Goal: Transaction & Acquisition: Book appointment/travel/reservation

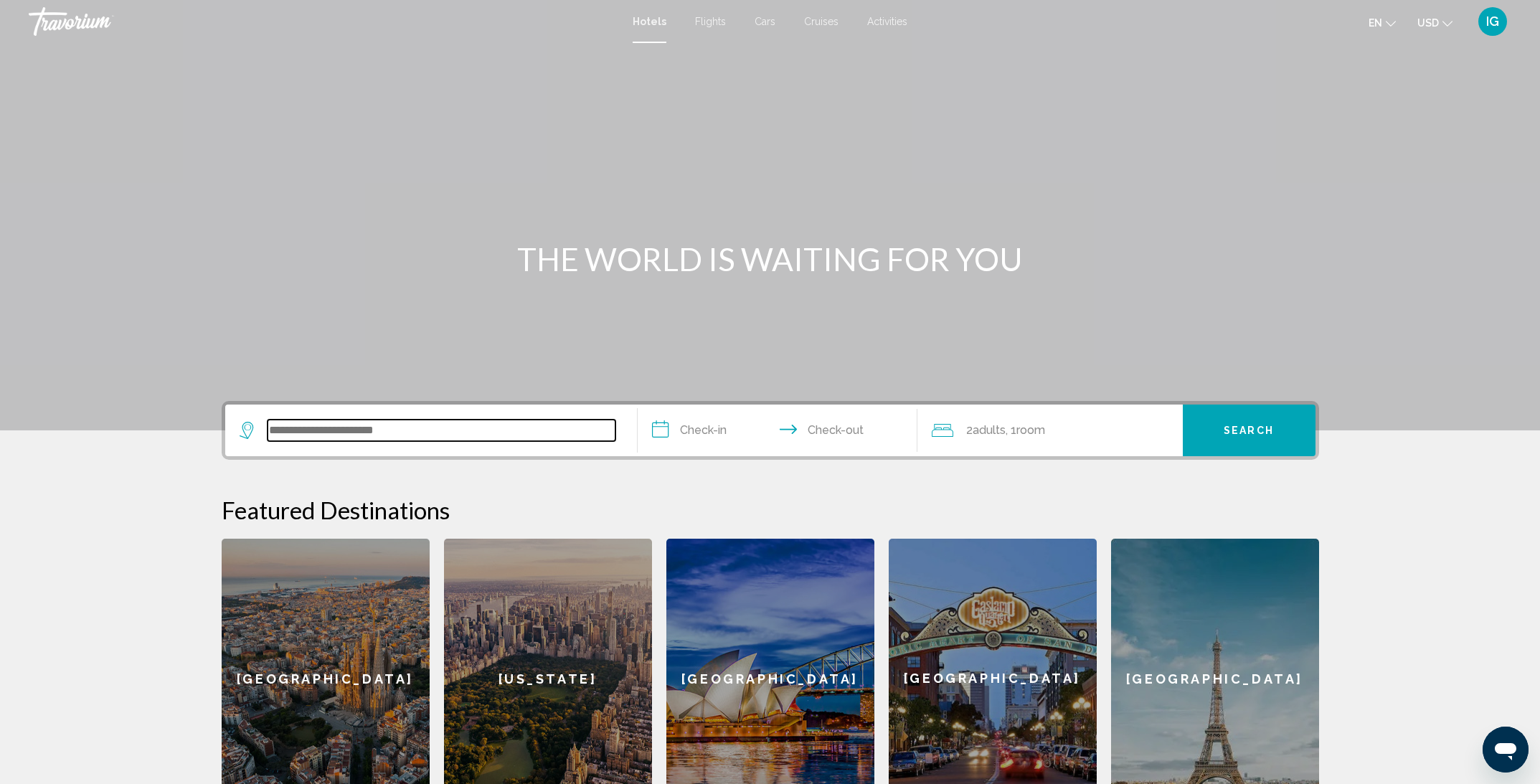
click at [466, 433] on input "Search widget" at bounding box center [442, 431] width 348 height 22
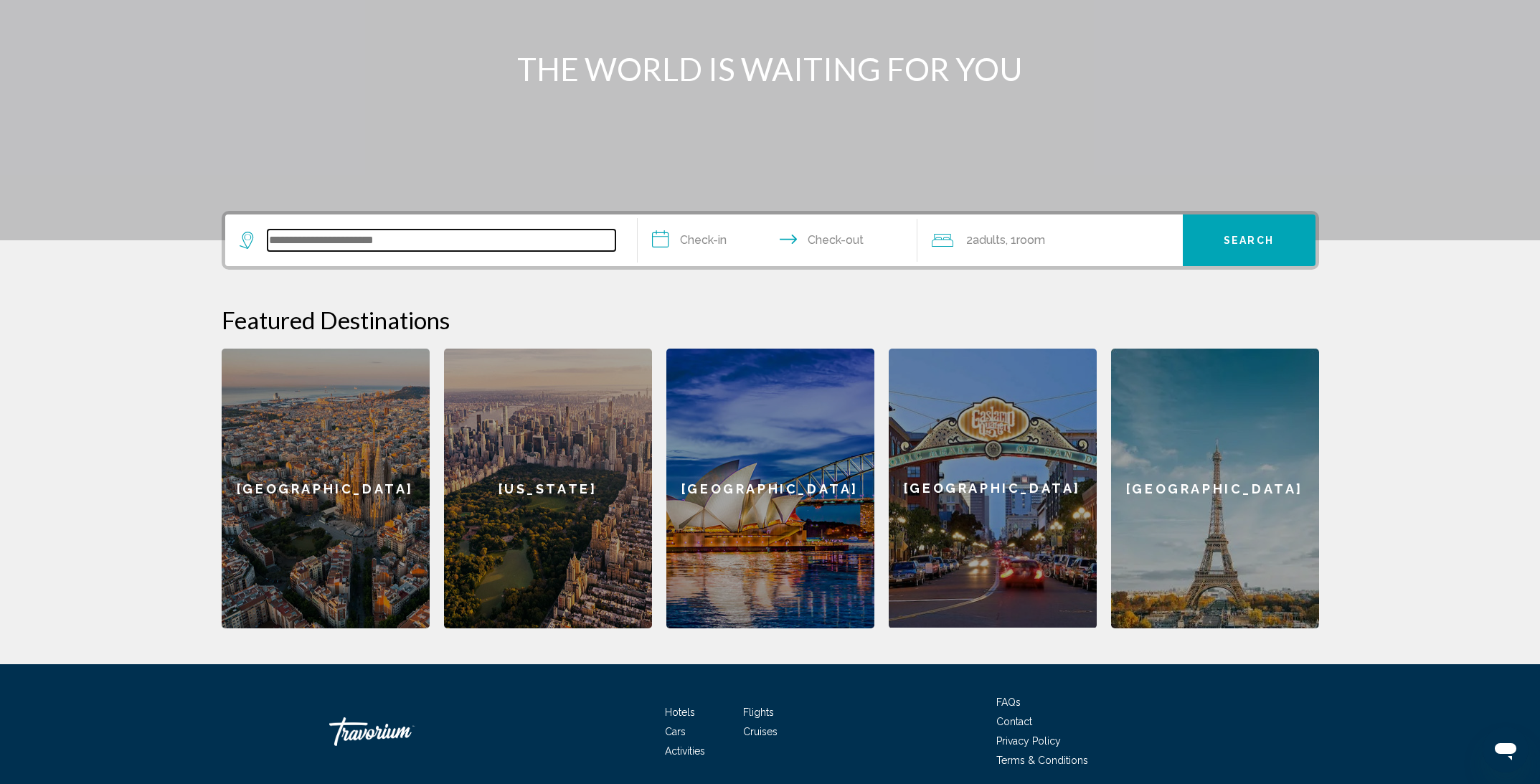
scroll to position [246, 0]
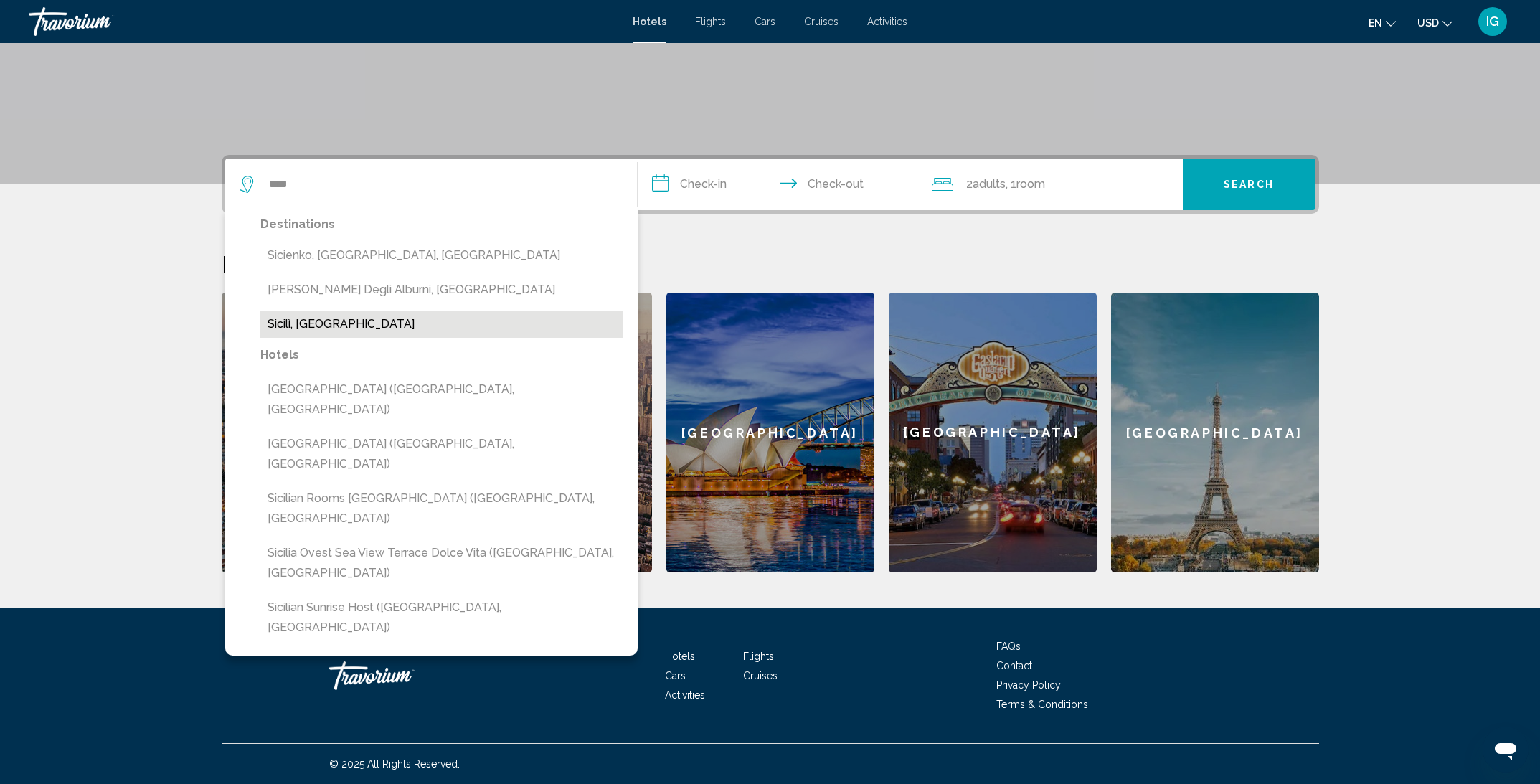
click at [352, 328] on button "Sicilì, [GEOGRAPHIC_DATA]" at bounding box center [442, 323] width 363 height 27
type input "**********"
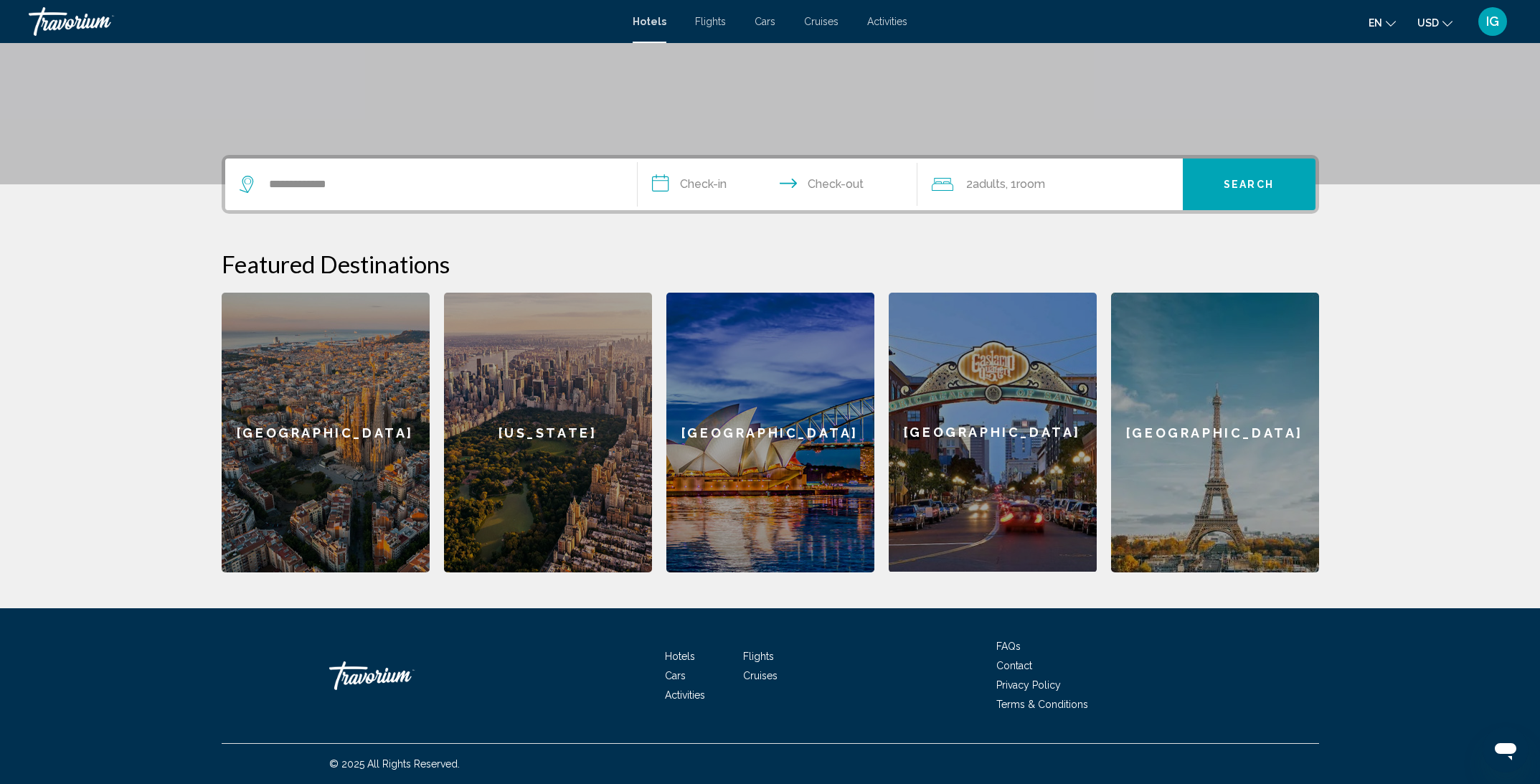
click at [704, 178] on input "**********" at bounding box center [780, 186] width 286 height 56
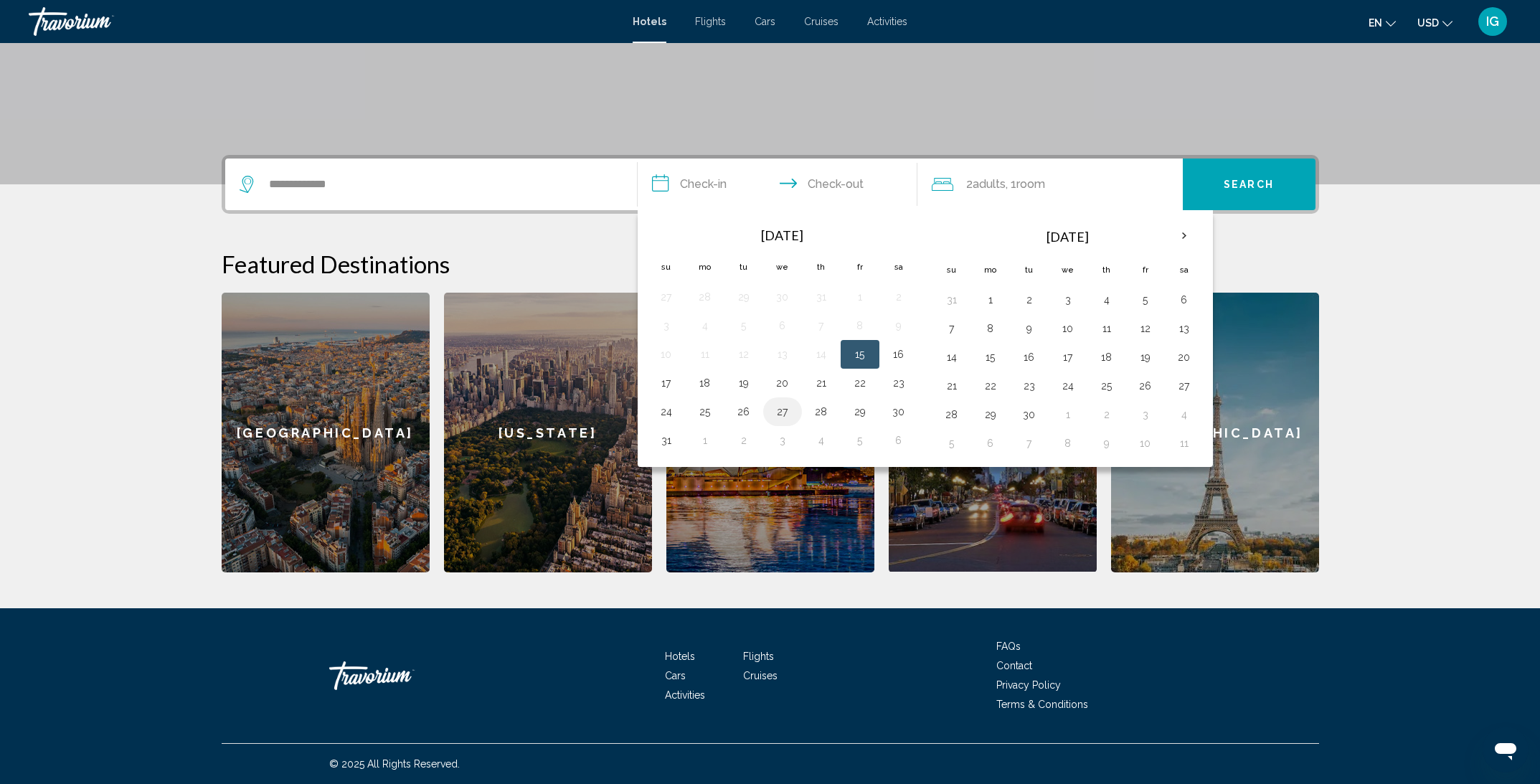
click at [779, 402] on button "27" at bounding box center [782, 412] width 23 height 20
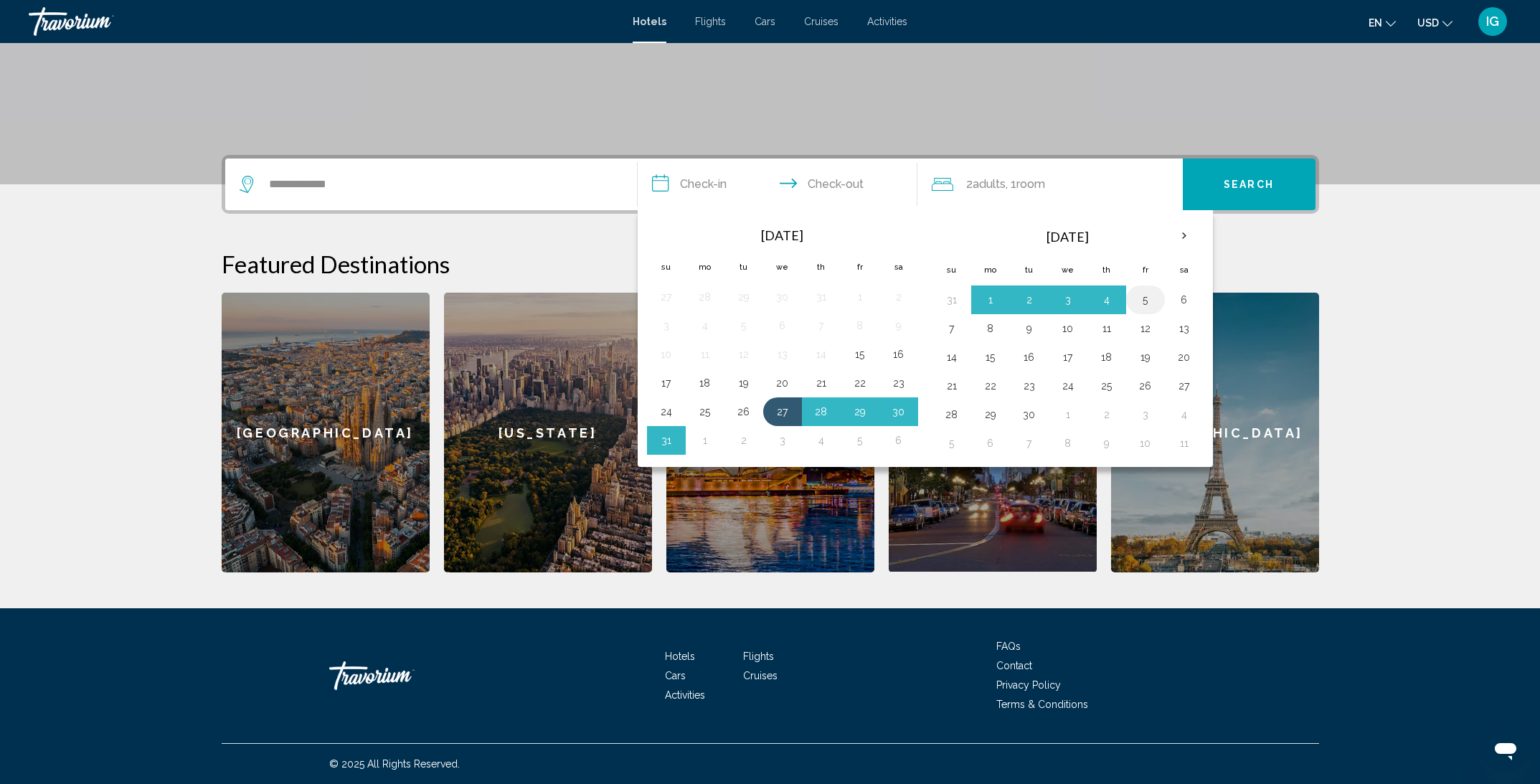
click at [1137, 294] on button "5" at bounding box center [1145, 299] width 23 height 20
type input "**********"
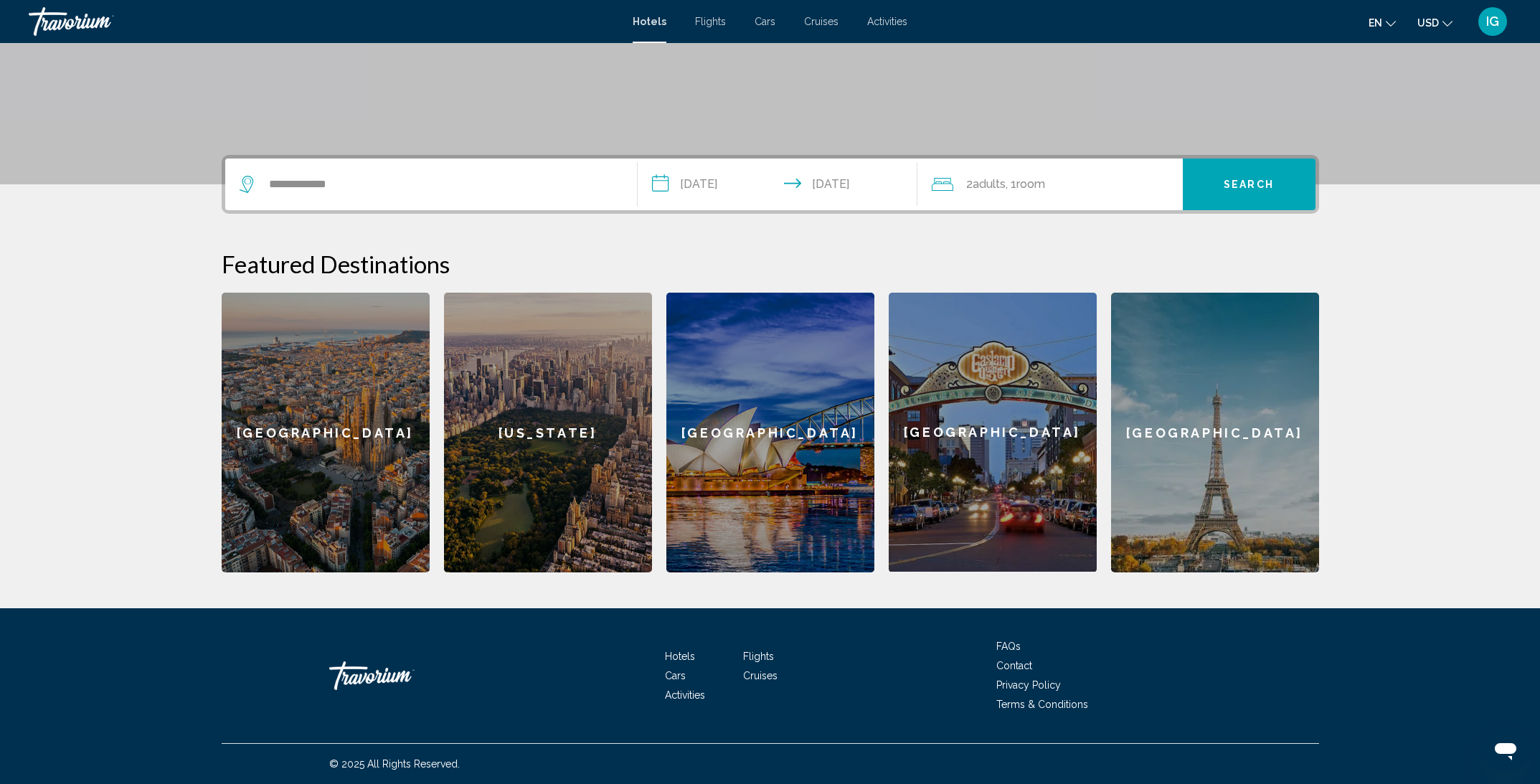
click at [1242, 178] on span "Search" at bounding box center [1249, 184] width 50 height 12
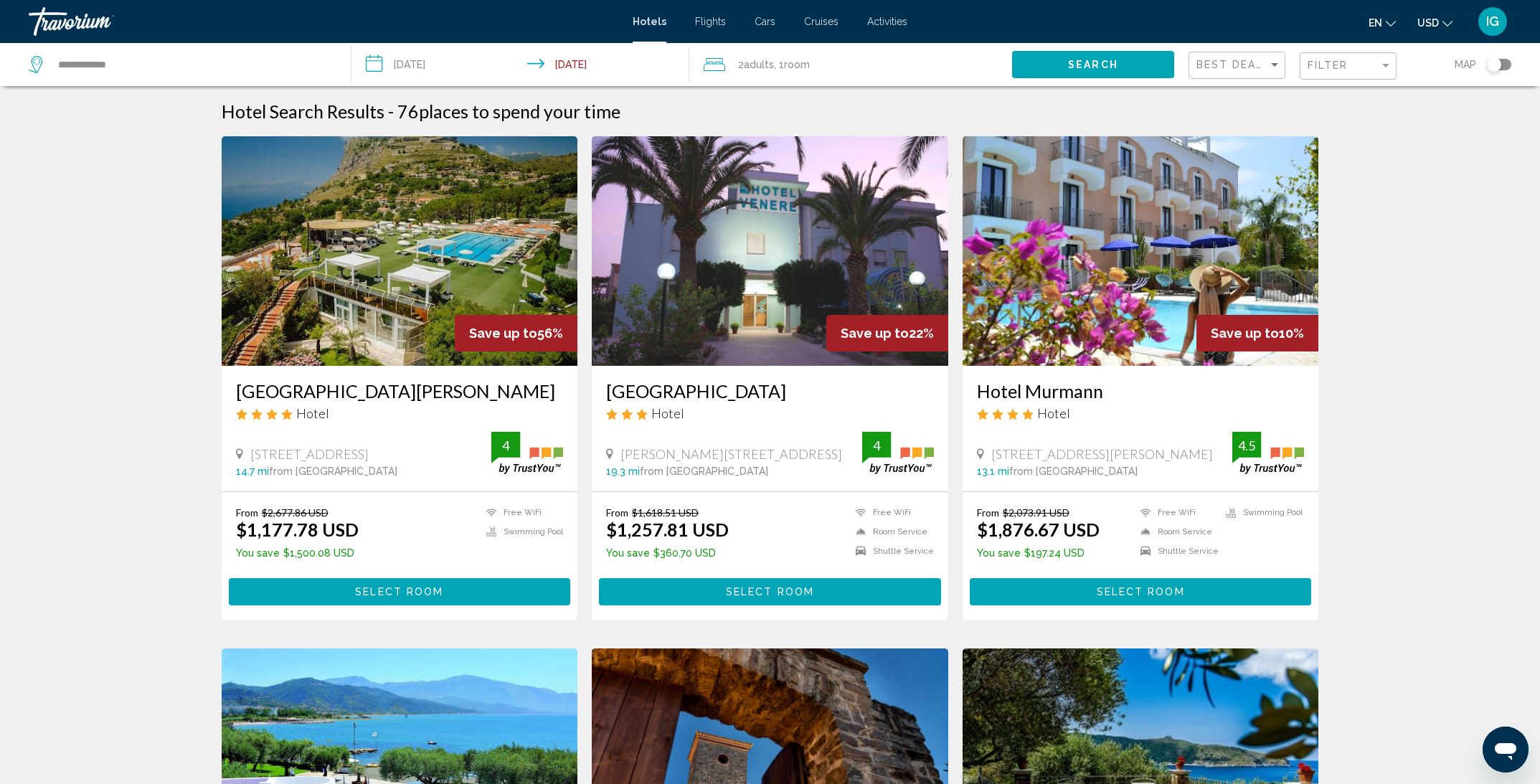
click at [1501, 65] on div "Toggle map" at bounding box center [1499, 65] width 25 height 12
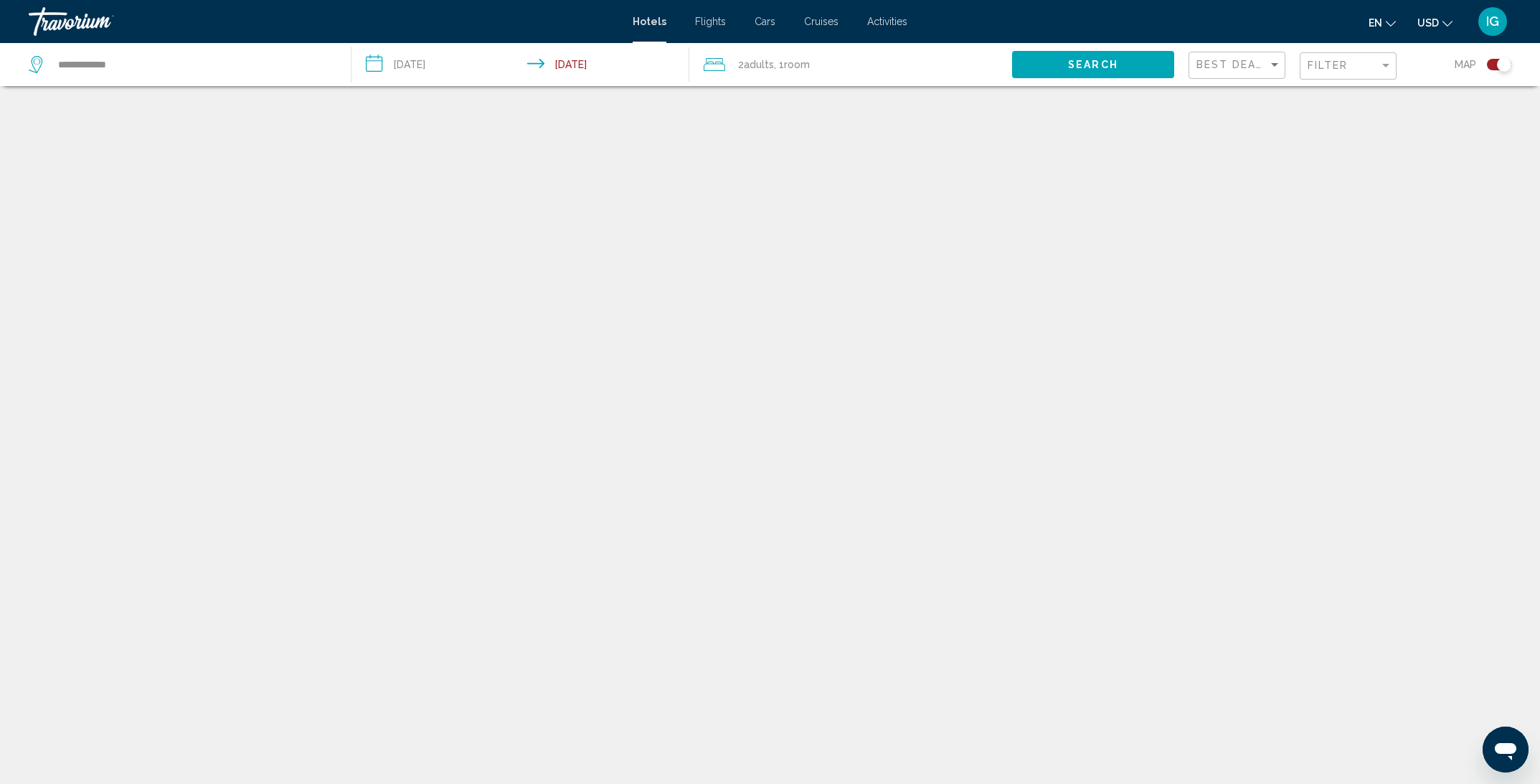
scroll to position [86, 0]
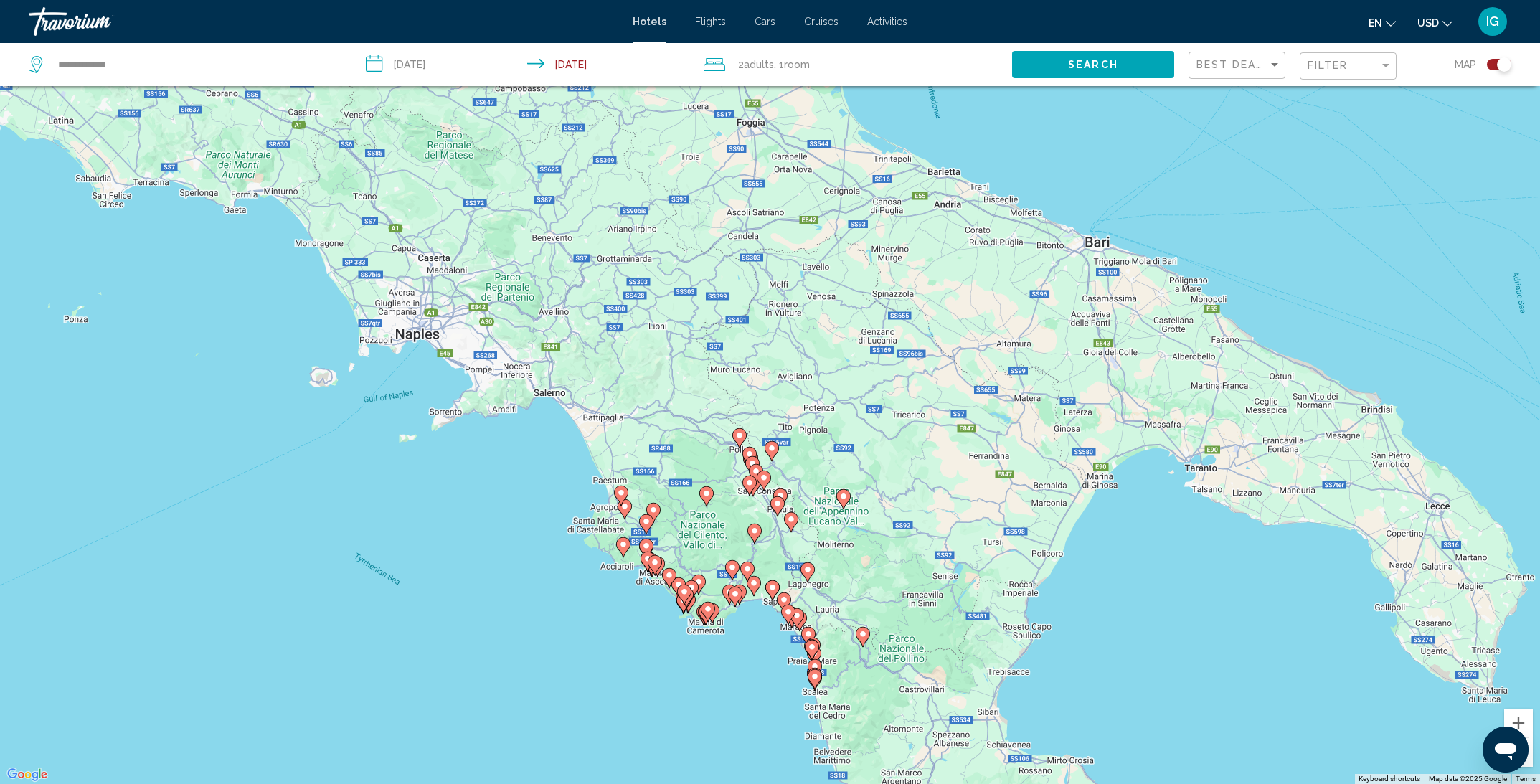
drag, startPoint x: 1013, startPoint y: 279, endPoint x: 880, endPoint y: 461, distance: 225.4
click at [890, 474] on div "To activate drag with keyboard, press Alt + Enter. Once in keyboard drag state,…" at bounding box center [770, 392] width 1540 height 784
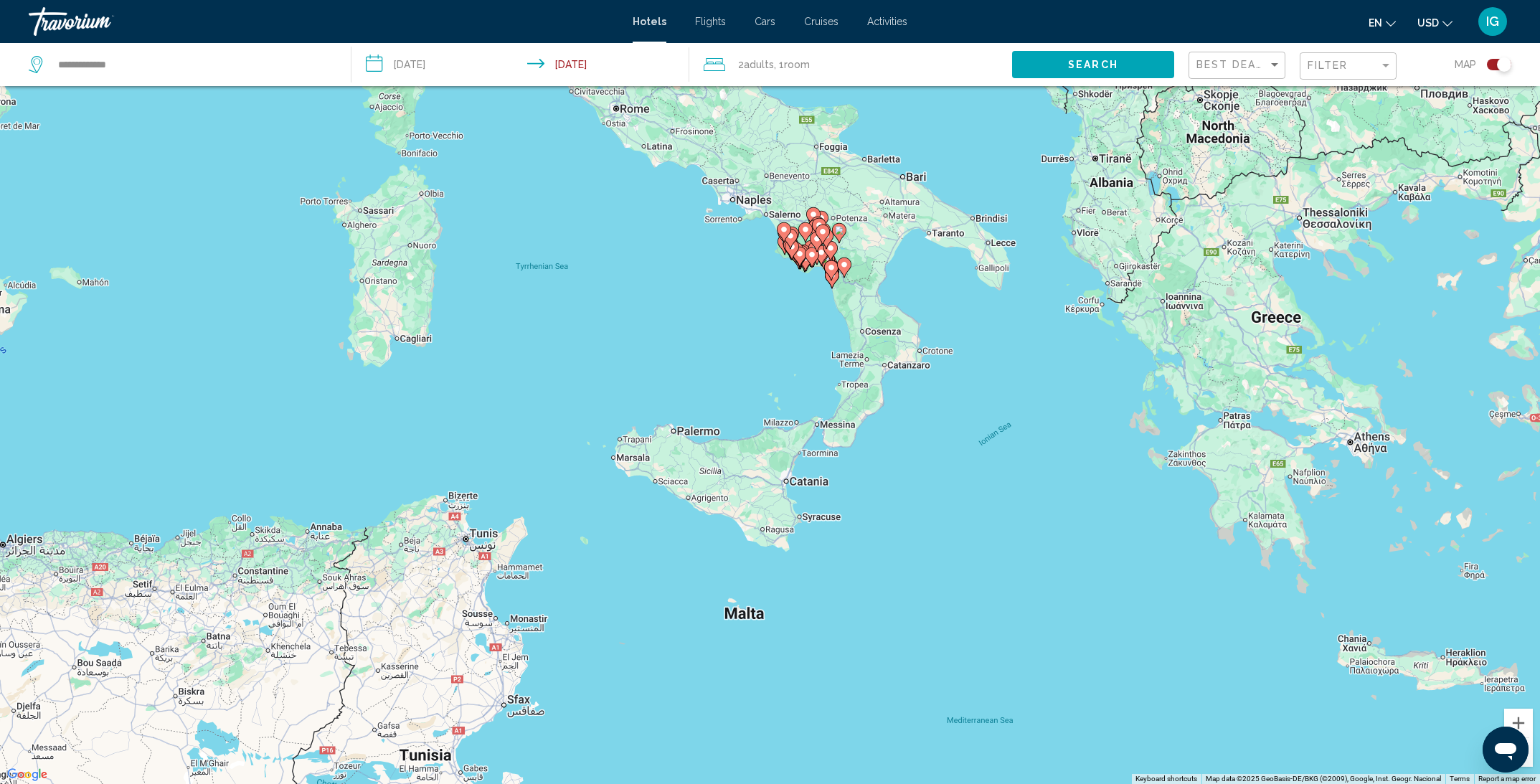
drag, startPoint x: 922, startPoint y: 507, endPoint x: 909, endPoint y: 340, distance: 167.5
click at [909, 340] on div "To activate drag with keyboard, press Alt + Enter. Once in keyboard drag state,…" at bounding box center [770, 392] width 1540 height 784
click at [756, 469] on div "To activate drag with keyboard, press Alt + Enter. Once in keyboard drag state,…" at bounding box center [770, 392] width 1540 height 784
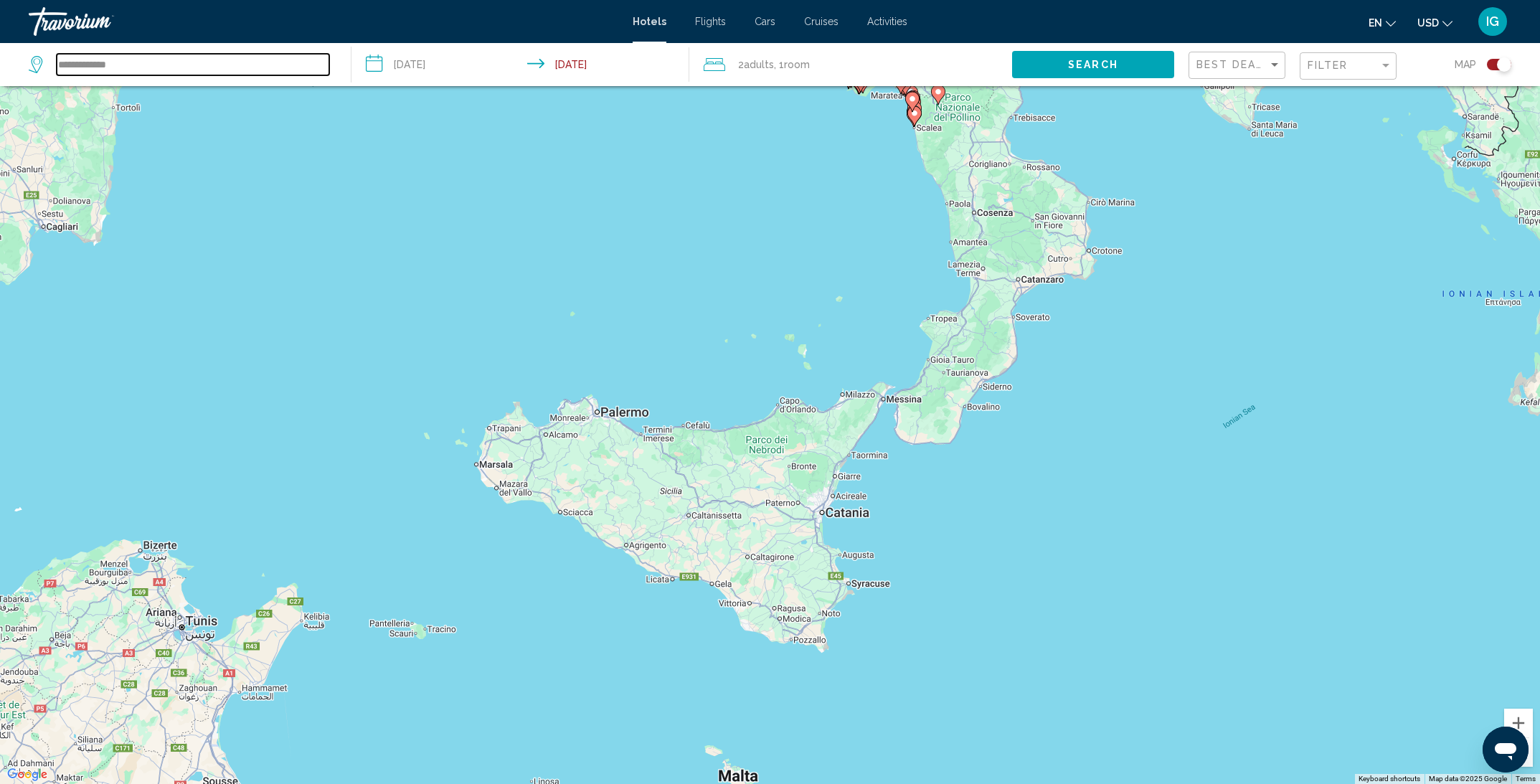
click at [155, 63] on input "**********" at bounding box center [193, 65] width 273 height 22
drag, startPoint x: 153, startPoint y: 63, endPoint x: -3, endPoint y: 59, distance: 156.1
click at [0, 59] on html "**********" at bounding box center [770, 306] width 1540 height 784
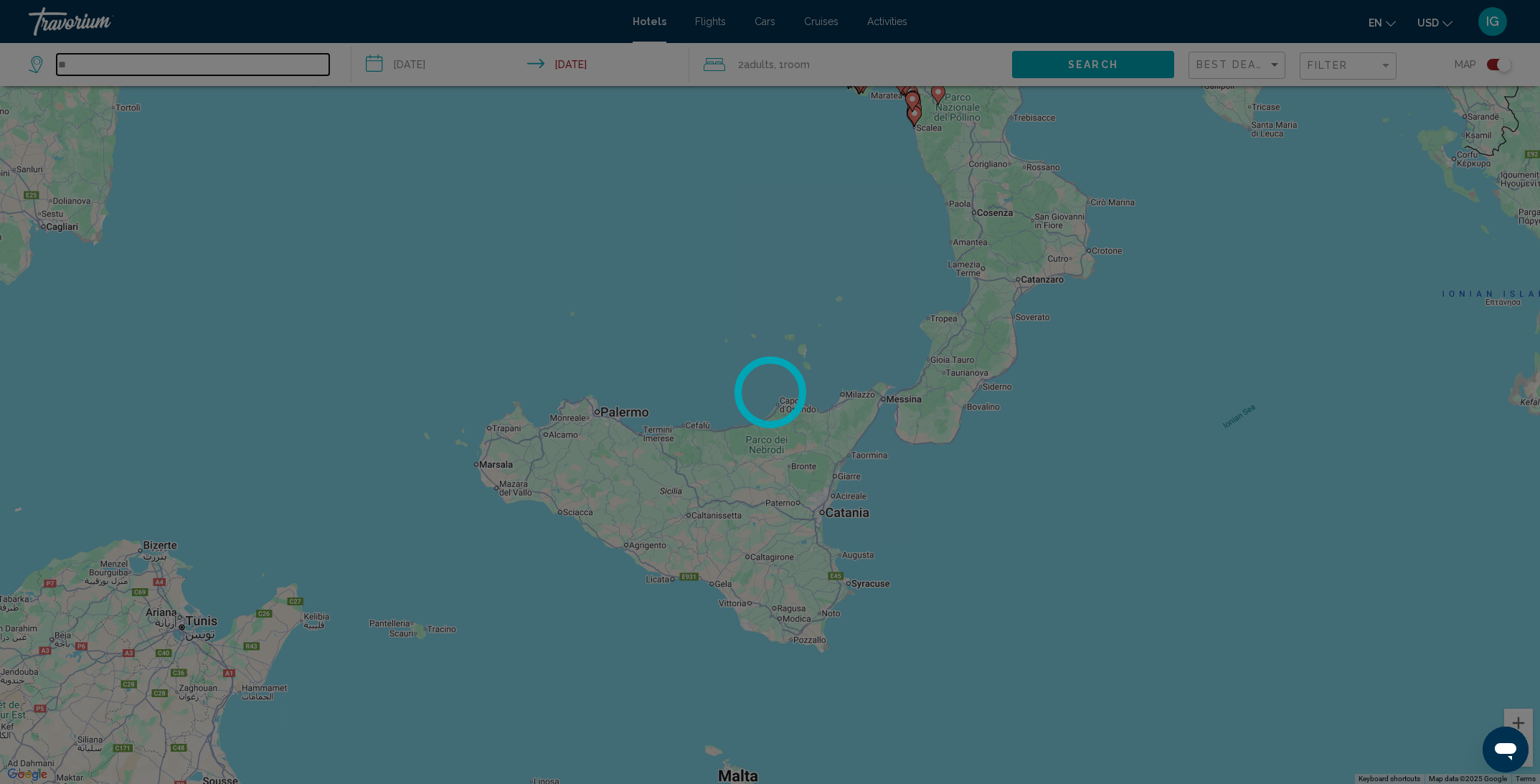
type input "*"
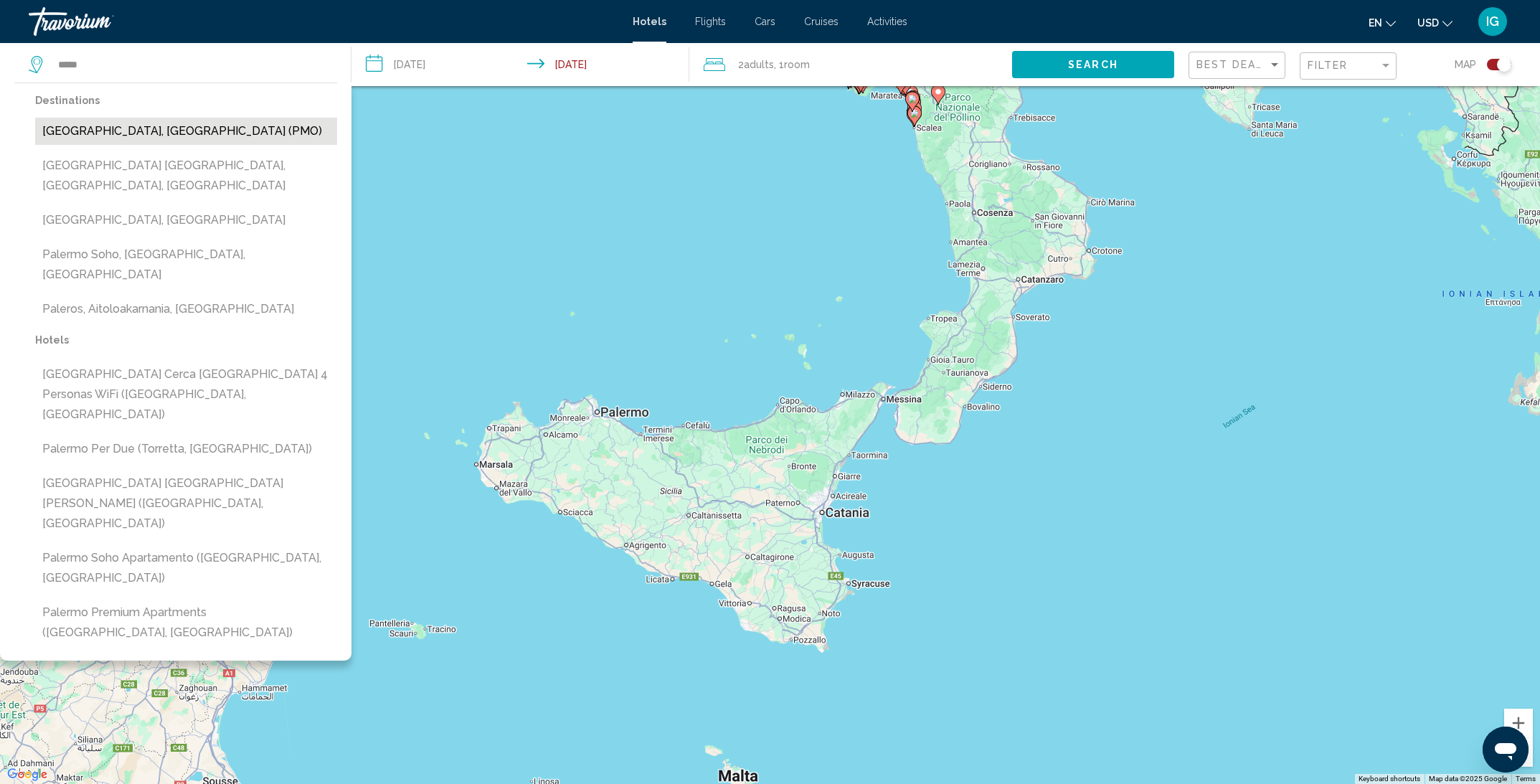
click at [110, 129] on button "[GEOGRAPHIC_DATA], [GEOGRAPHIC_DATA] (PMO)" at bounding box center [185, 130] width 302 height 27
type input "**********"
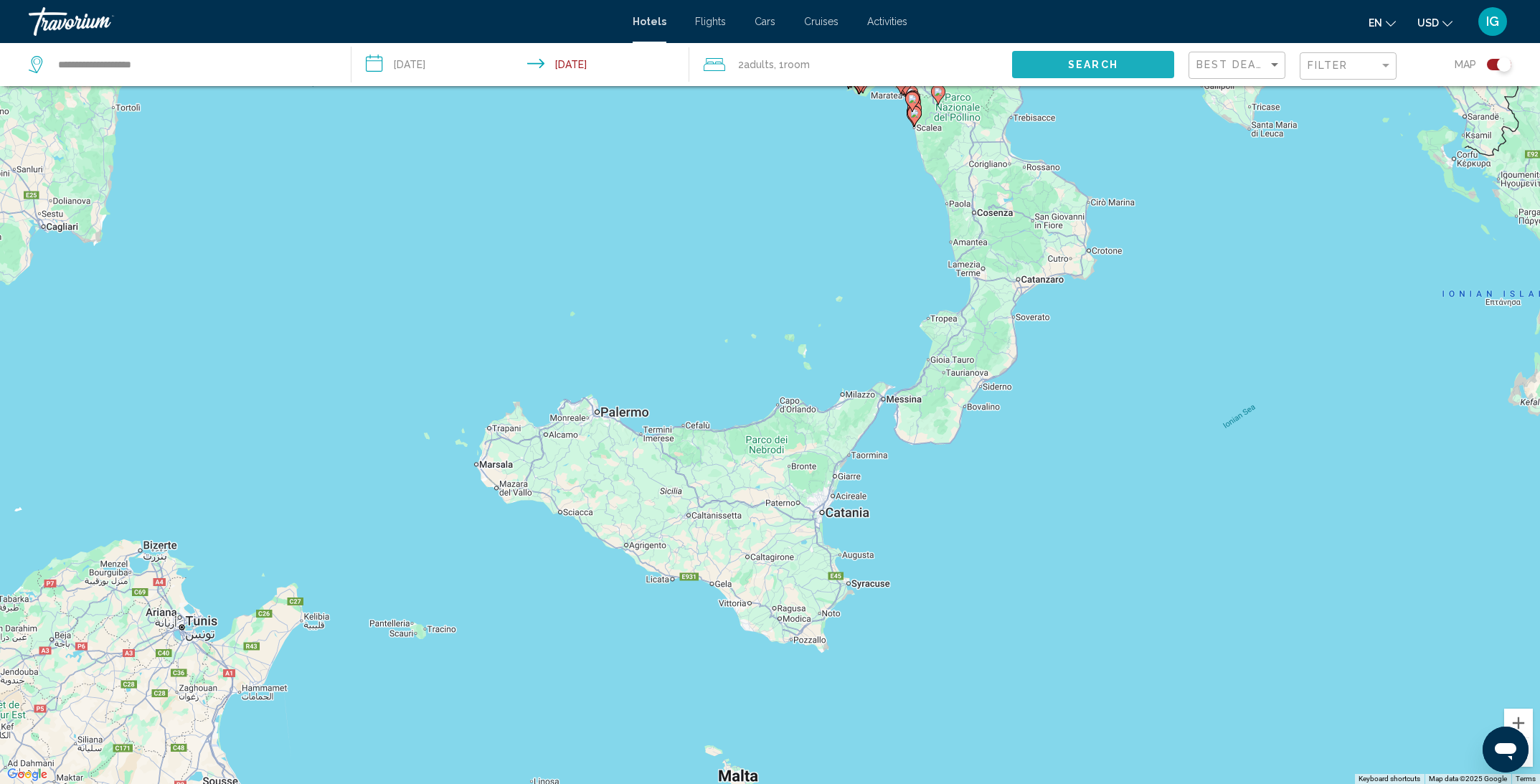
click at [1140, 58] on button "Search" at bounding box center [1093, 64] width 161 height 27
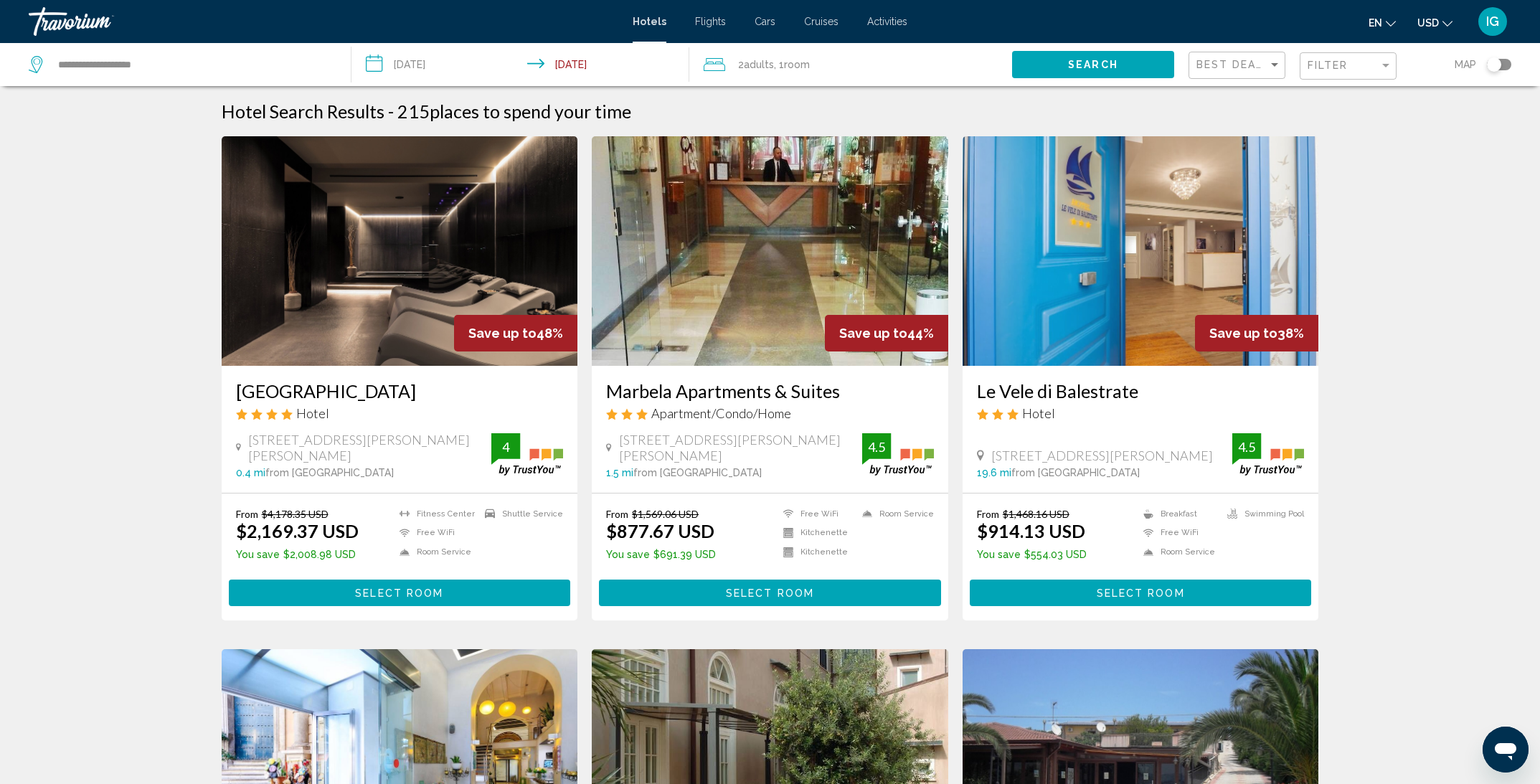
click at [1460, 66] on span "Map" at bounding box center [1466, 65] width 22 height 20
click at [1509, 65] on div "Toggle map" at bounding box center [1499, 65] width 25 height 12
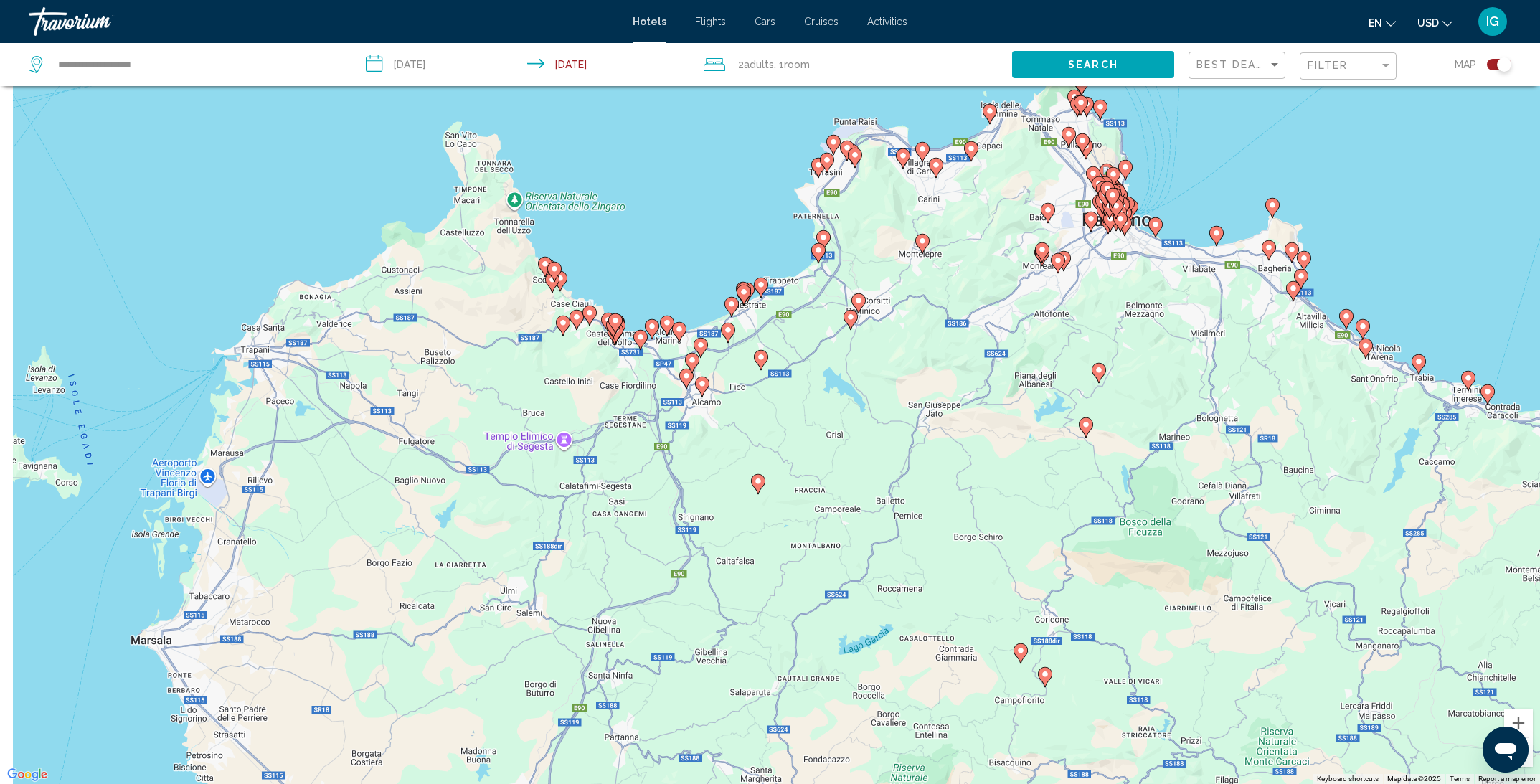
drag, startPoint x: 533, startPoint y: 251, endPoint x: 863, endPoint y: 251, distance: 330.0
click at [863, 250] on div "To activate drag with keyboard, press Alt + Enter. Once in keyboard drag state,…" at bounding box center [770, 392] width 1540 height 784
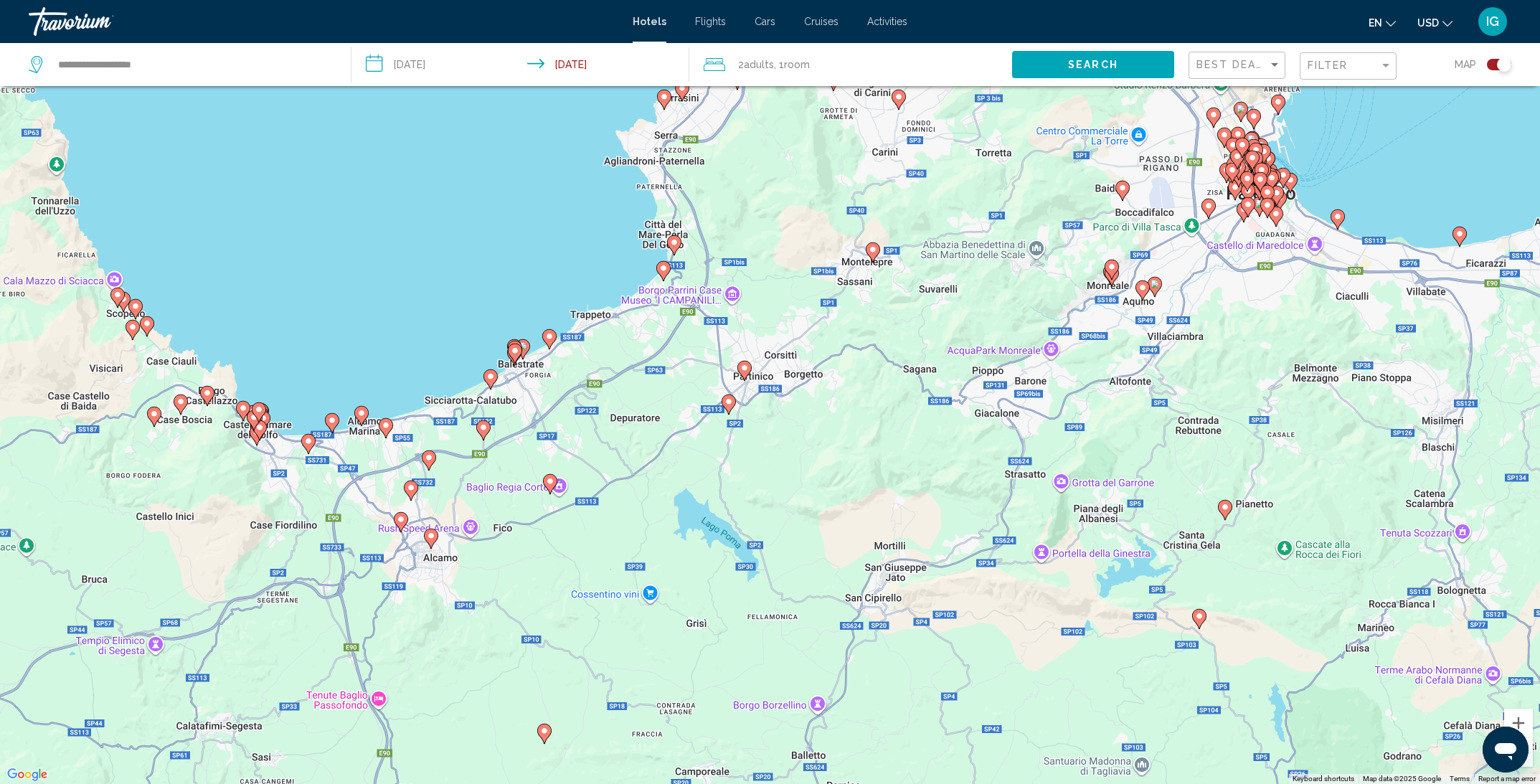
click at [1492, 70] on div "Toggle map" at bounding box center [1499, 65] width 25 height 12
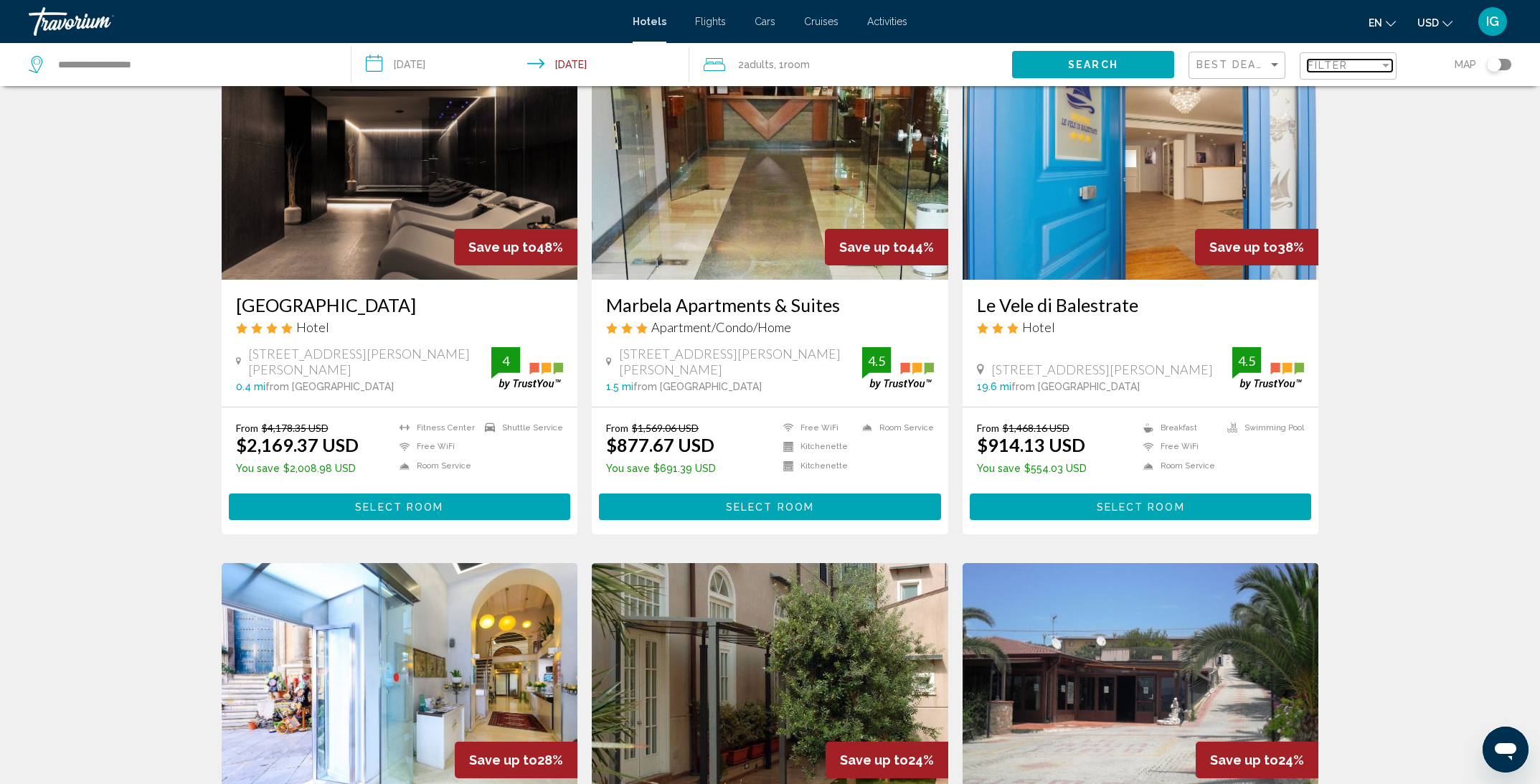
click at [1362, 66] on div "Filter" at bounding box center [1344, 66] width 72 height 12
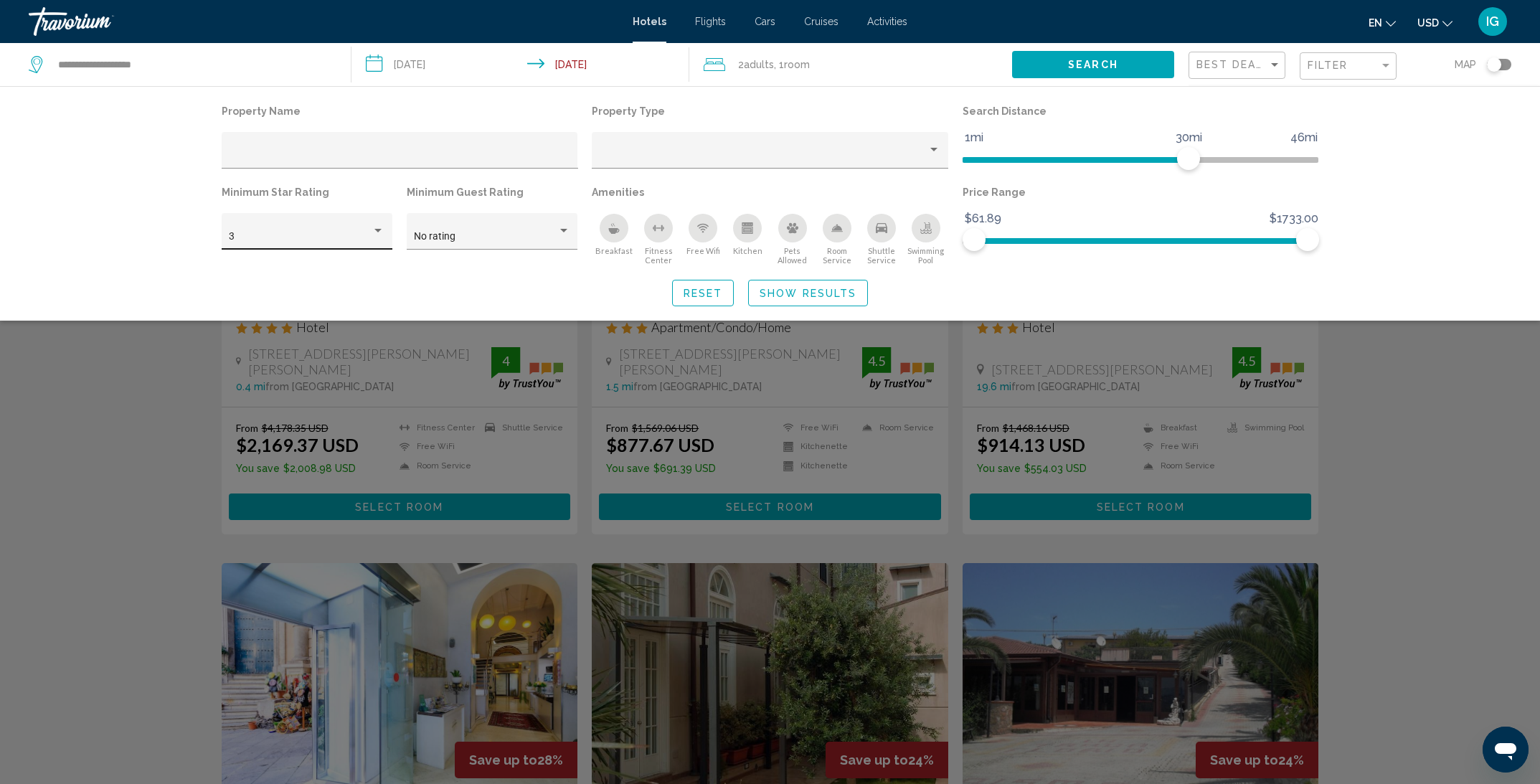
click at [365, 231] on div "3" at bounding box center [307, 236] width 155 height 30
click at [325, 294] on span "5" at bounding box center [307, 297] width 155 height 30
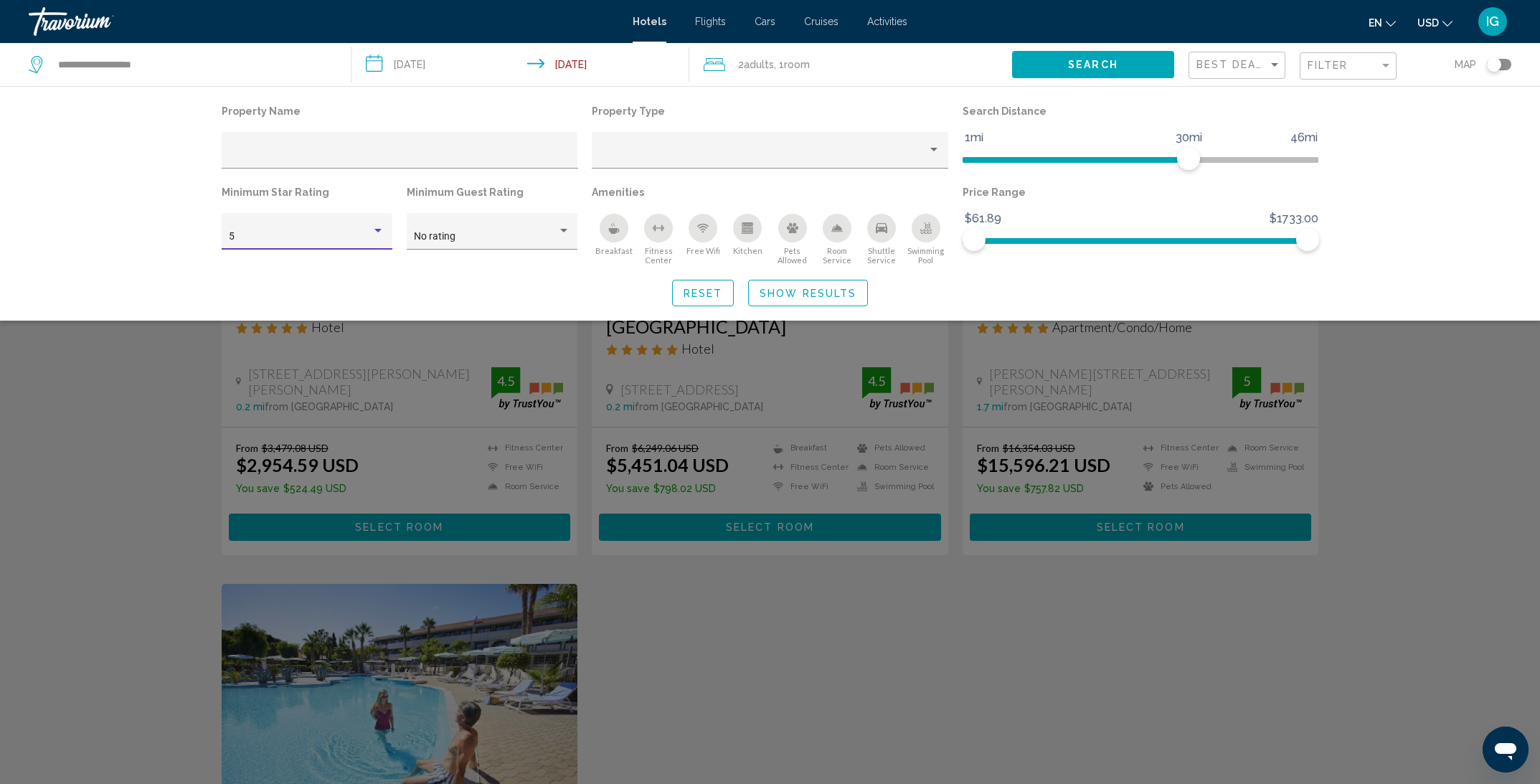
click at [842, 641] on div "Search widget" at bounding box center [770, 499] width 1540 height 569
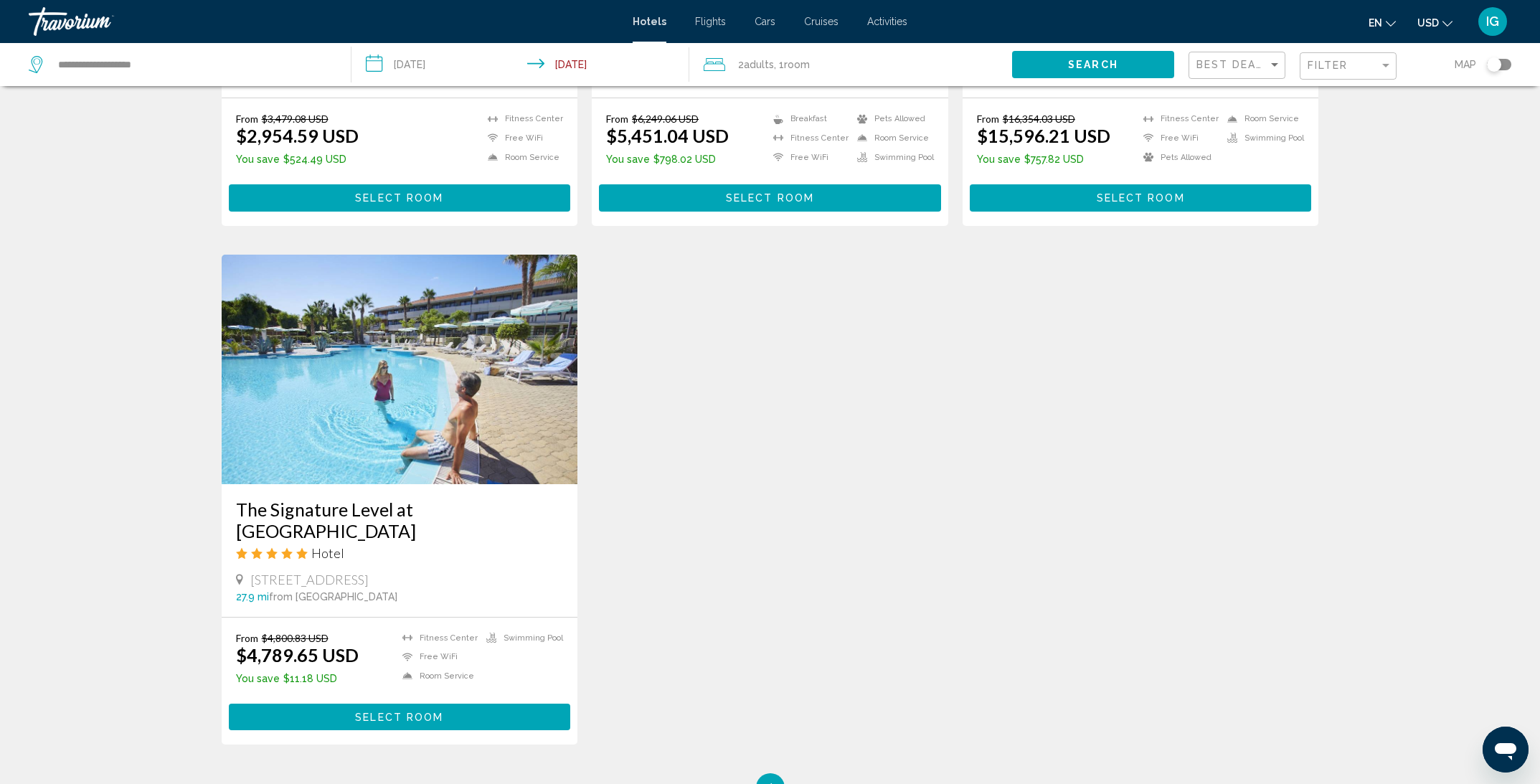
scroll to position [428, 0]
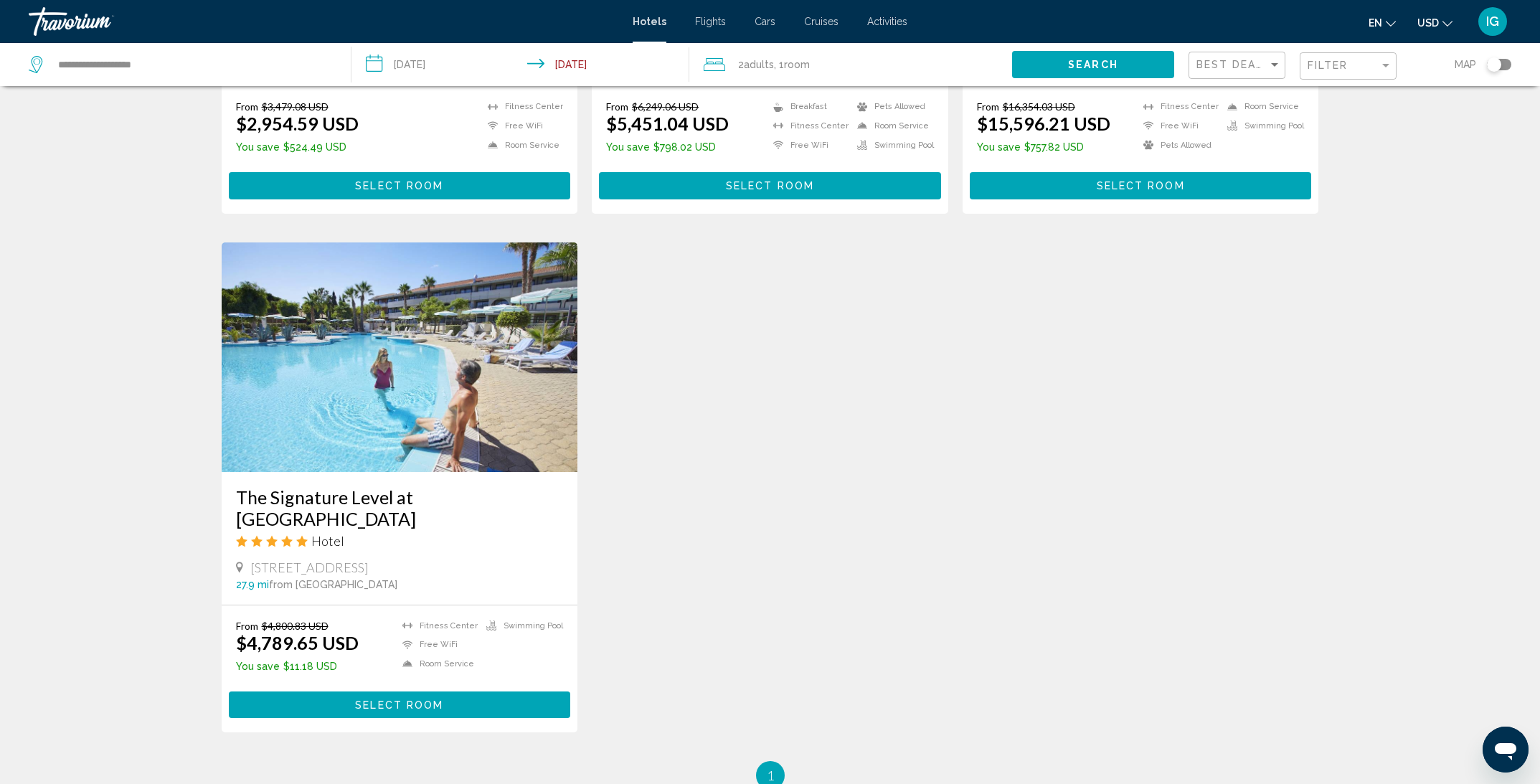
click at [328, 374] on img "Main content" at bounding box center [400, 357] width 356 height 230
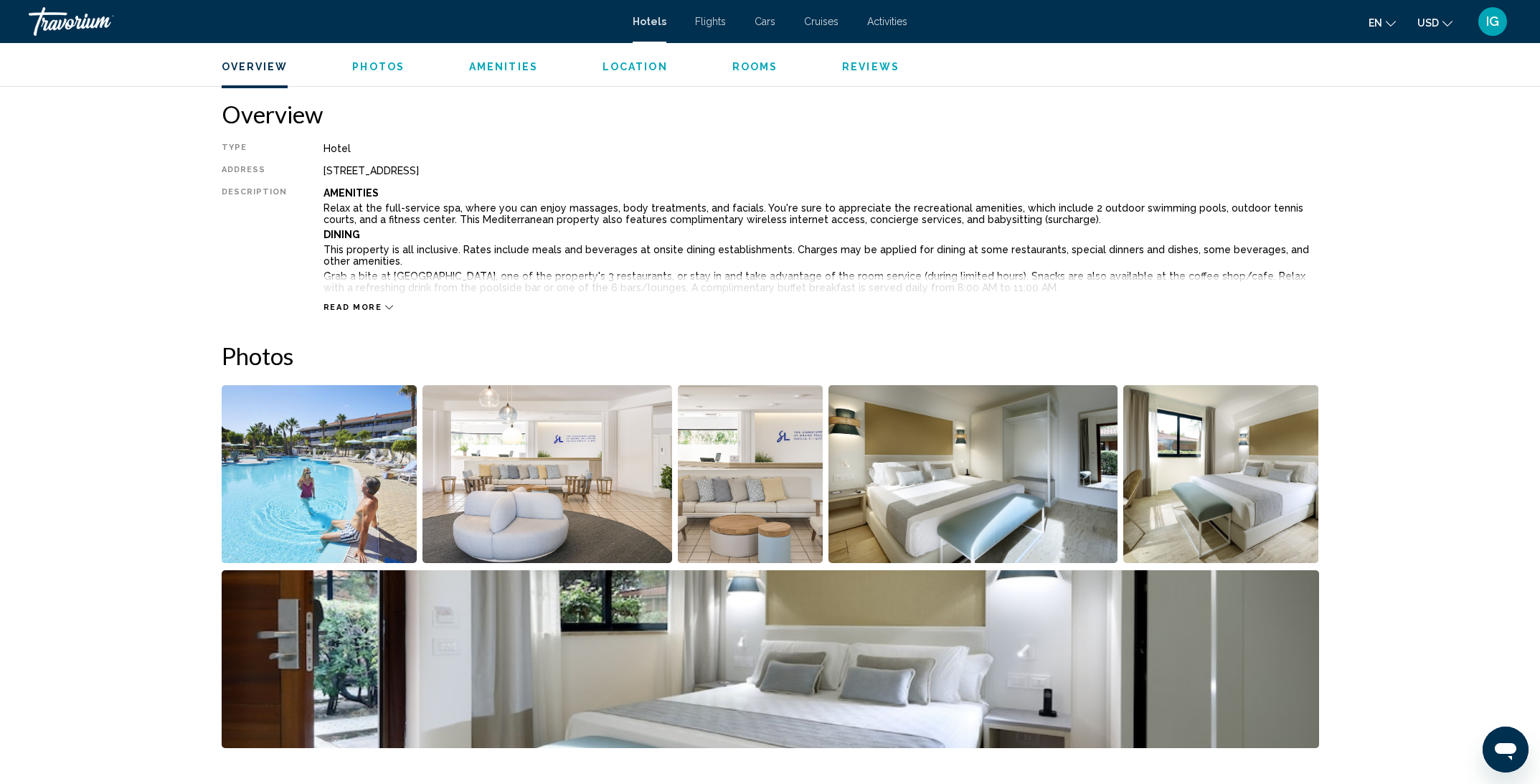
scroll to position [449, 0]
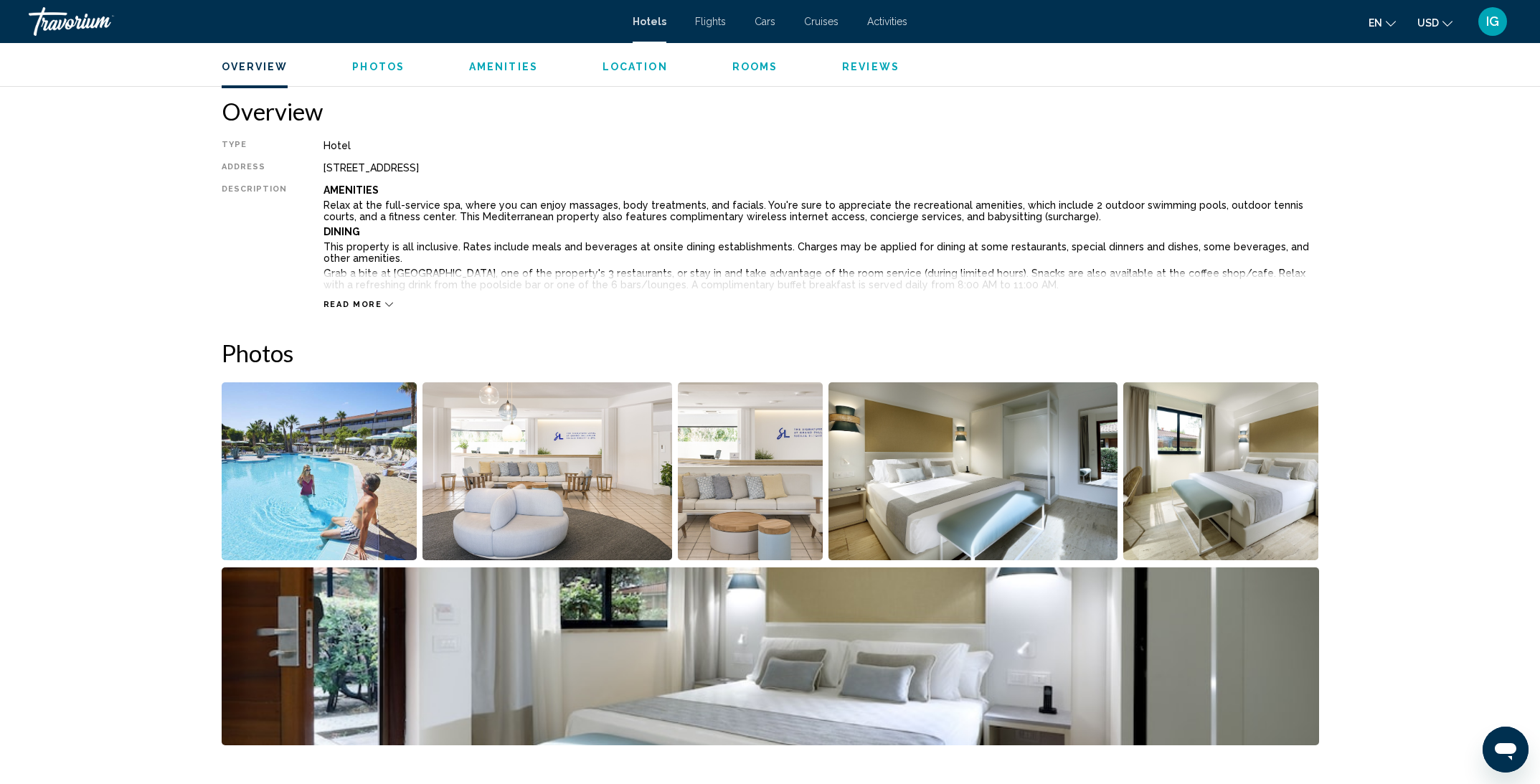
click at [361, 302] on span "Read more" at bounding box center [352, 303] width 59 height 9
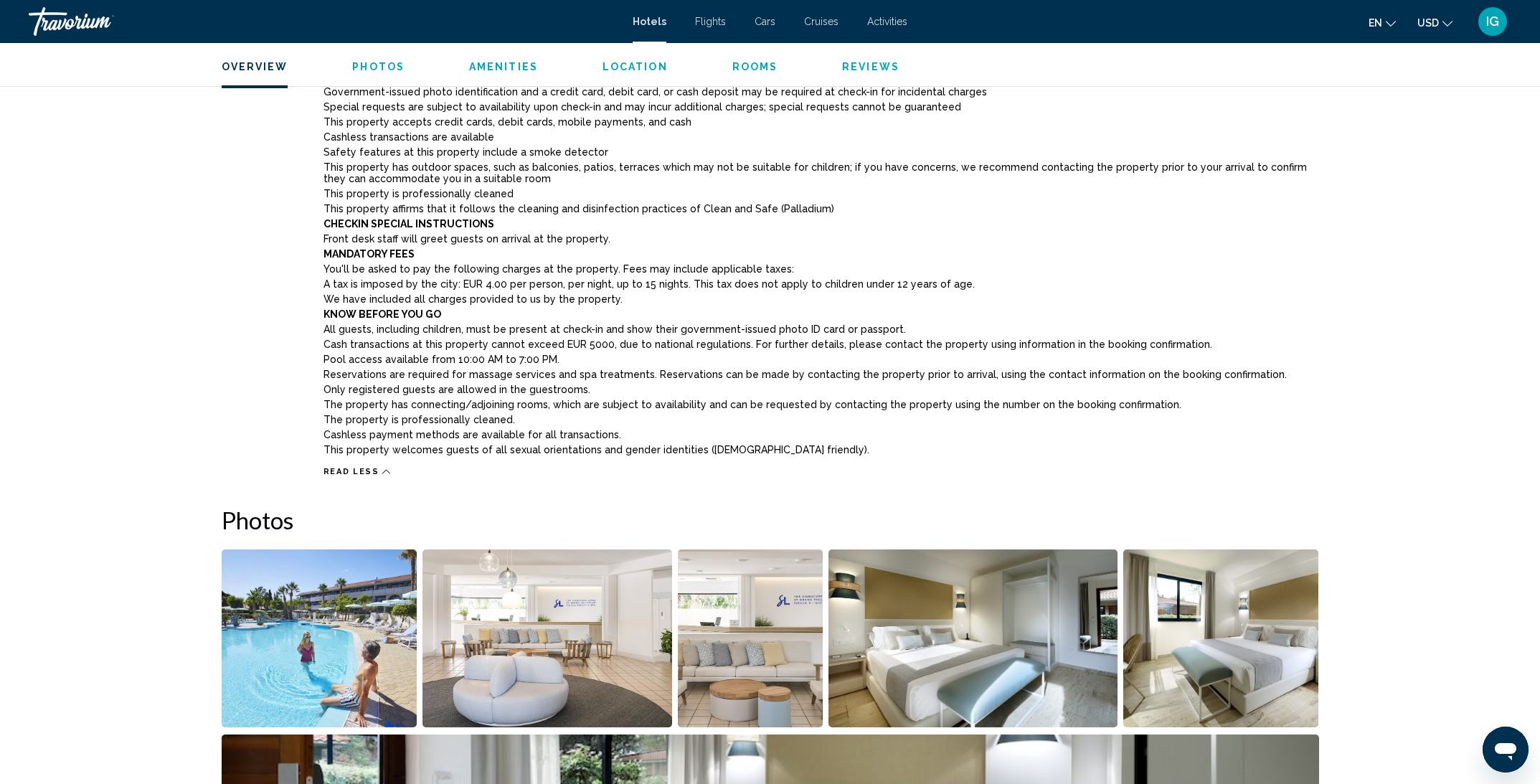
scroll to position [1176, 0]
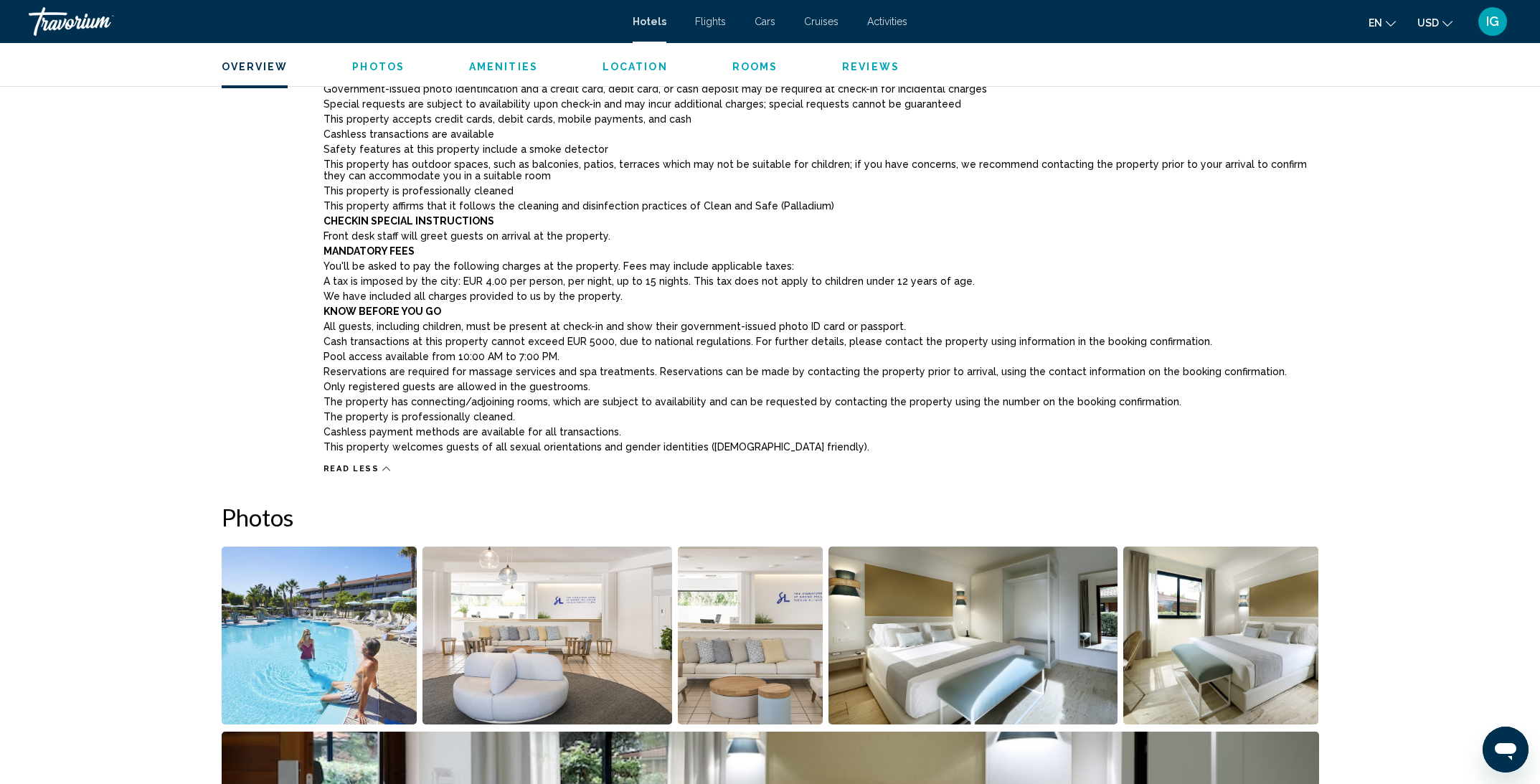
click at [564, 344] on p "Cash transactions at this property cannot exceed EUR 5000, due to national regu…" at bounding box center [821, 341] width 995 height 12
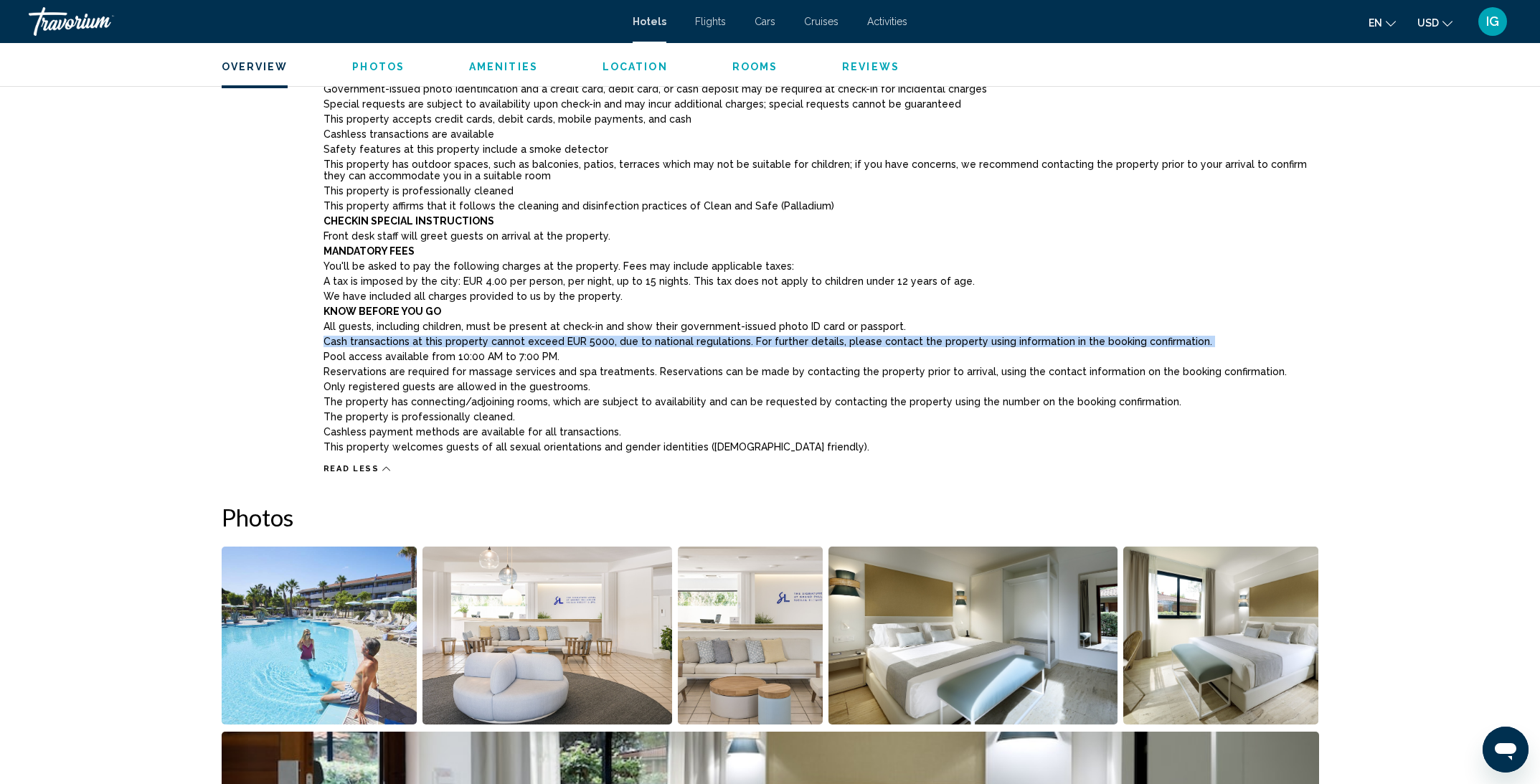
click at [564, 344] on p "Cash transactions at this property cannot exceed EUR 5000, due to national regu…" at bounding box center [821, 341] width 995 height 12
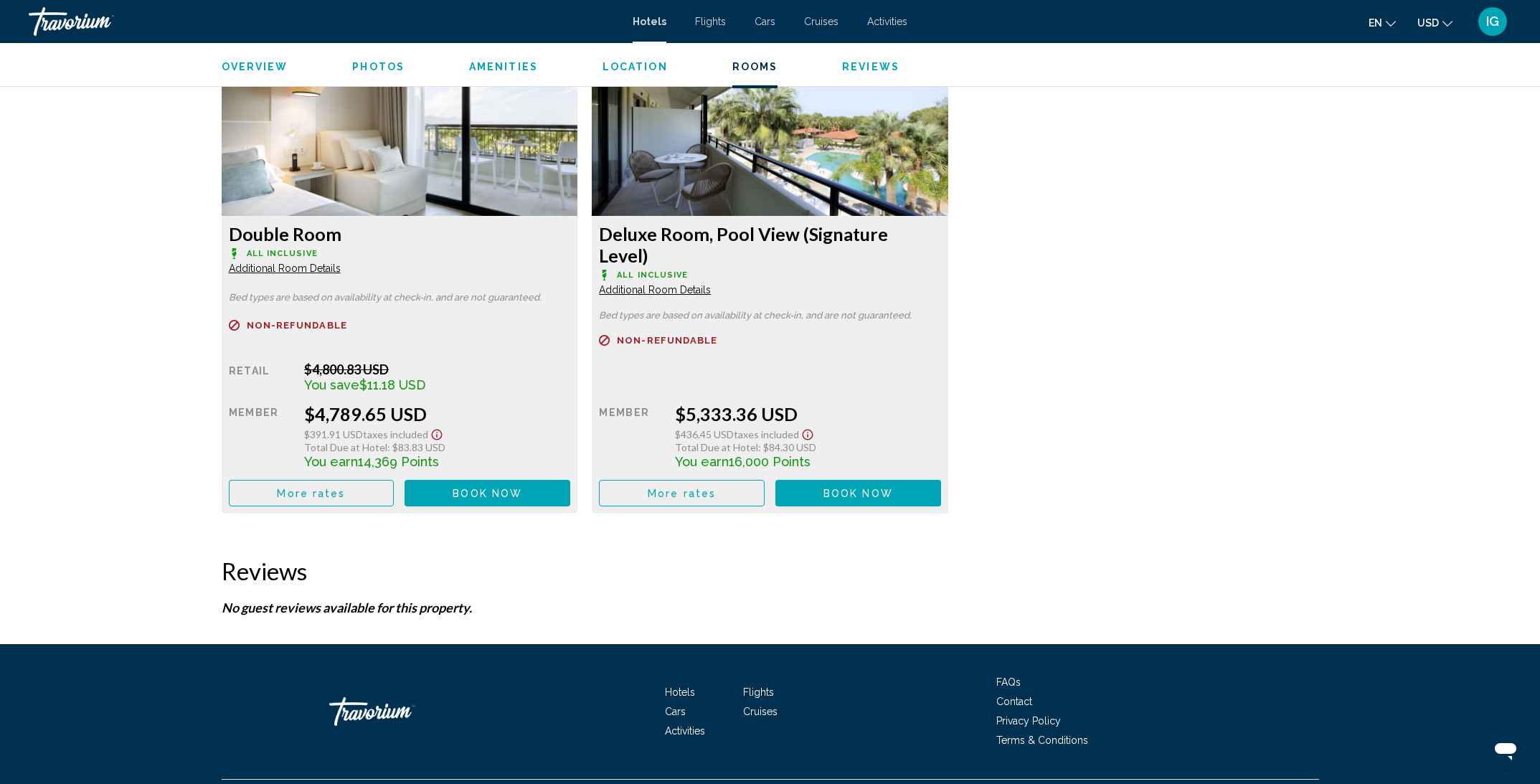
scroll to position [2798, 0]
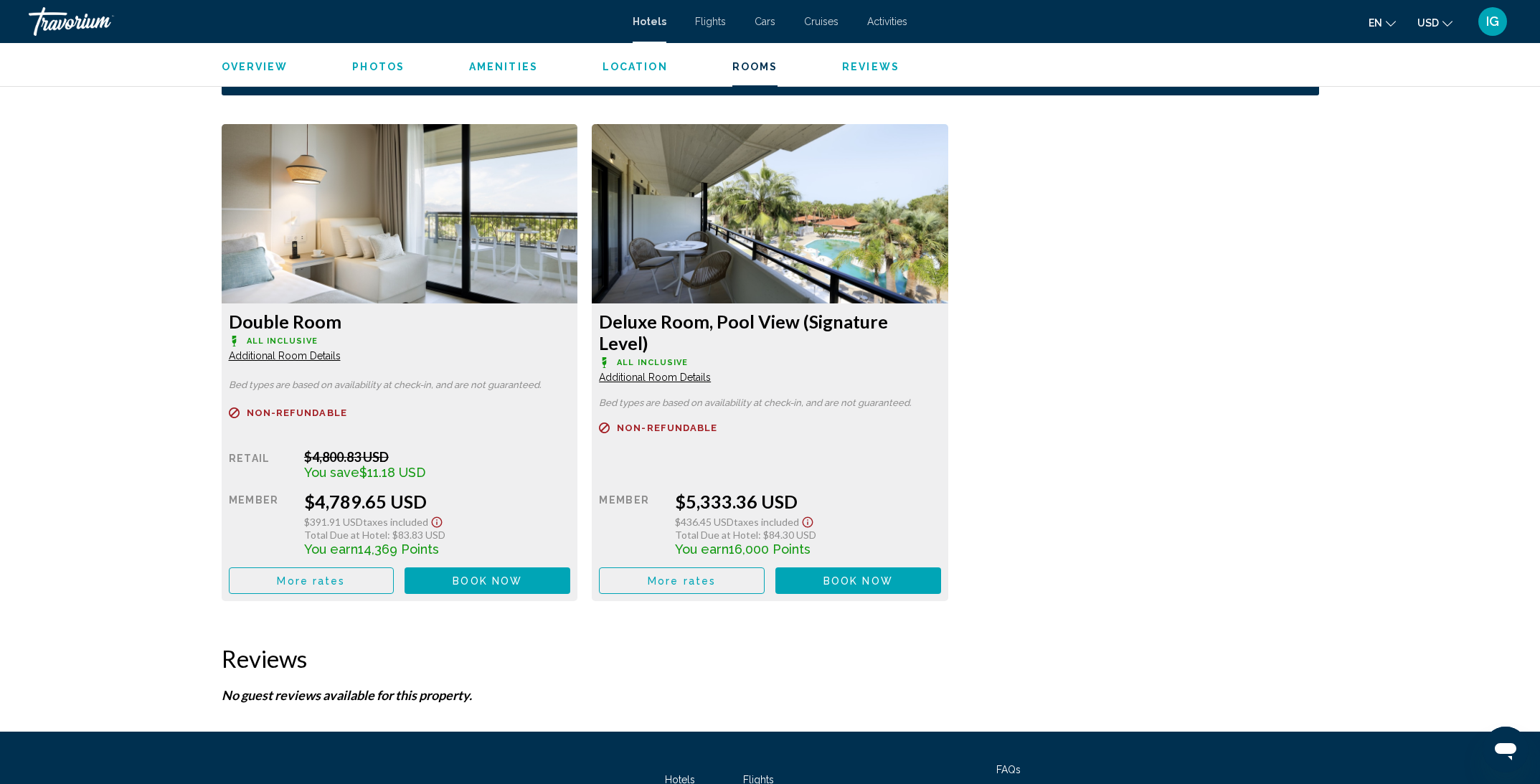
click at [340, 353] on span "Additional Room Details" at bounding box center [285, 356] width 111 height 12
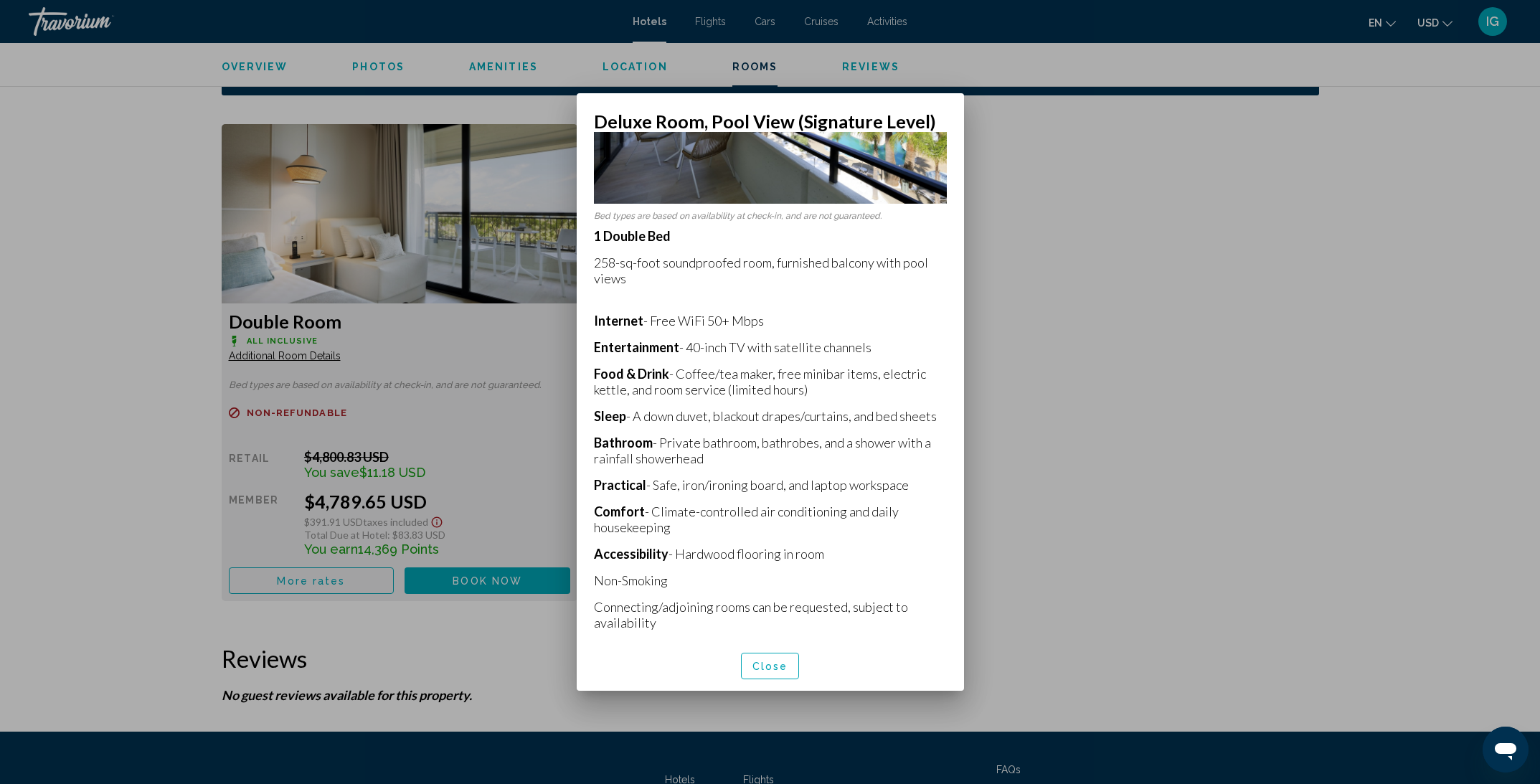
scroll to position [176, 0]
click at [754, 675] on button "Close" at bounding box center [770, 666] width 59 height 27
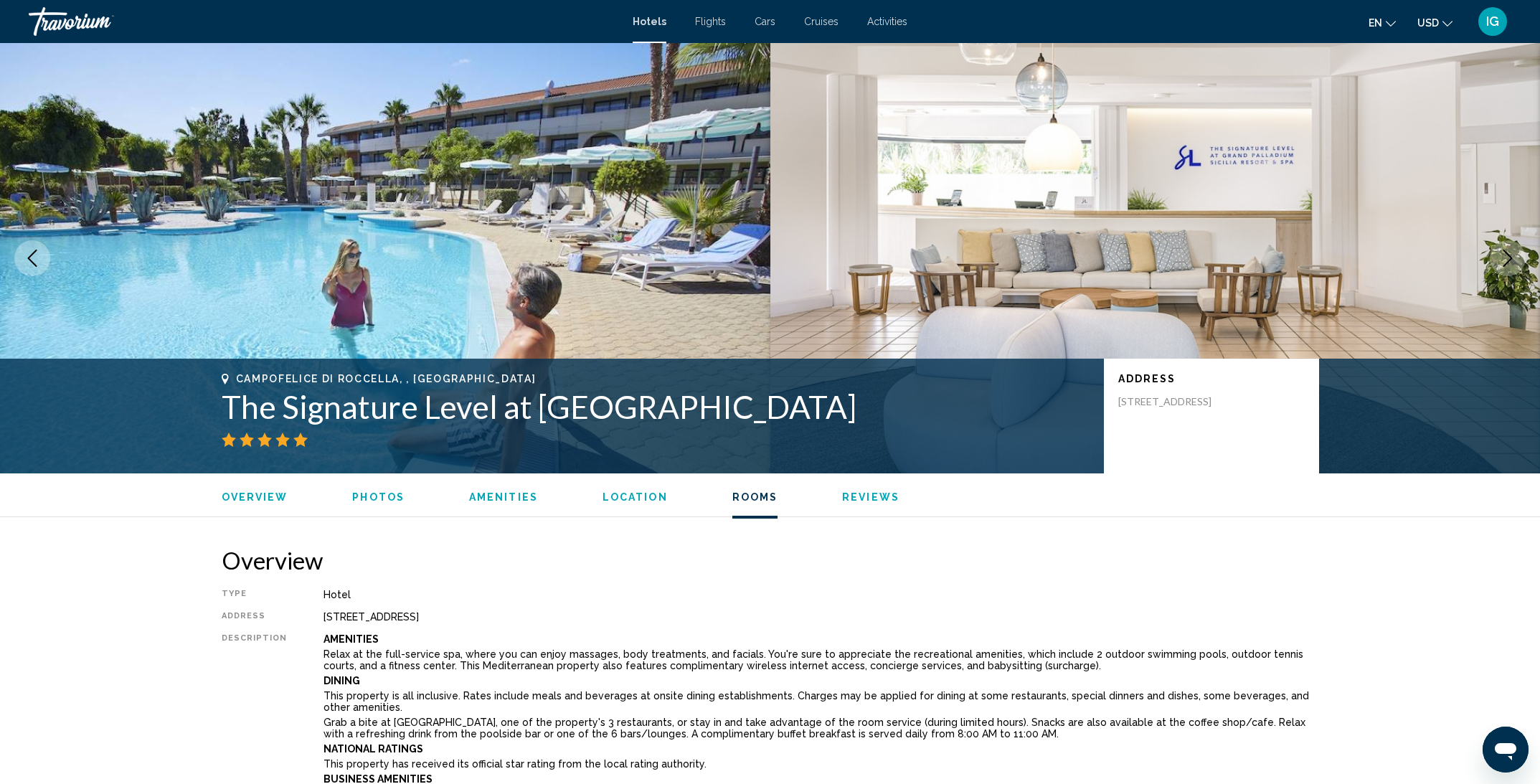
scroll to position [2798, 0]
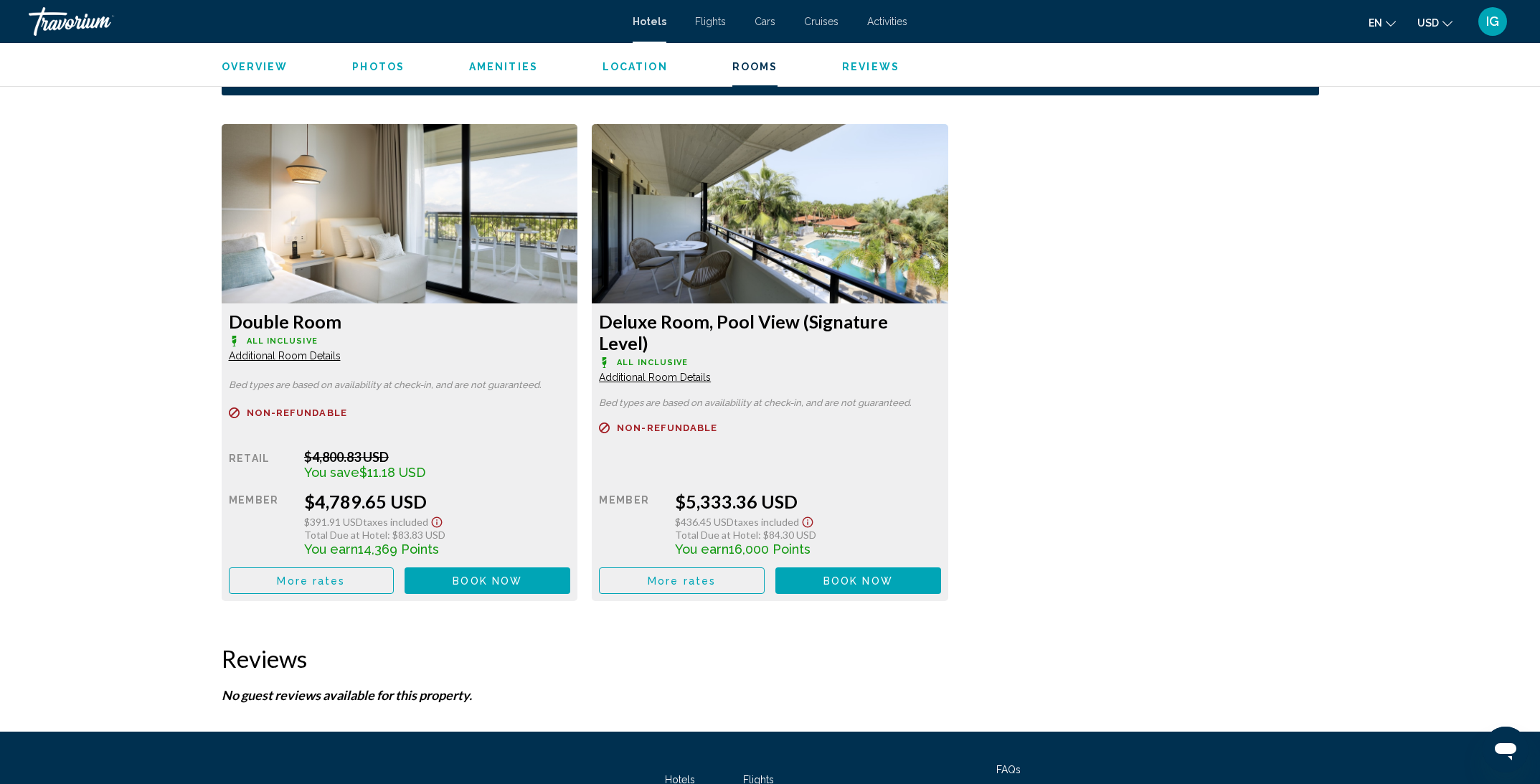
click at [305, 358] on span "Additional Room Details" at bounding box center [285, 356] width 111 height 12
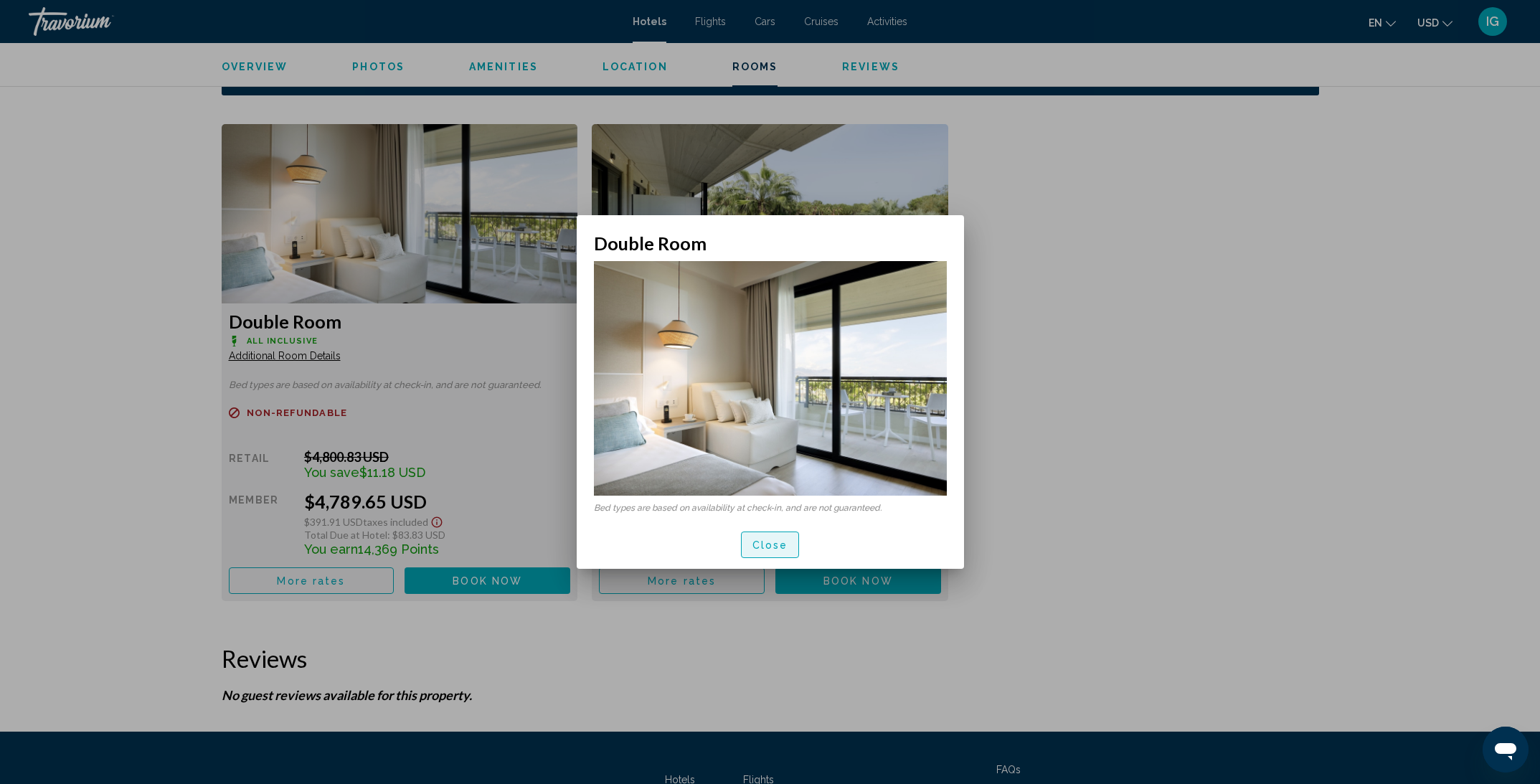
click at [776, 541] on span "Close" at bounding box center [770, 545] width 36 height 12
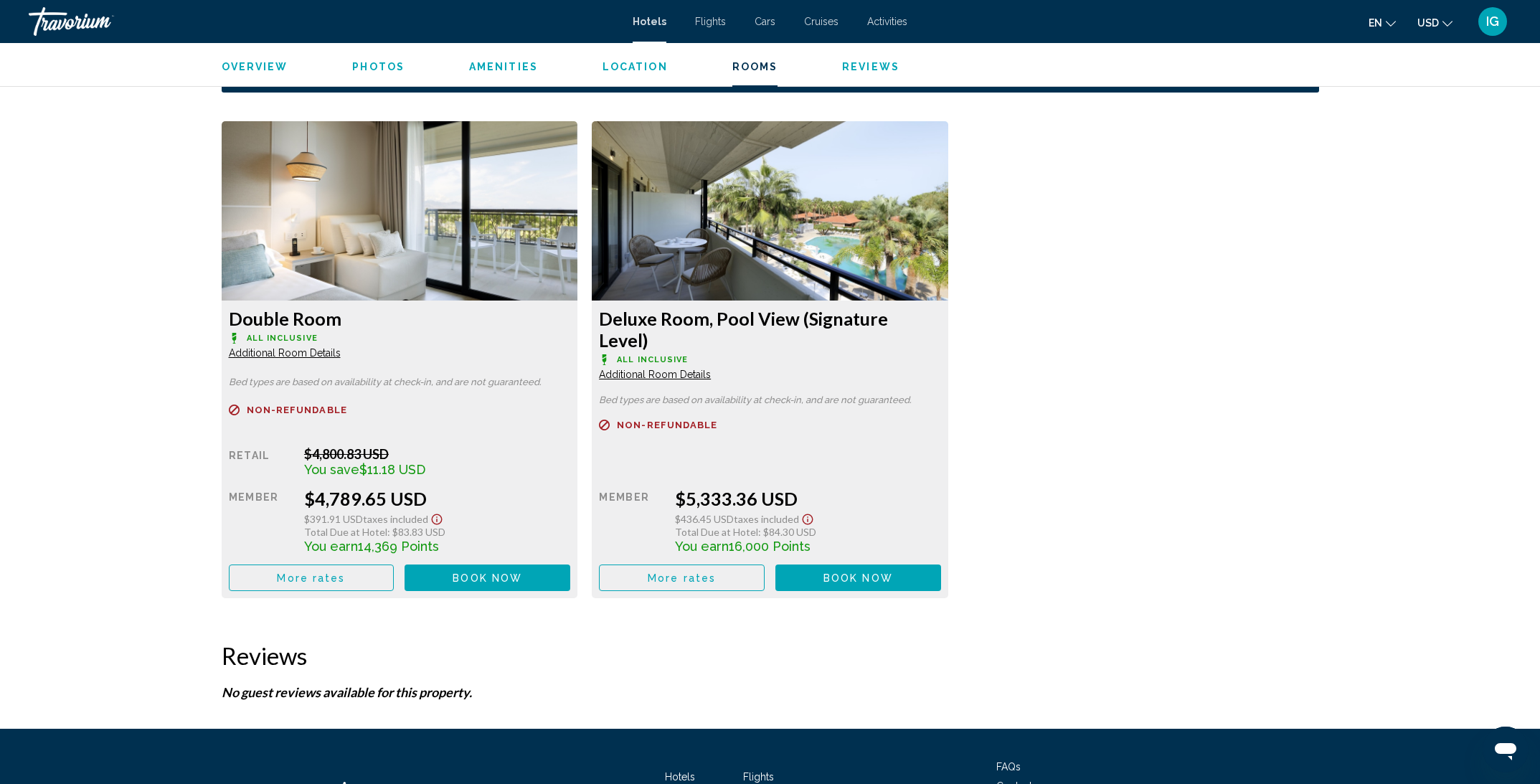
scroll to position [2798, 0]
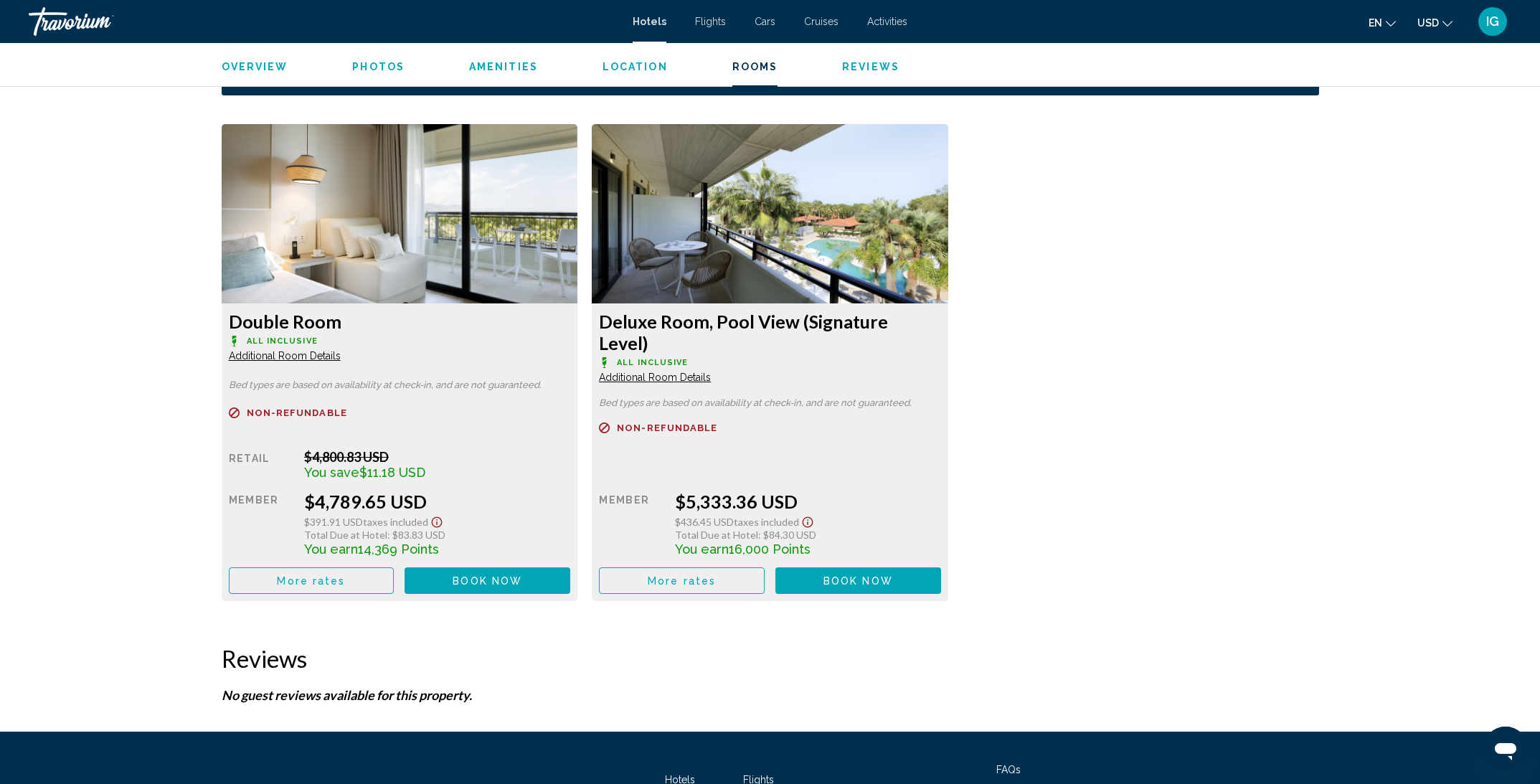
click at [571, 346] on div "Deluxe Room, Pool View (Signature Level) All Inclusive Additional Room Details" at bounding box center [400, 336] width 342 height 52
click at [340, 354] on span "Additional Room Details" at bounding box center [285, 356] width 111 height 12
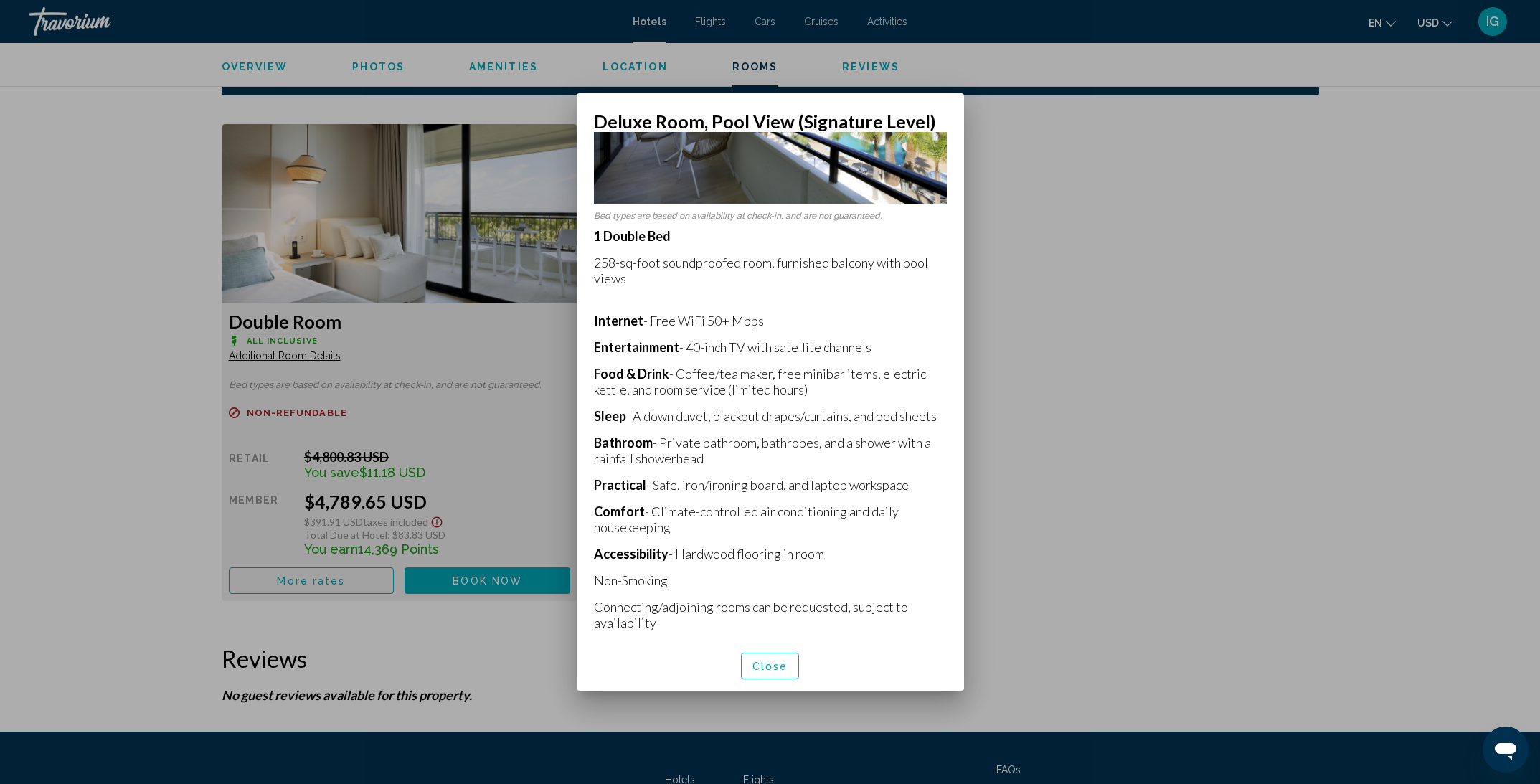
scroll to position [0, 0]
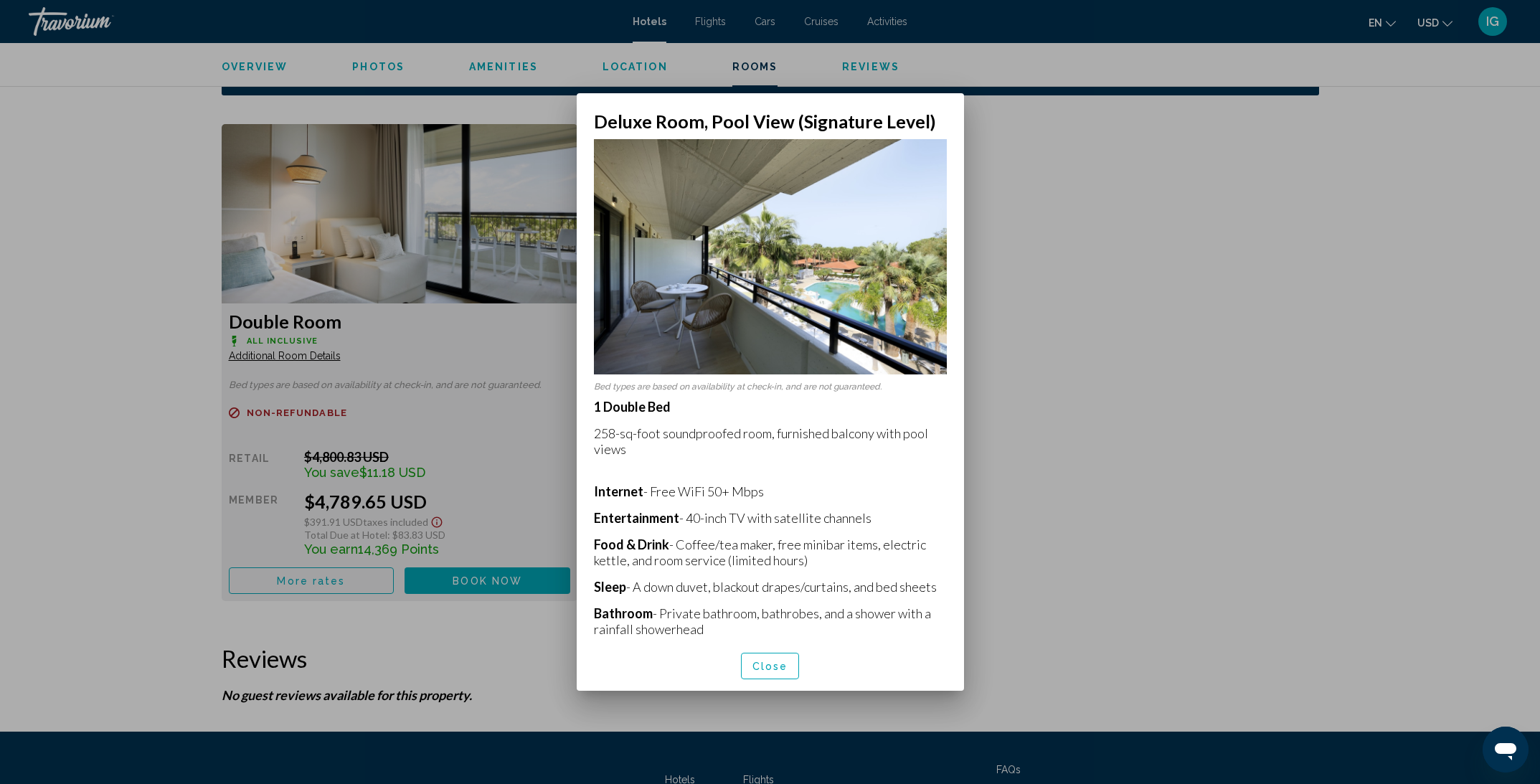
click at [773, 671] on span "Close" at bounding box center [770, 667] width 36 height 12
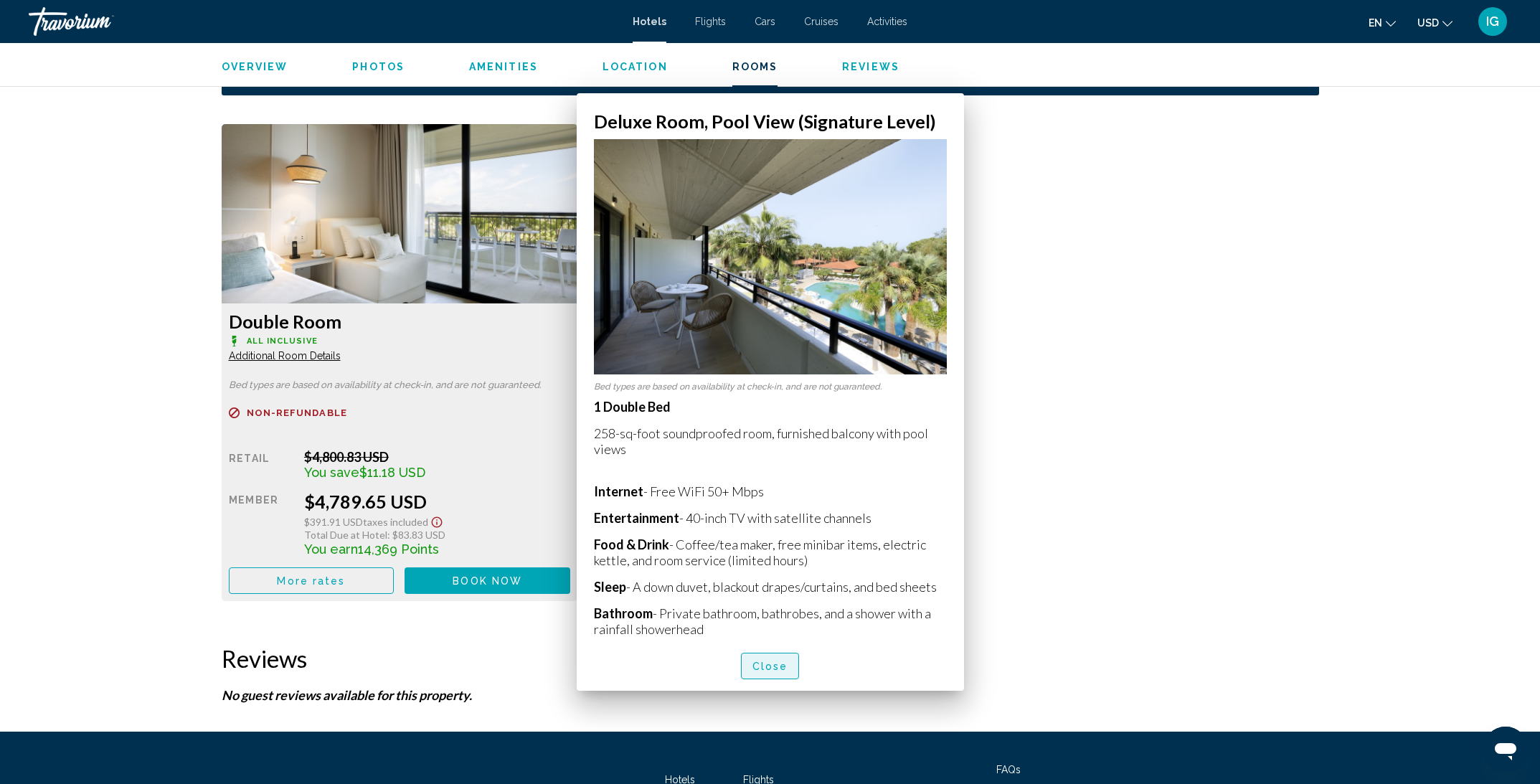
scroll to position [2798, 0]
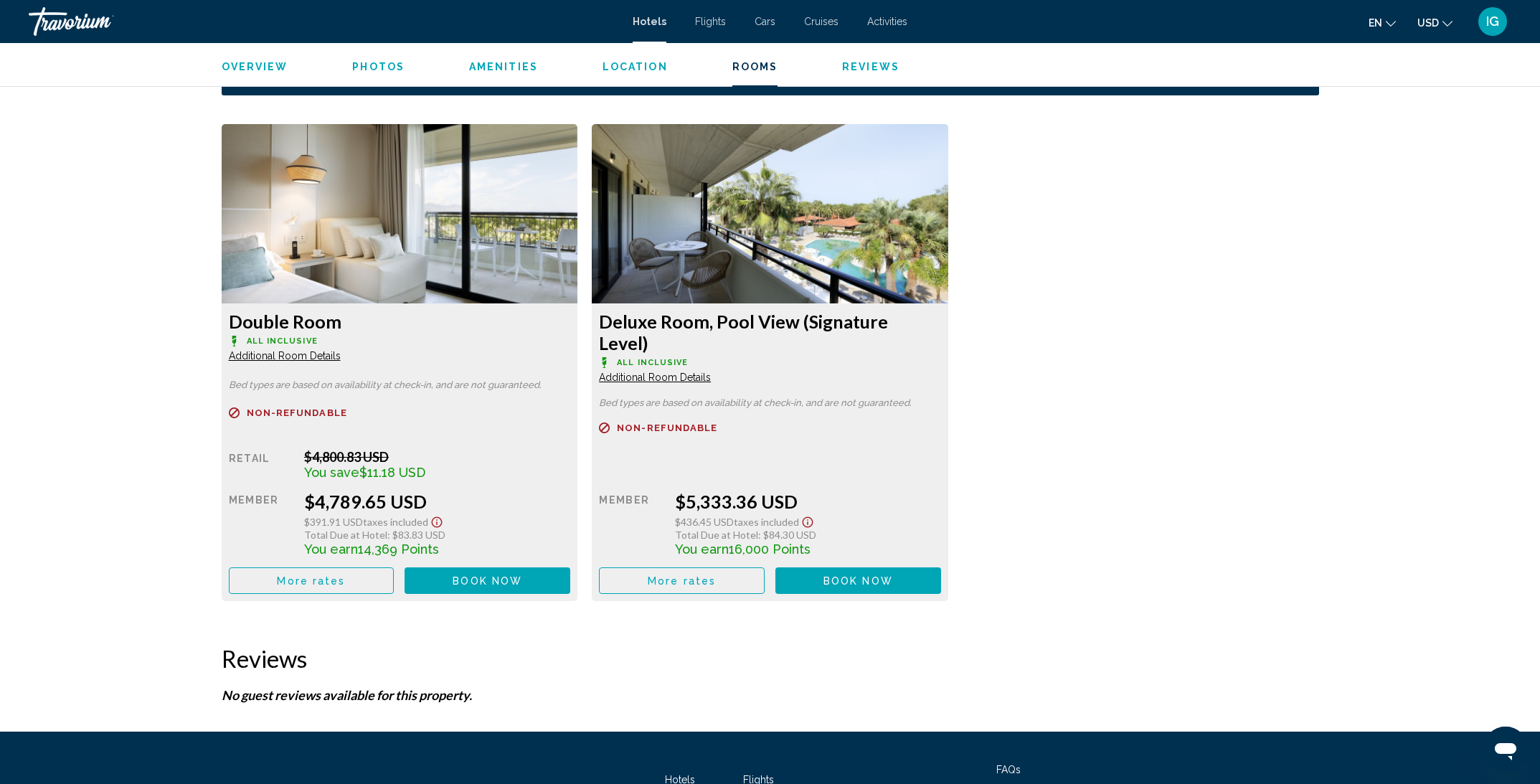
click at [259, 360] on span "Additional Room Details" at bounding box center [285, 356] width 111 height 12
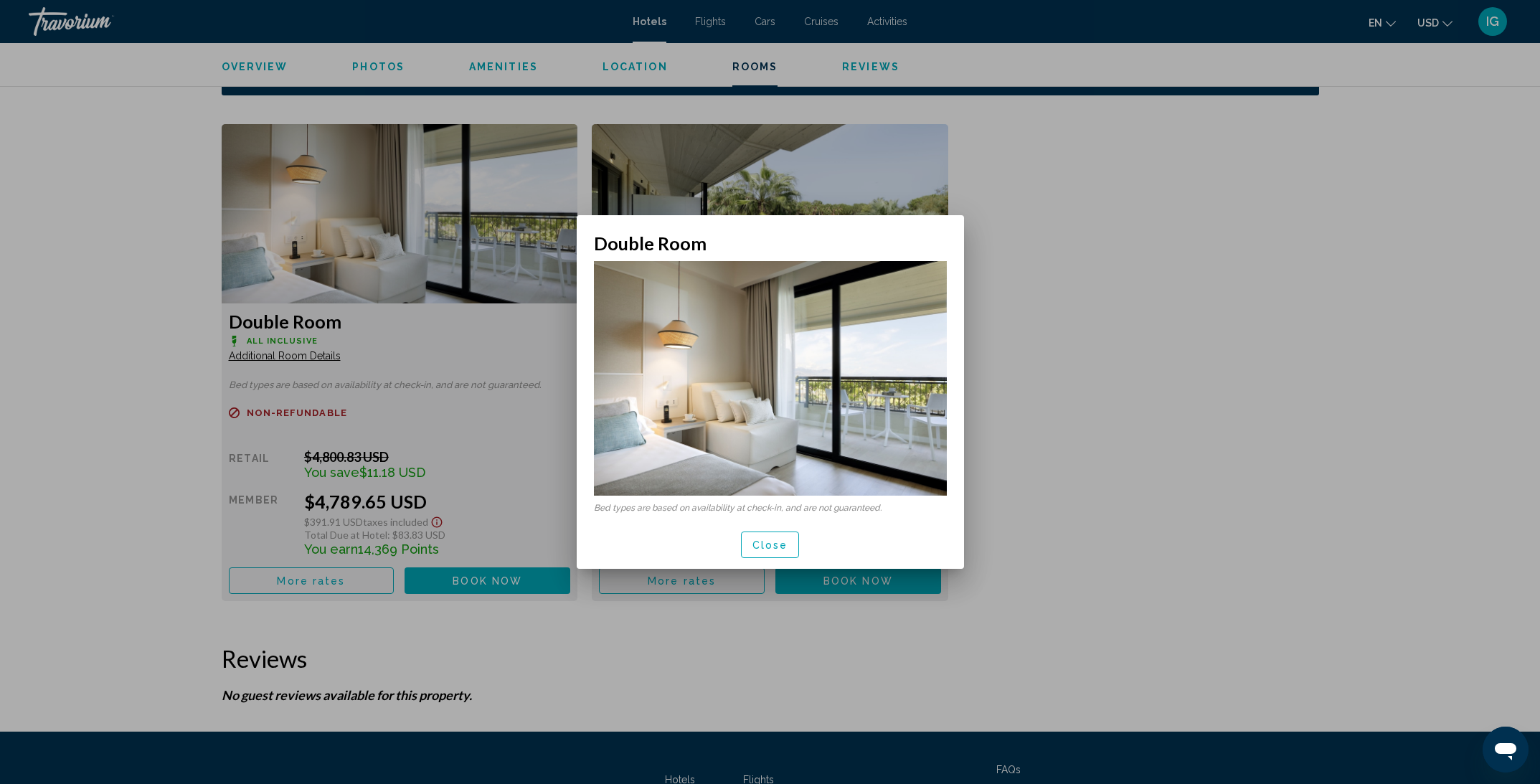
scroll to position [0, 0]
click at [768, 551] on button "Close" at bounding box center [770, 544] width 59 height 27
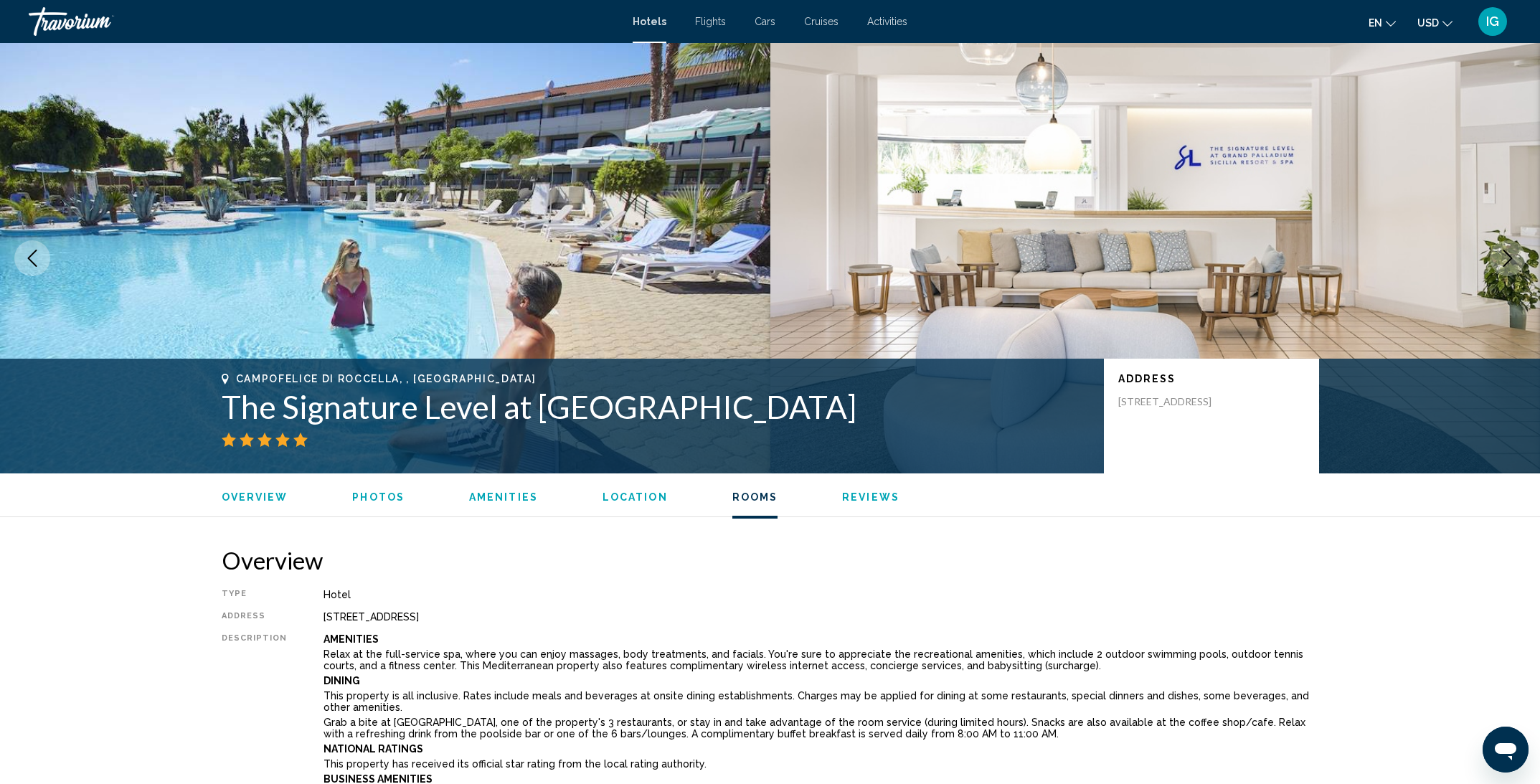
scroll to position [2798, 0]
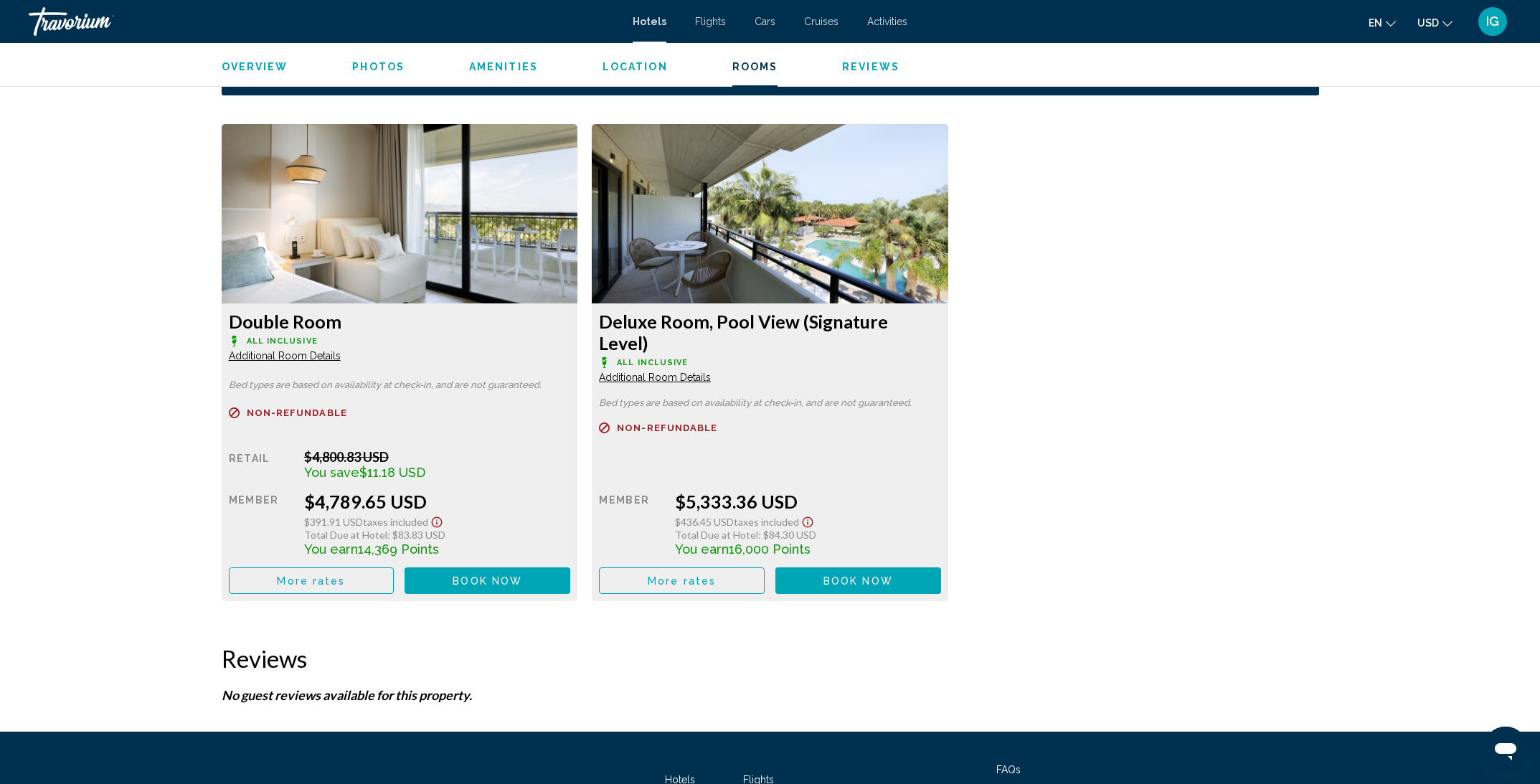
click at [293, 355] on span "Additional Room Details" at bounding box center [285, 356] width 111 height 12
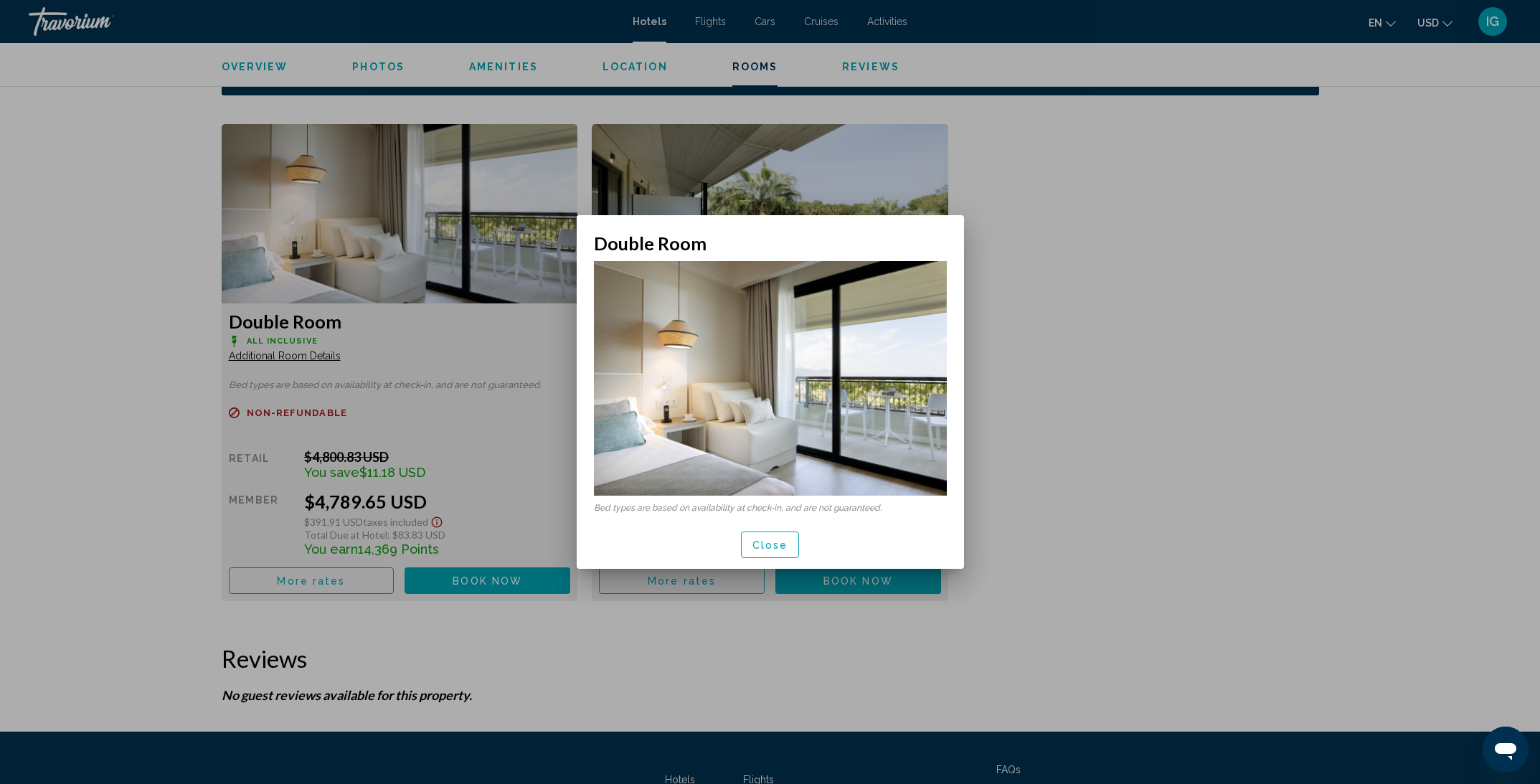
click at [755, 545] on span "Close" at bounding box center [770, 545] width 36 height 12
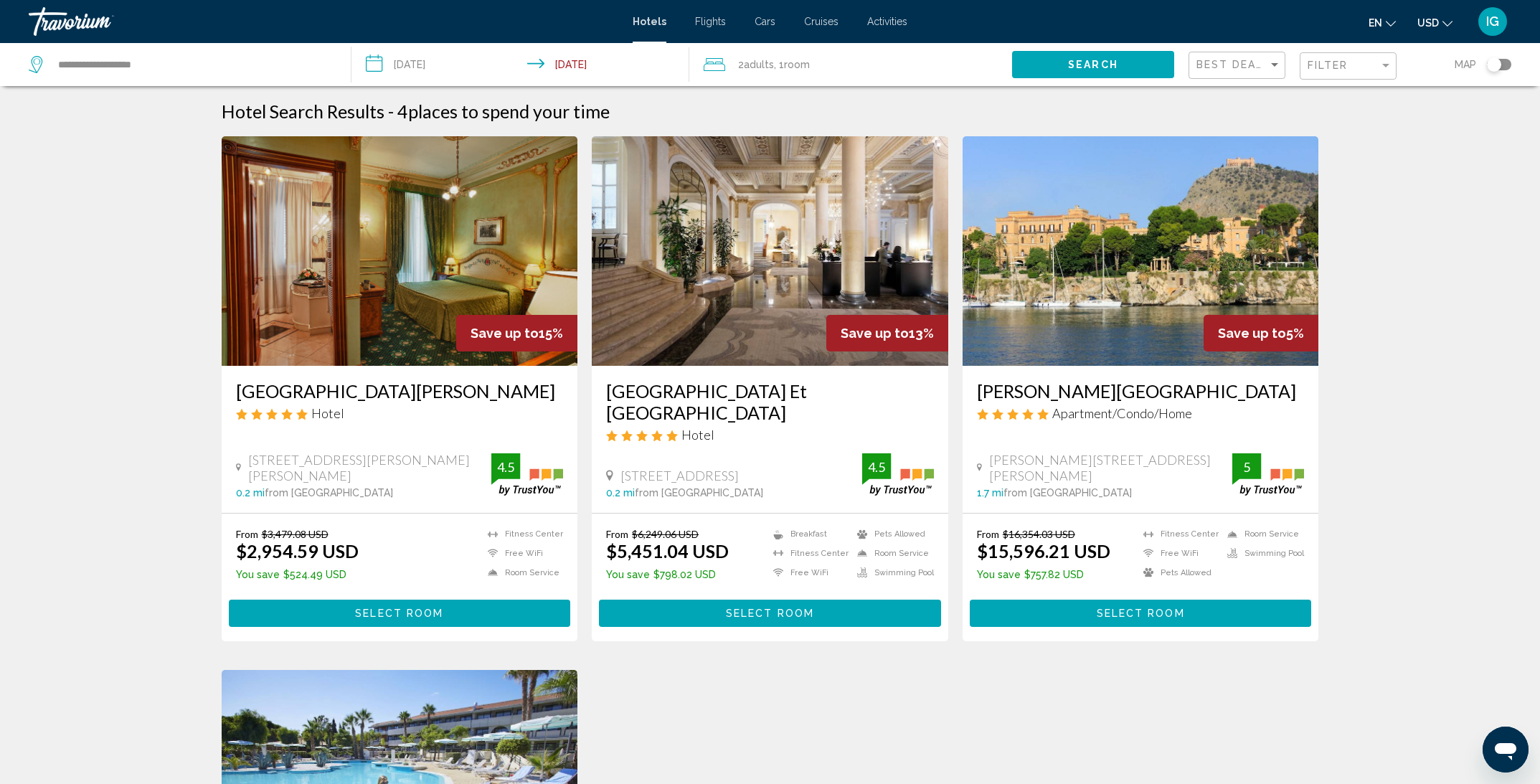
click at [1321, 73] on div "Filter" at bounding box center [1350, 66] width 85 height 27
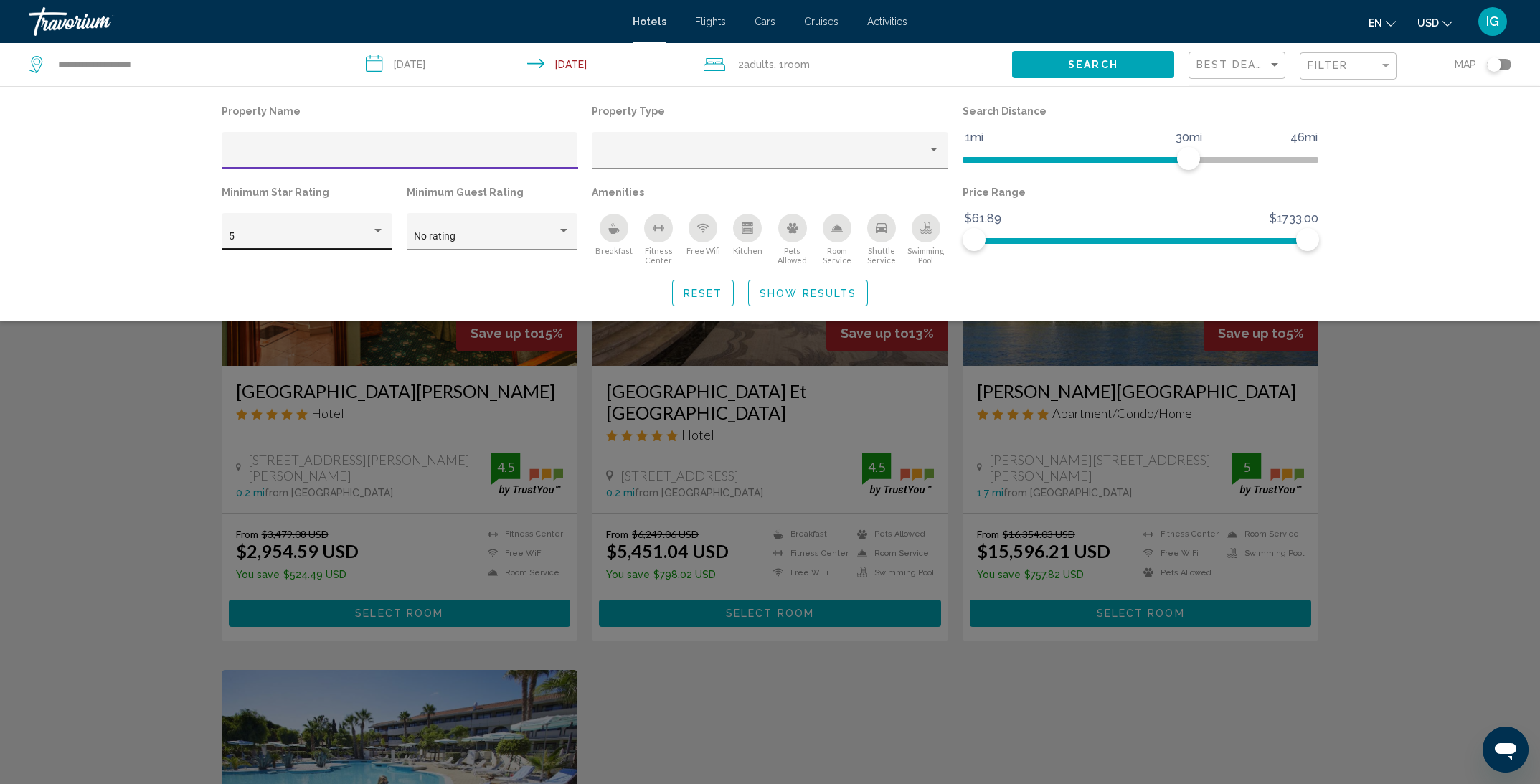
click at [345, 233] on div "5" at bounding box center [300, 237] width 142 height 12
click at [313, 218] on span "4" at bounding box center [307, 207] width 155 height 30
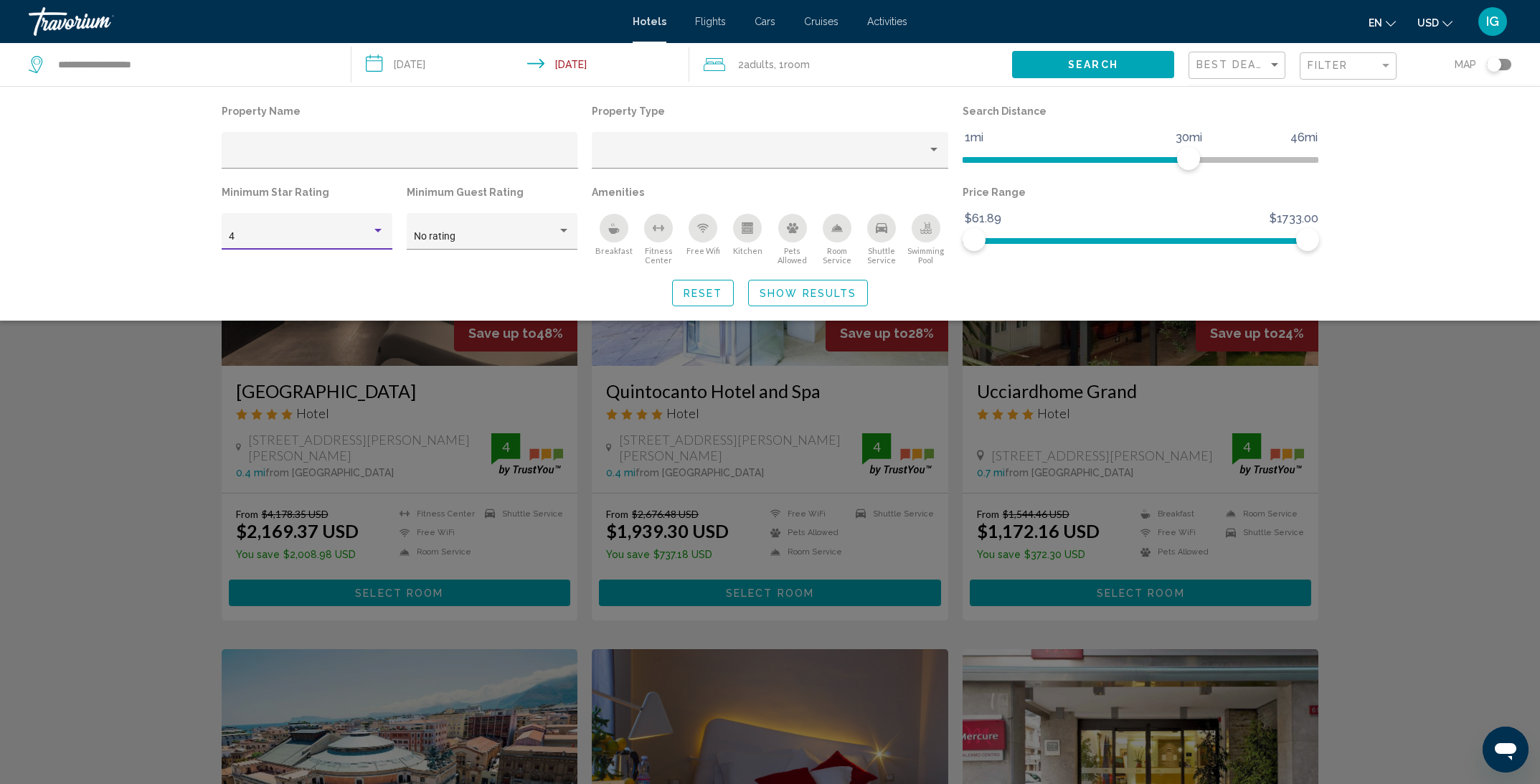
click at [841, 299] on span "Show Results" at bounding box center [807, 294] width 97 height 12
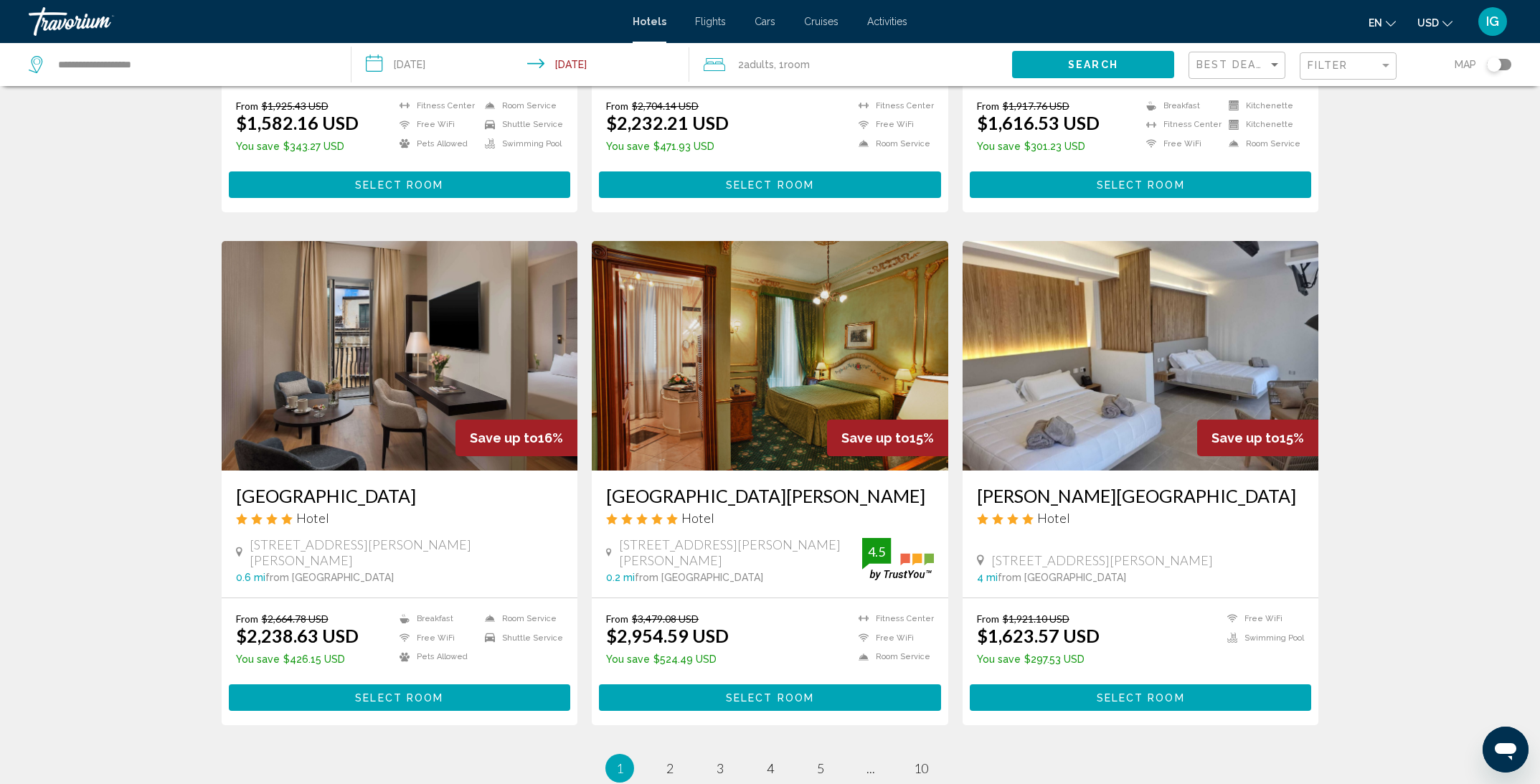
scroll to position [1557, 0]
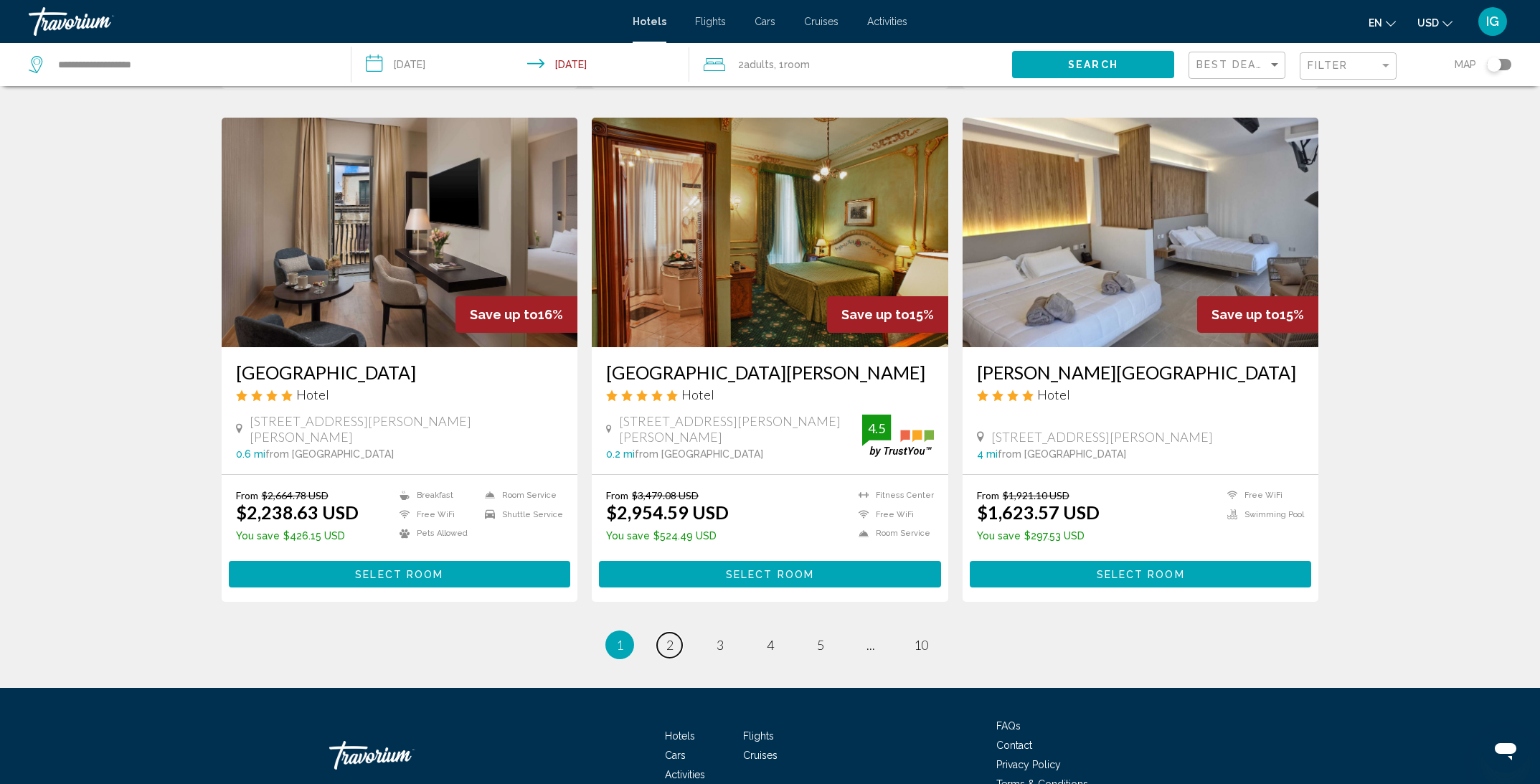
click at [667, 639] on span "2" at bounding box center [670, 645] width 7 height 16
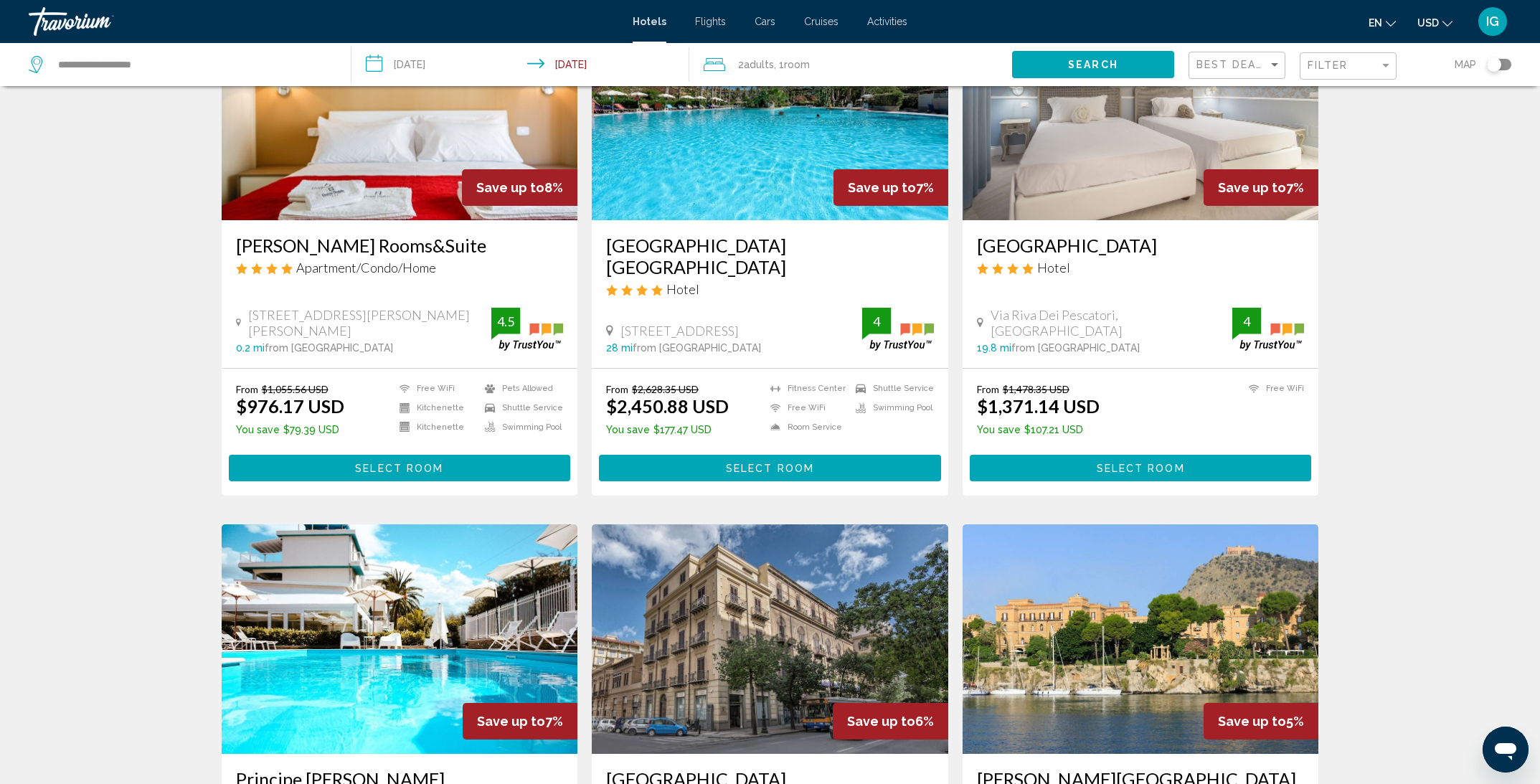
scroll to position [1195, 0]
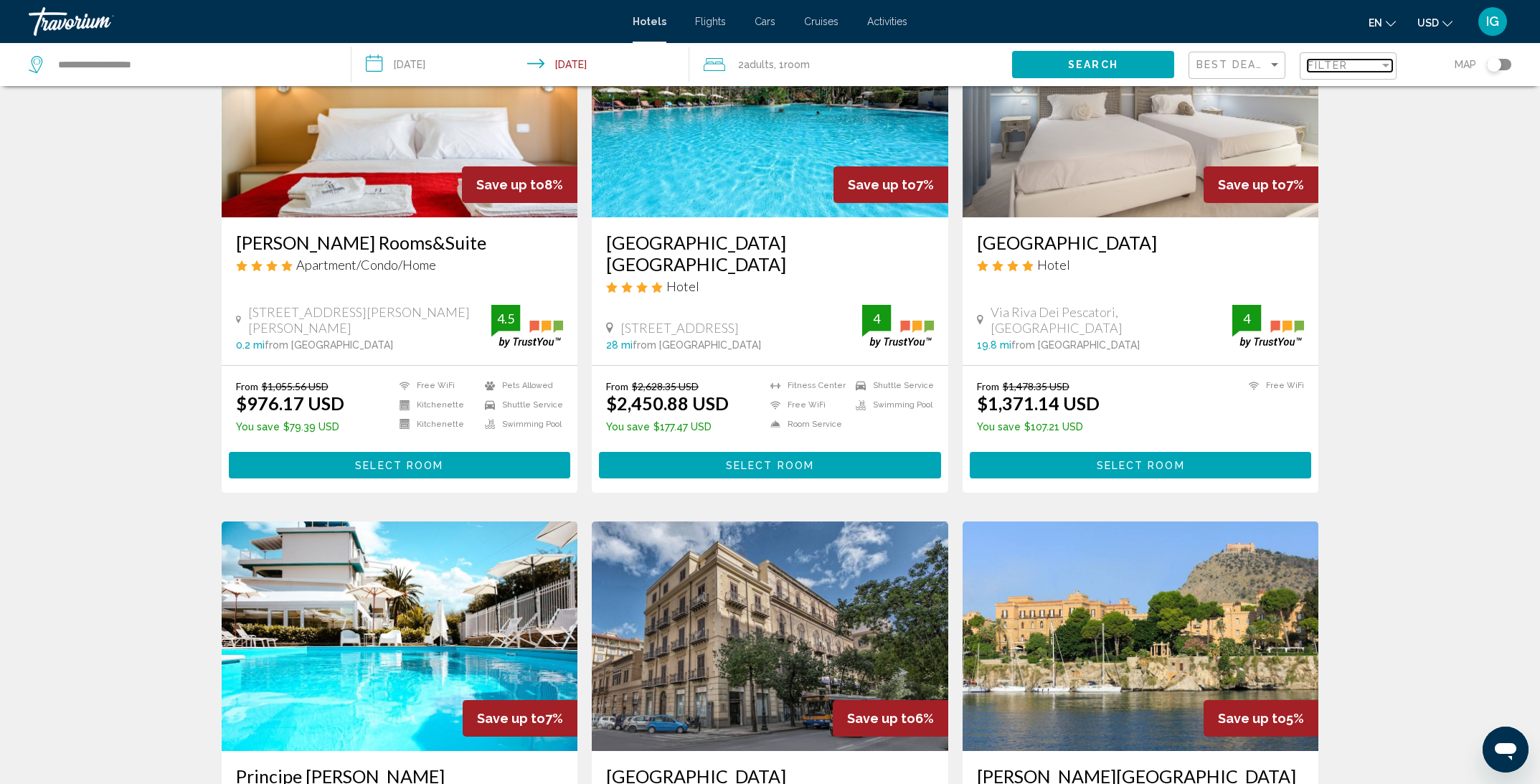
click at [1337, 71] on span "Filter" at bounding box center [1328, 66] width 41 height 12
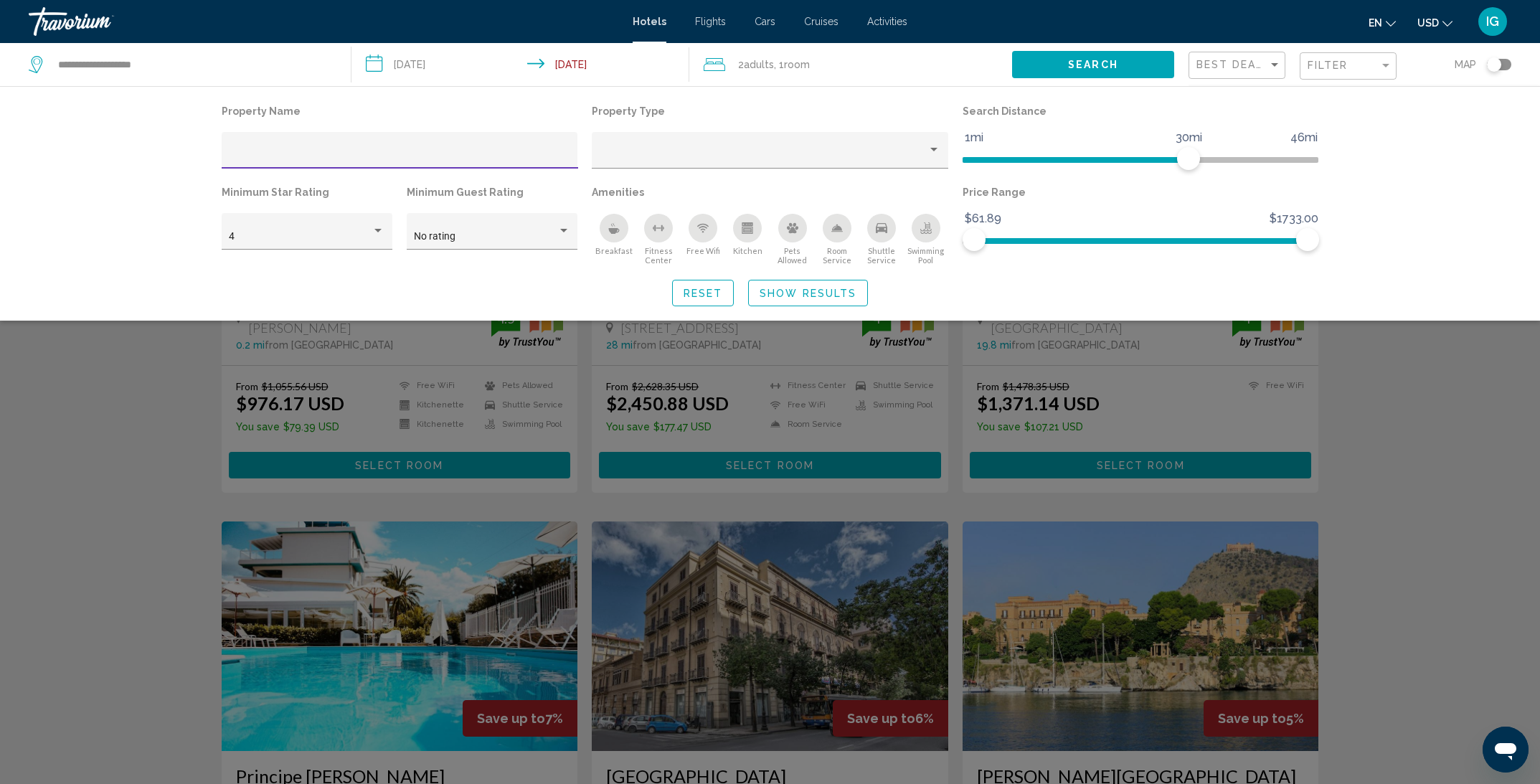
click at [618, 238] on div "Breakfast" at bounding box center [614, 228] width 29 height 29
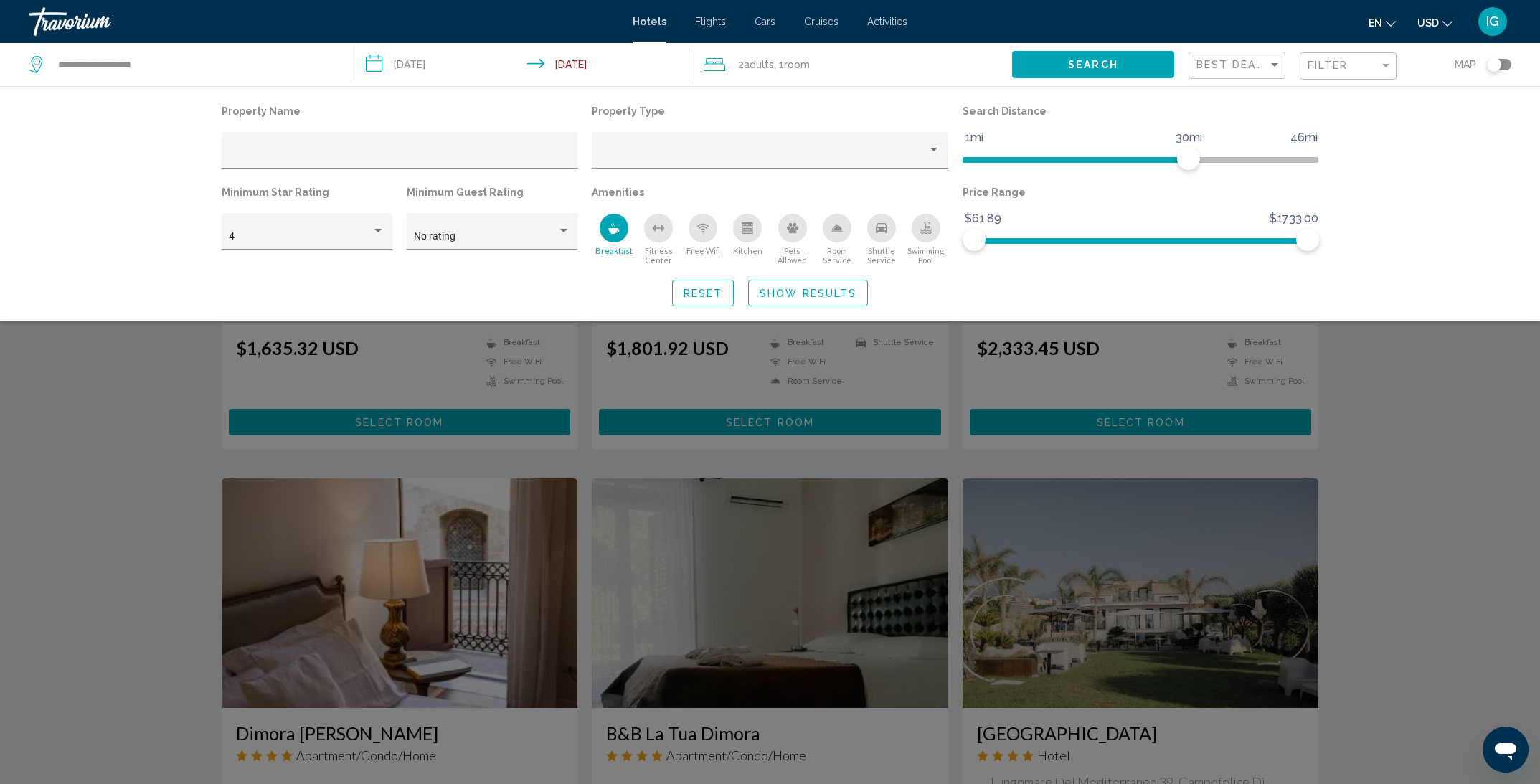
click at [666, 238] on div "Fitness Center" at bounding box center [658, 228] width 29 height 29
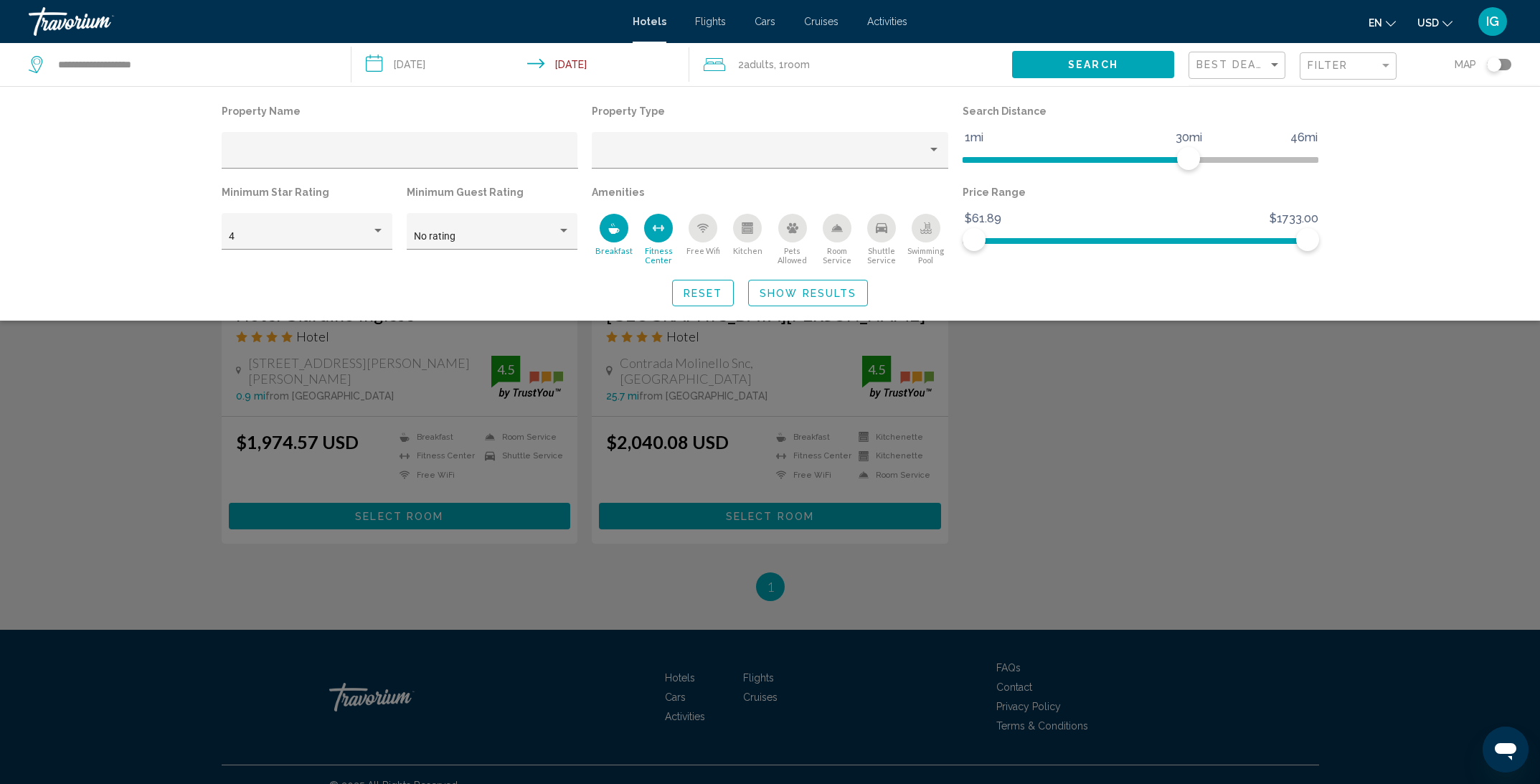
click at [829, 302] on button "Show Results" at bounding box center [808, 293] width 119 height 27
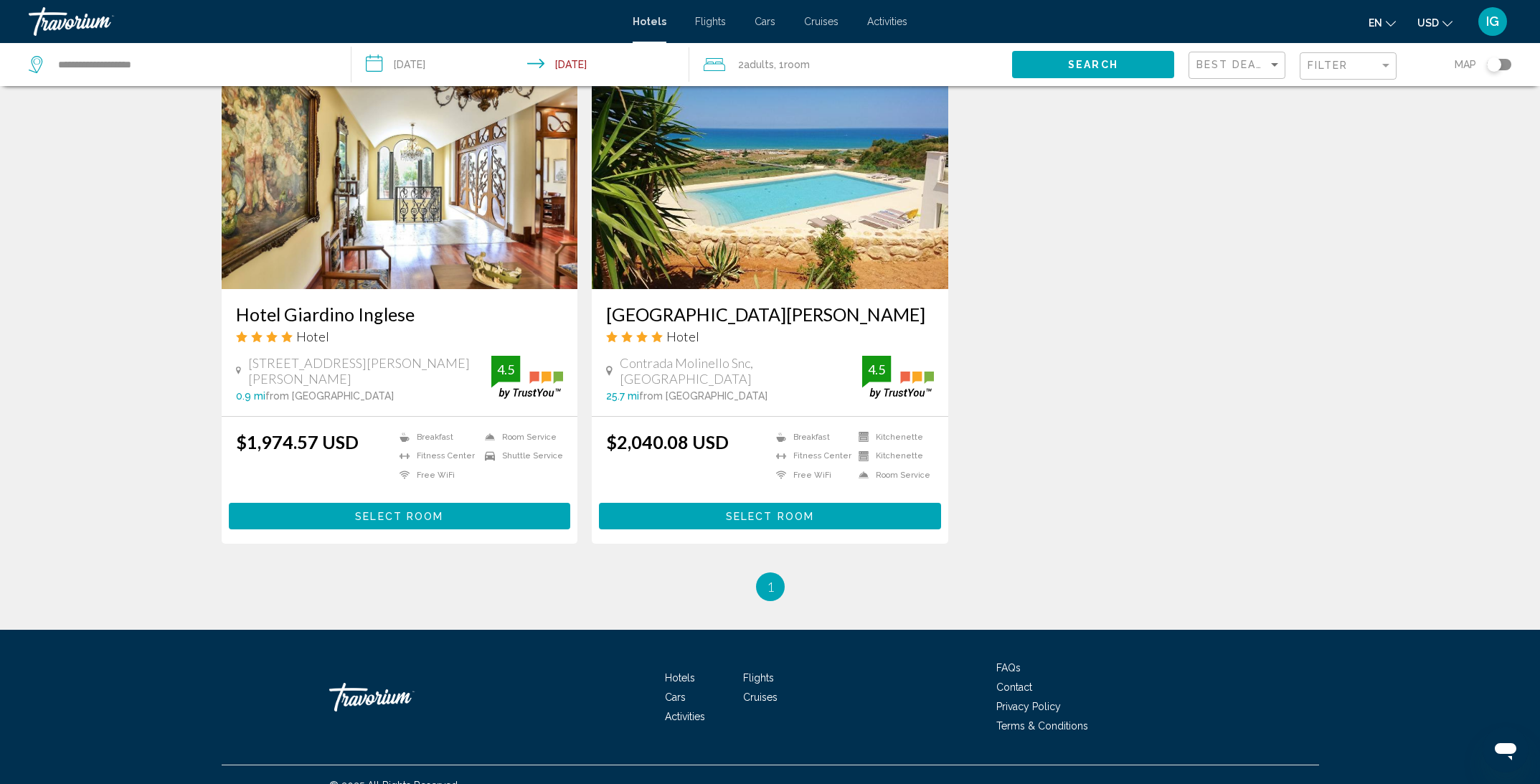
click at [696, 303] on h3 "[GEOGRAPHIC_DATA][PERSON_NAME]" at bounding box center [770, 314] width 328 height 22
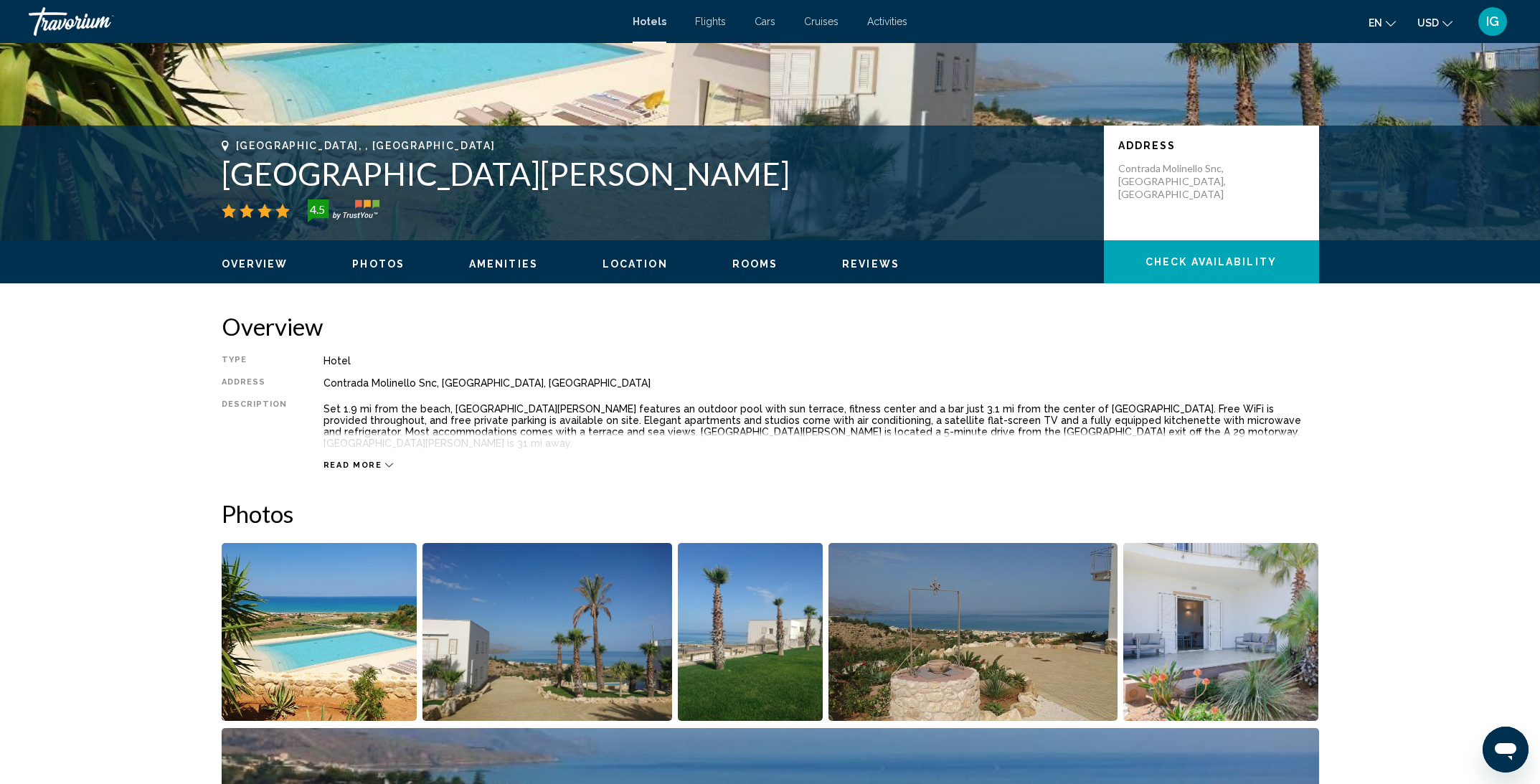
scroll to position [357, 0]
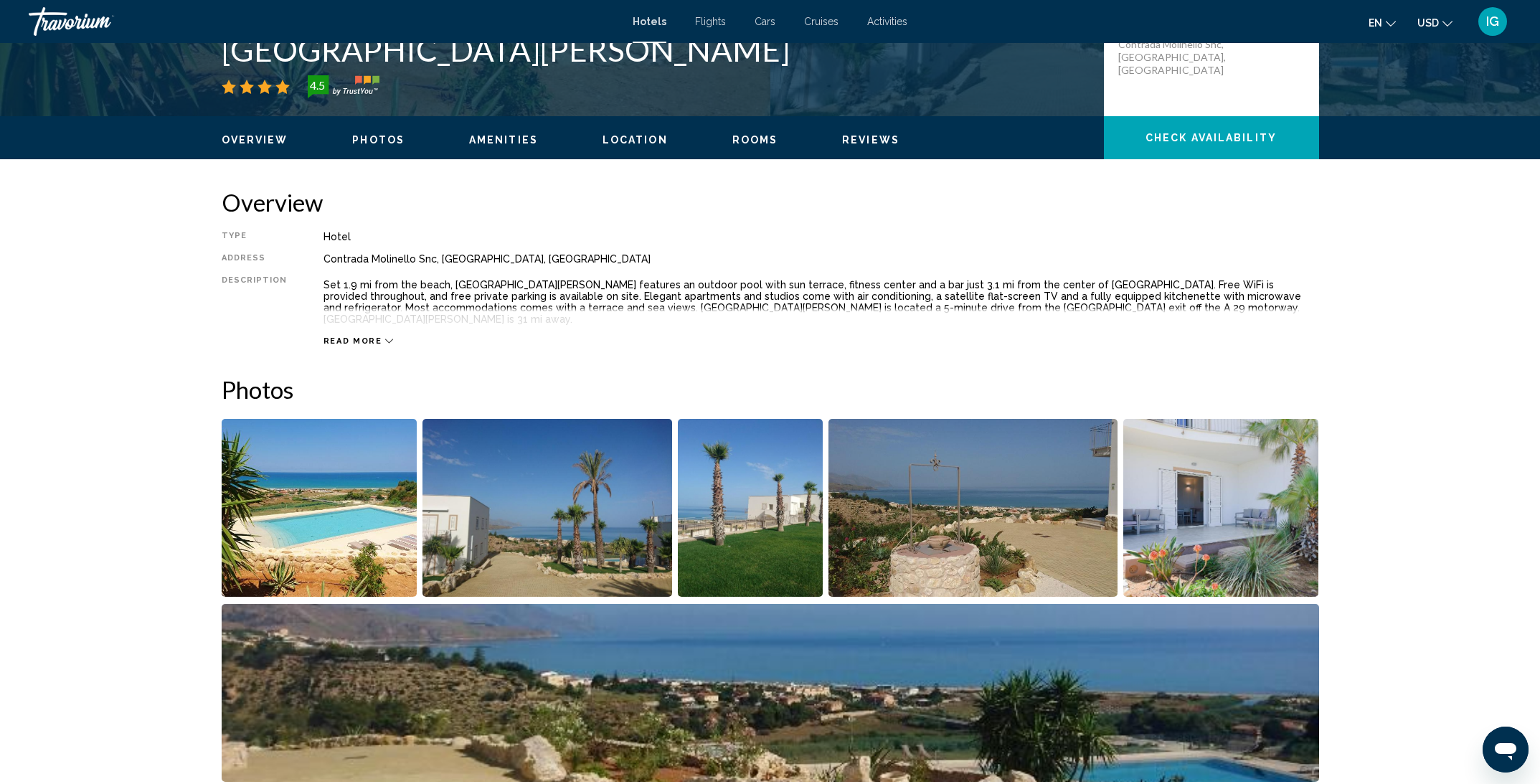
click at [360, 336] on span "Read more" at bounding box center [352, 340] width 59 height 9
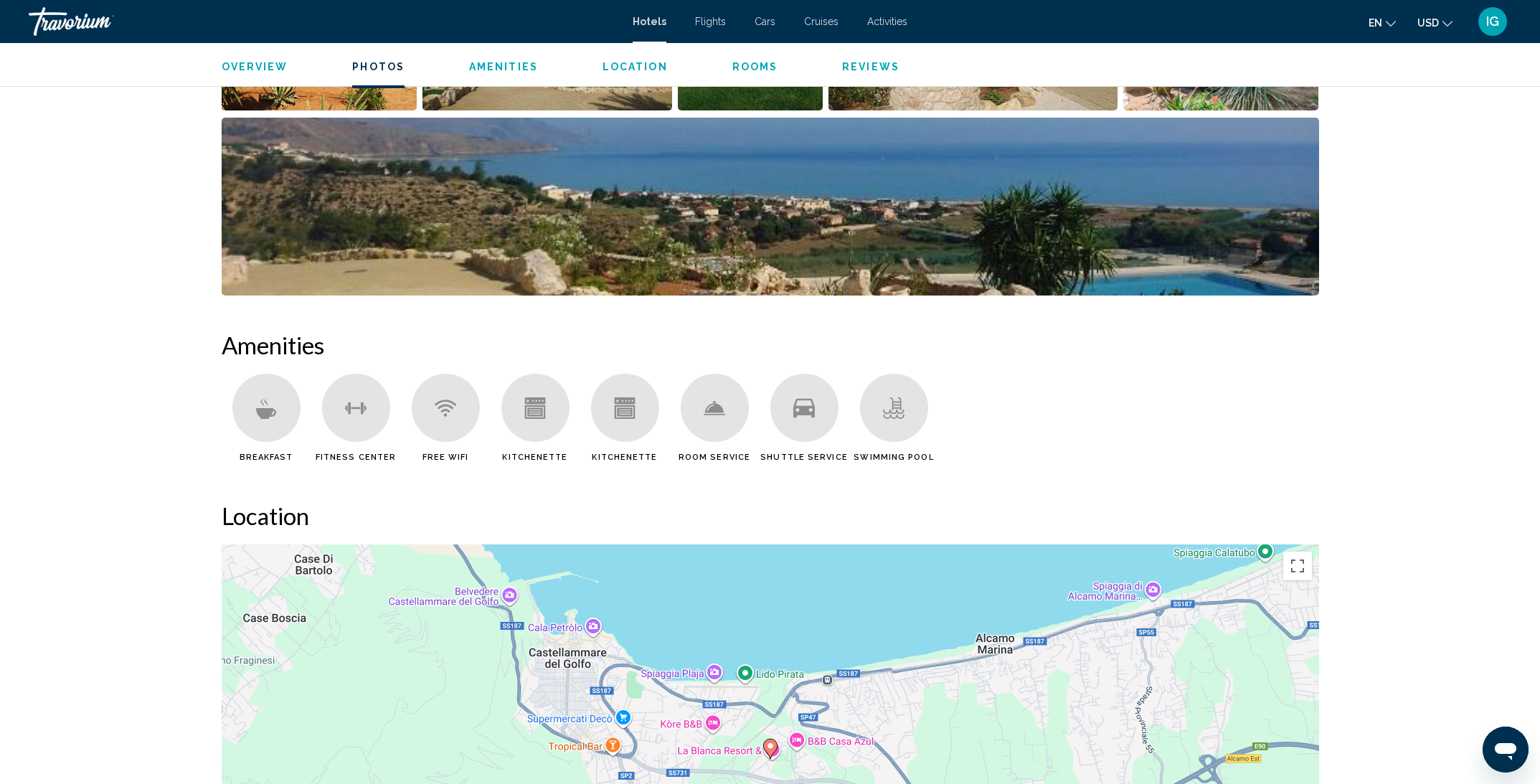
scroll to position [1056, 0]
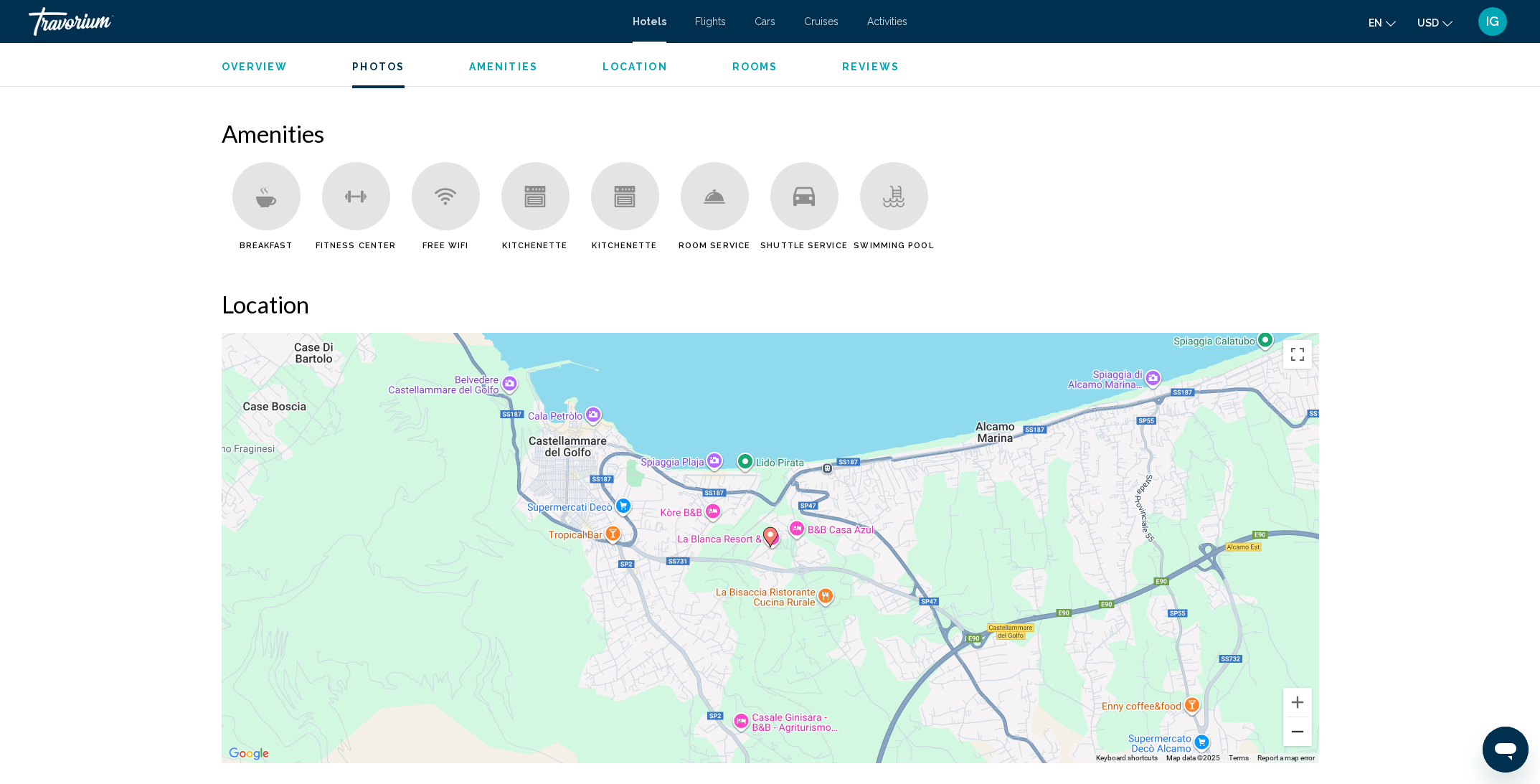
click at [1290, 728] on button "Zoom out" at bounding box center [1297, 731] width 29 height 29
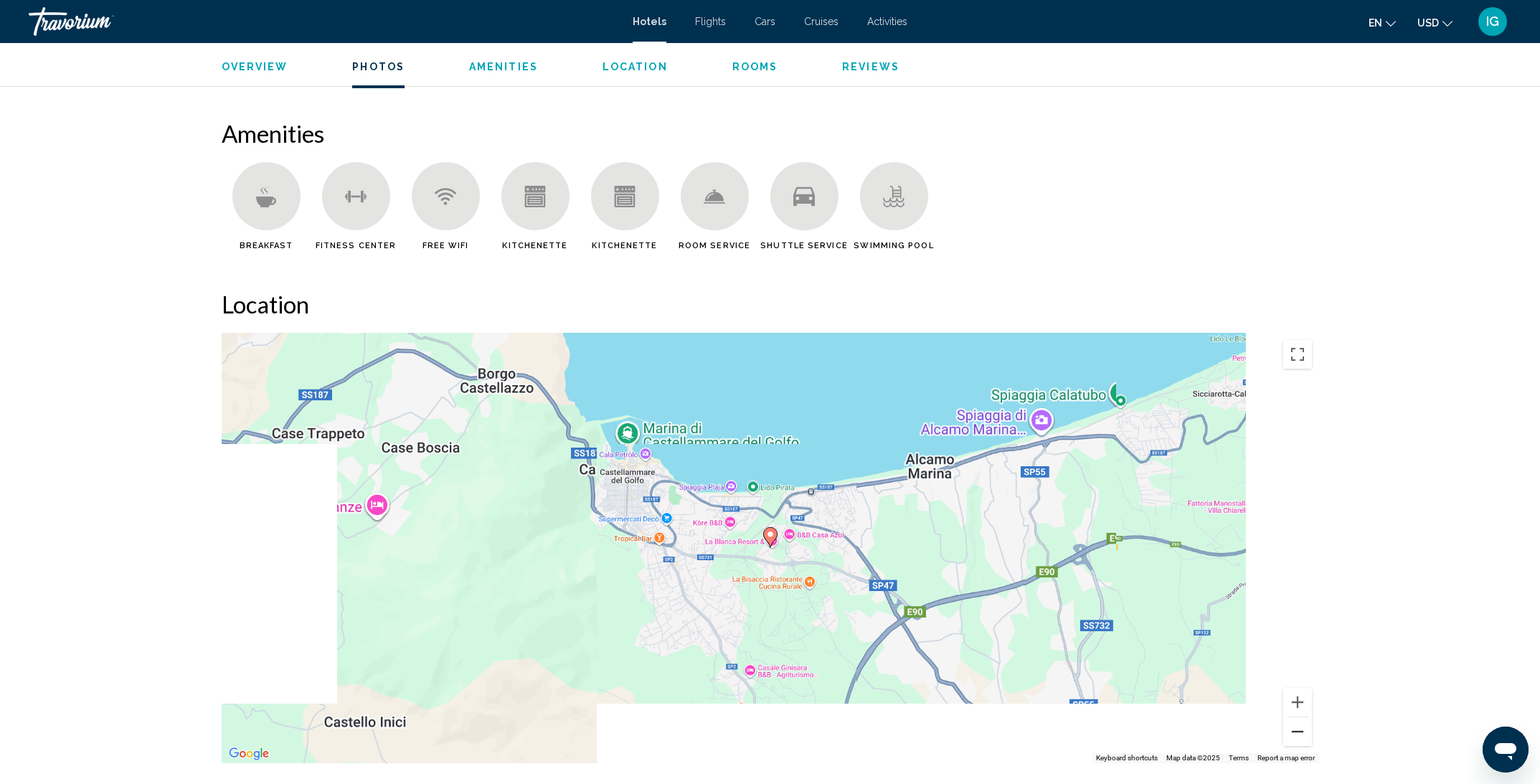
click at [1290, 725] on button "Zoom out" at bounding box center [1297, 731] width 29 height 29
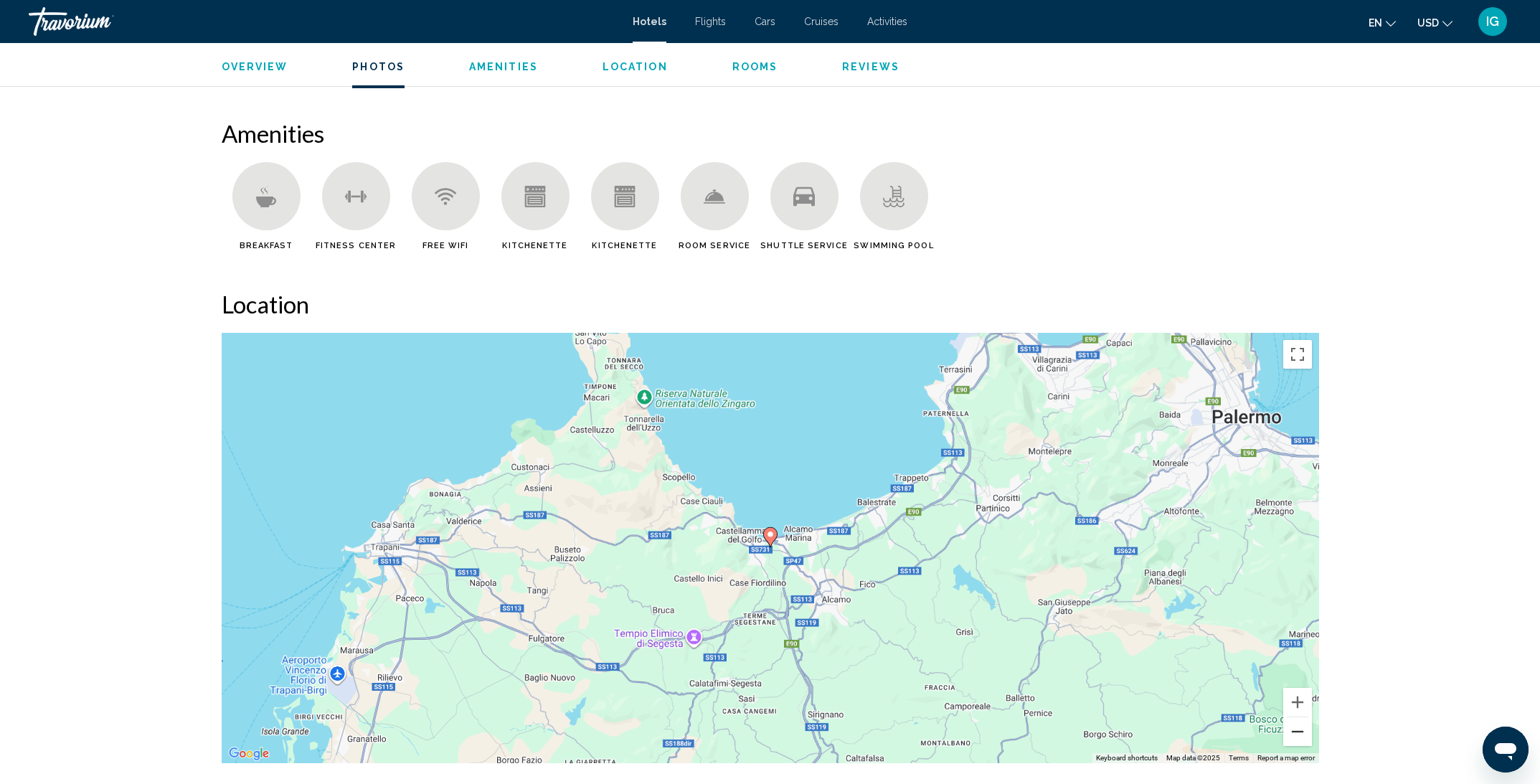
click at [1290, 725] on button "Zoom out" at bounding box center [1297, 731] width 29 height 29
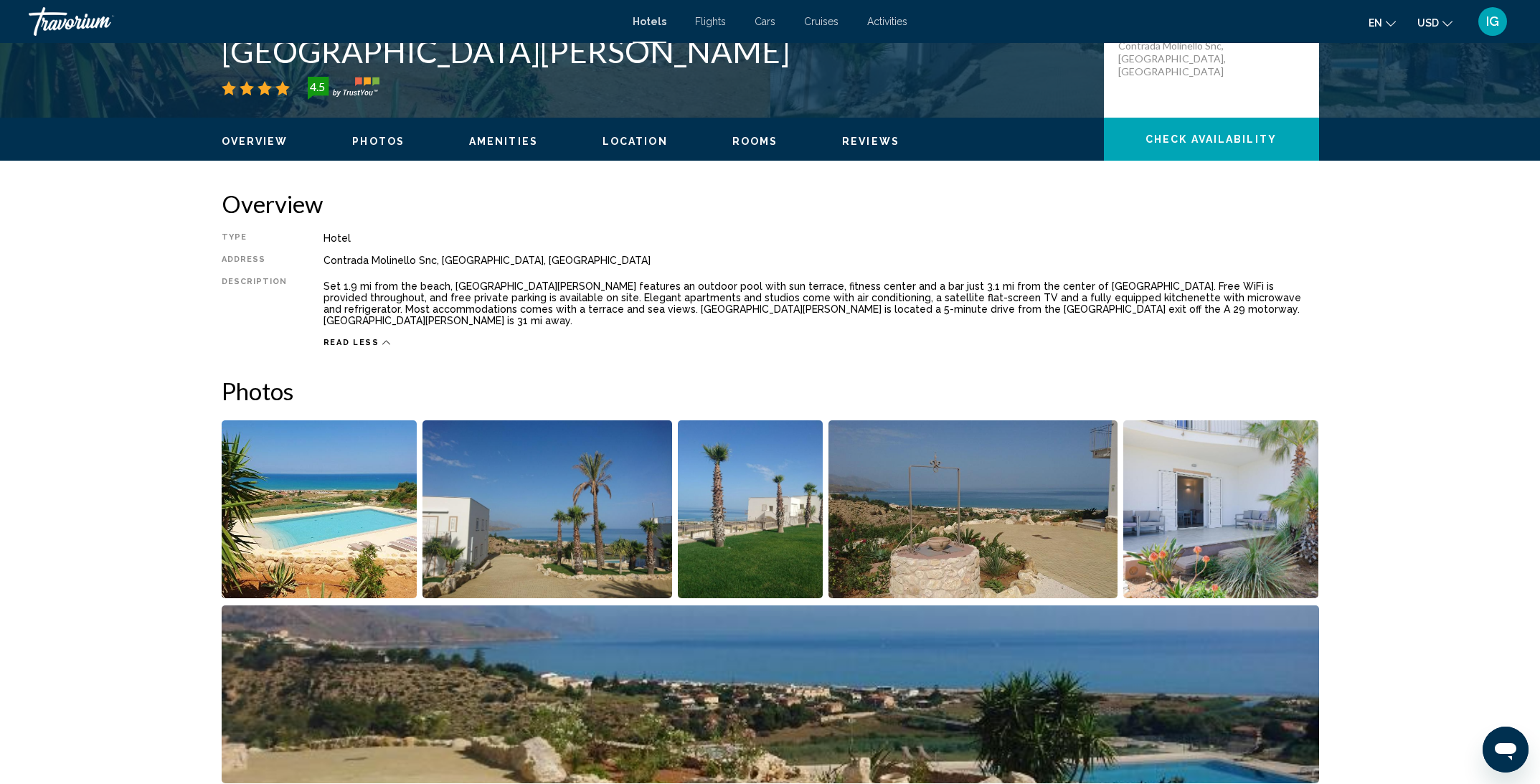
scroll to position [634, 0]
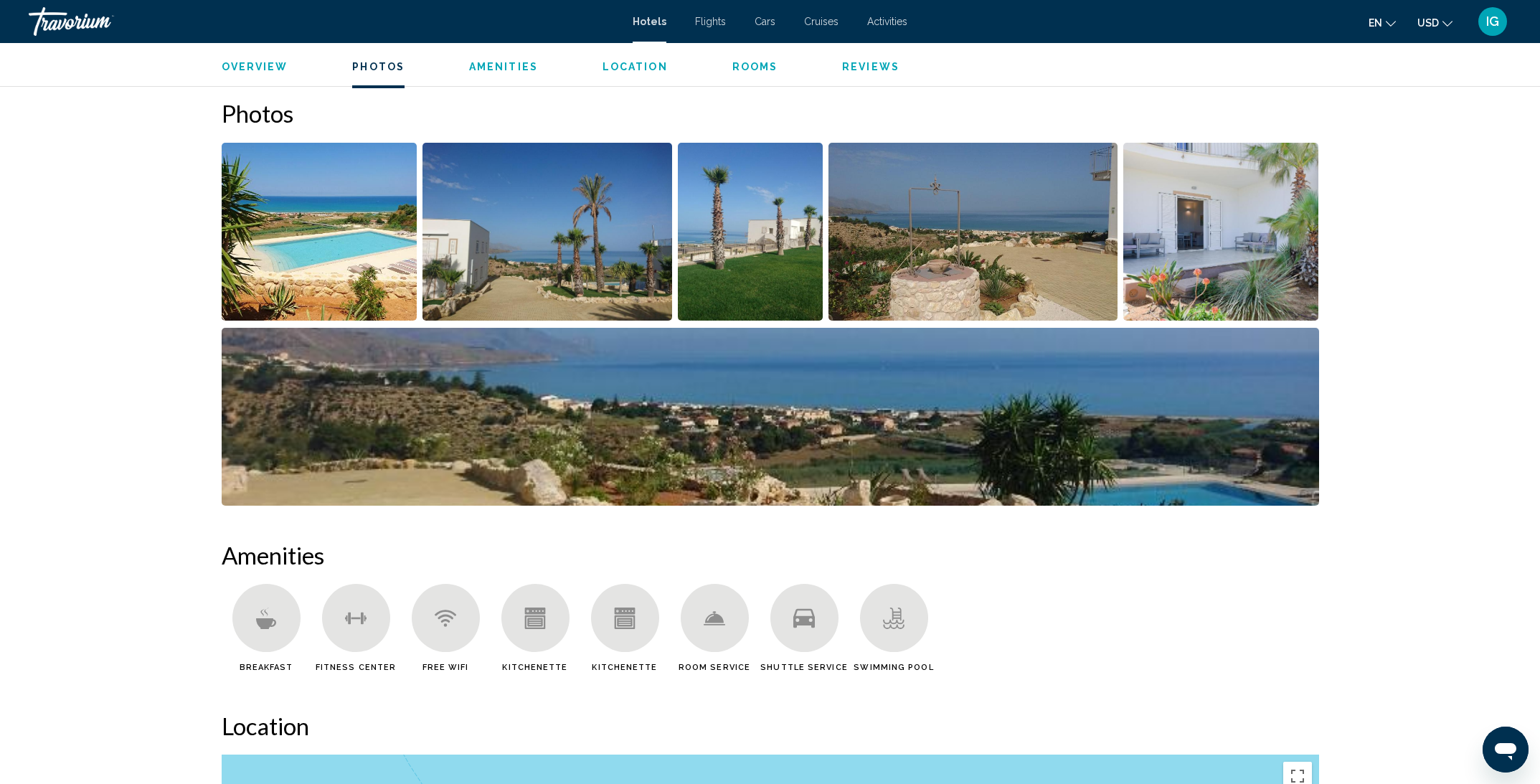
click at [1021, 204] on img "Open full-screen image slider" at bounding box center [973, 231] width 289 height 178
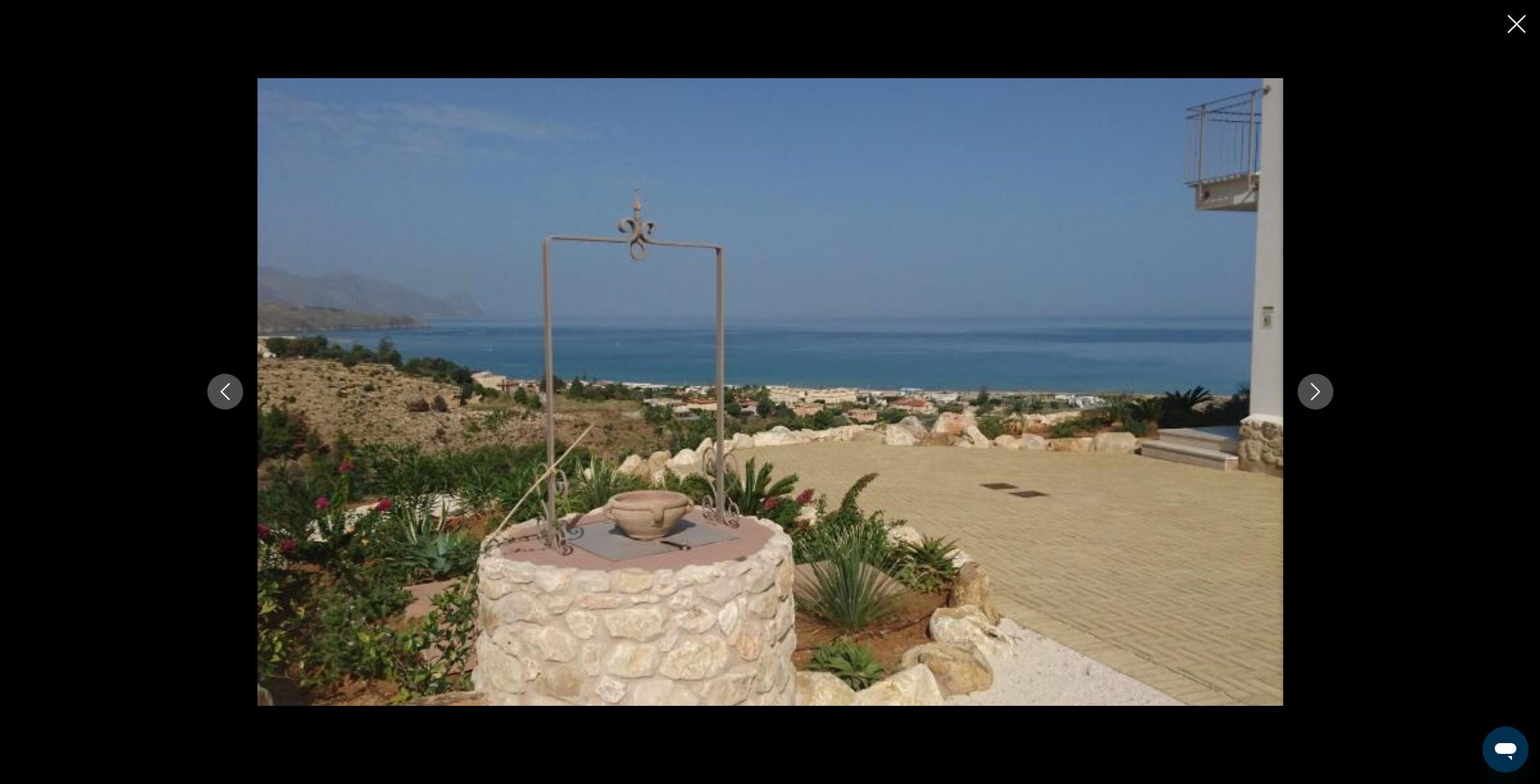
click at [1514, 19] on icon "Close slideshow" at bounding box center [1517, 24] width 18 height 18
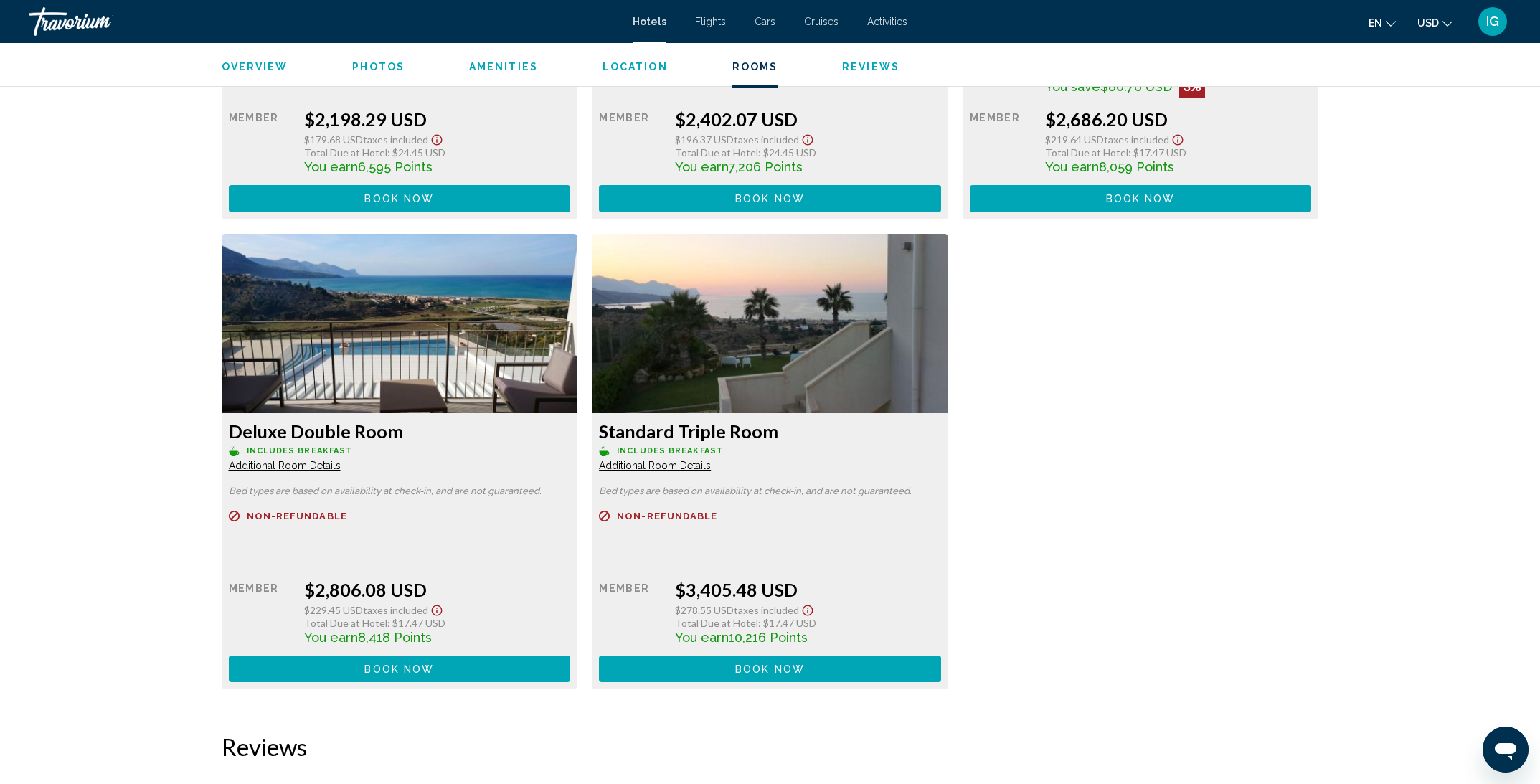
scroll to position [2702, 0]
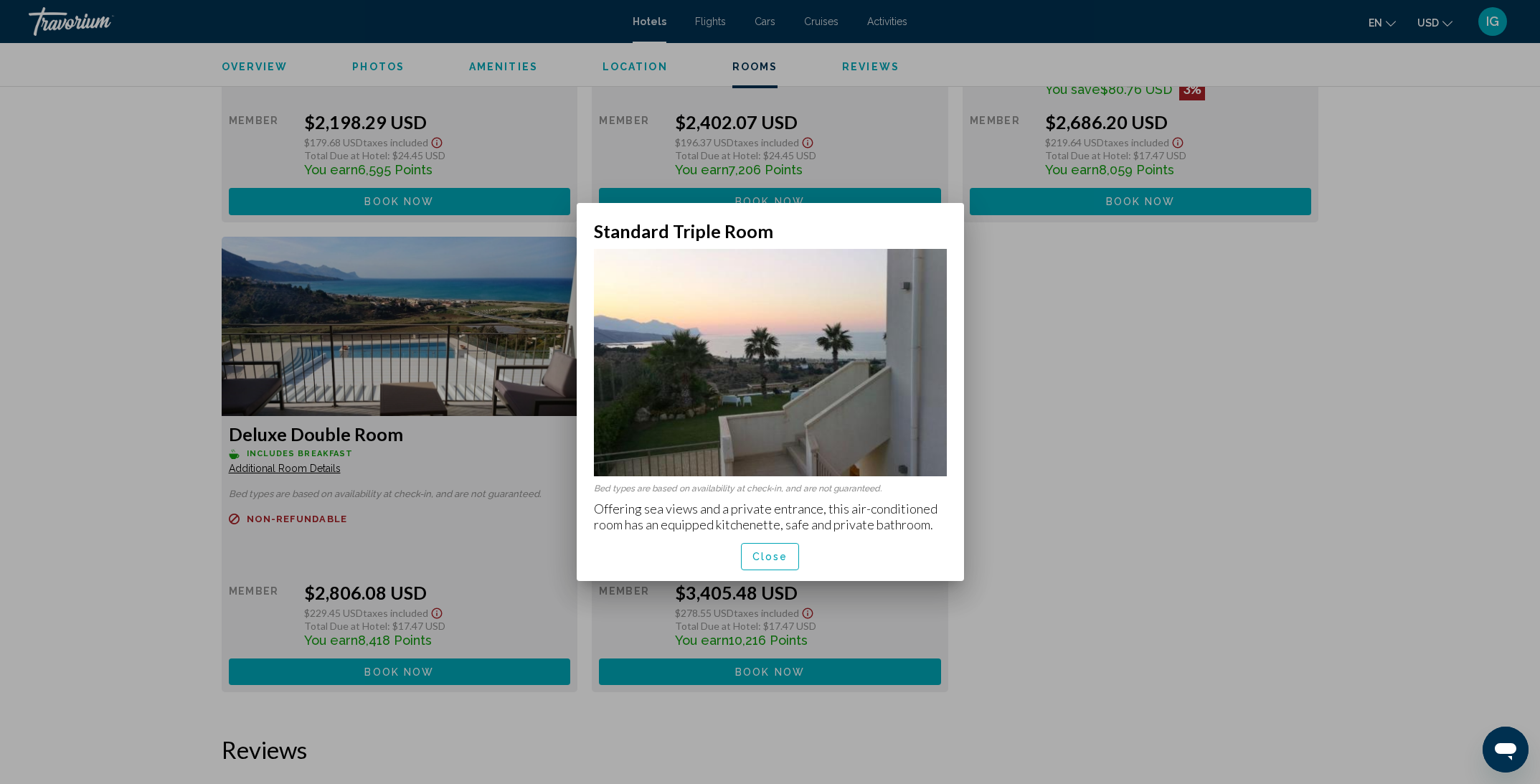
click at [792, 551] on button "Close" at bounding box center [770, 556] width 59 height 27
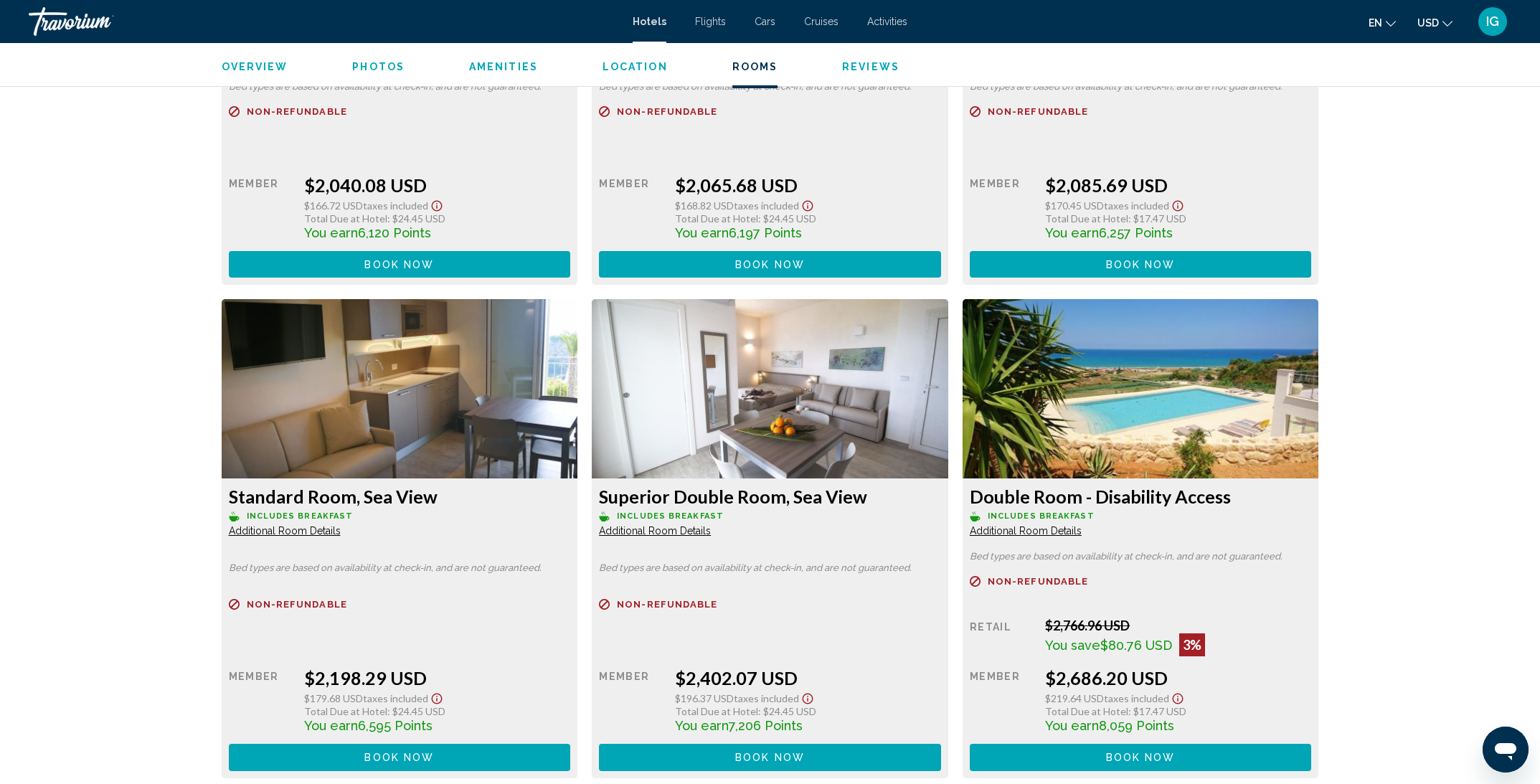
scroll to position [2244, 0]
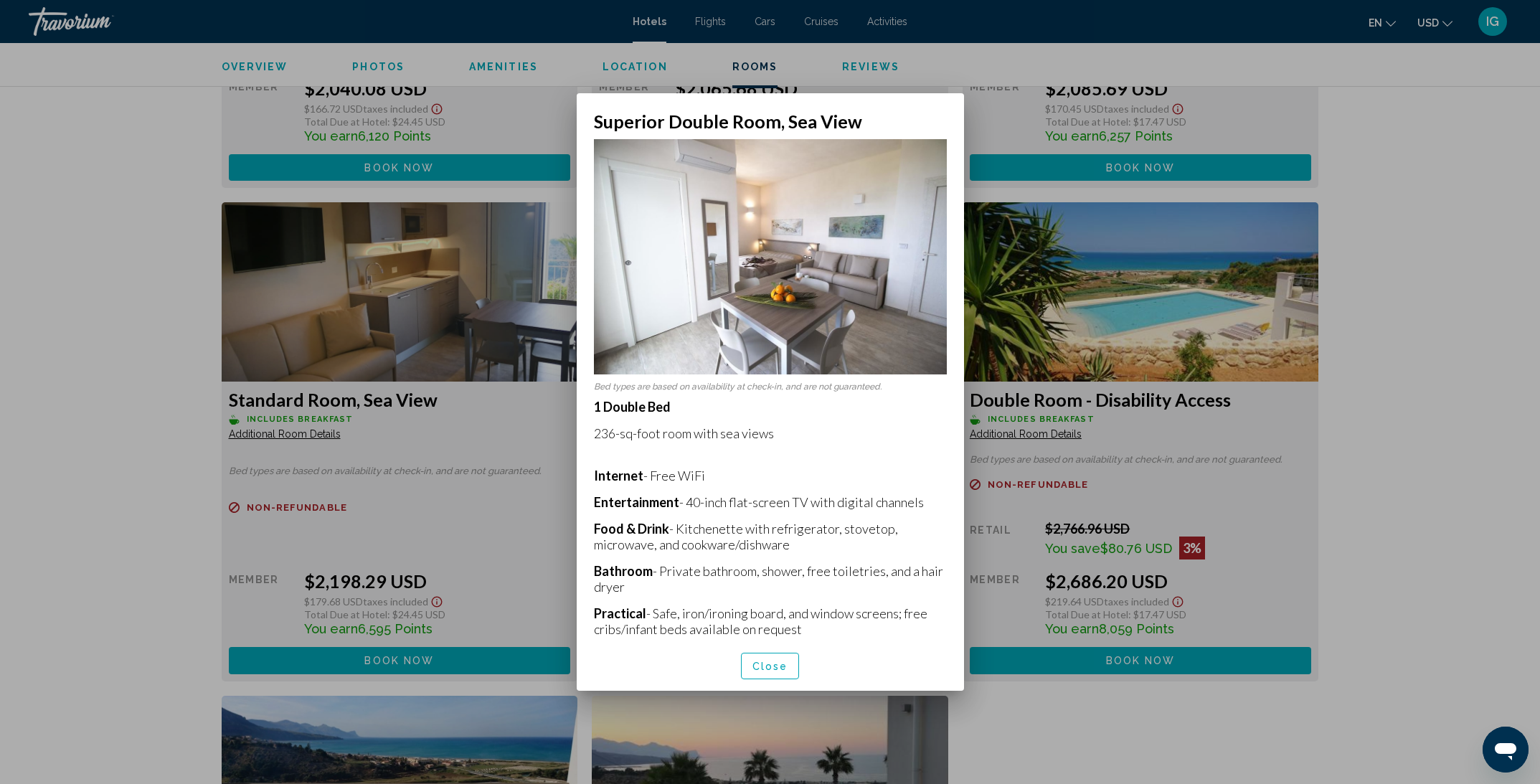
click at [778, 651] on div "Close" at bounding box center [770, 666] width 353 height 49
click at [778, 647] on div "Close" at bounding box center [770, 666] width 353 height 49
click at [777, 660] on span "Close" at bounding box center [770, 666] width 36 height 12
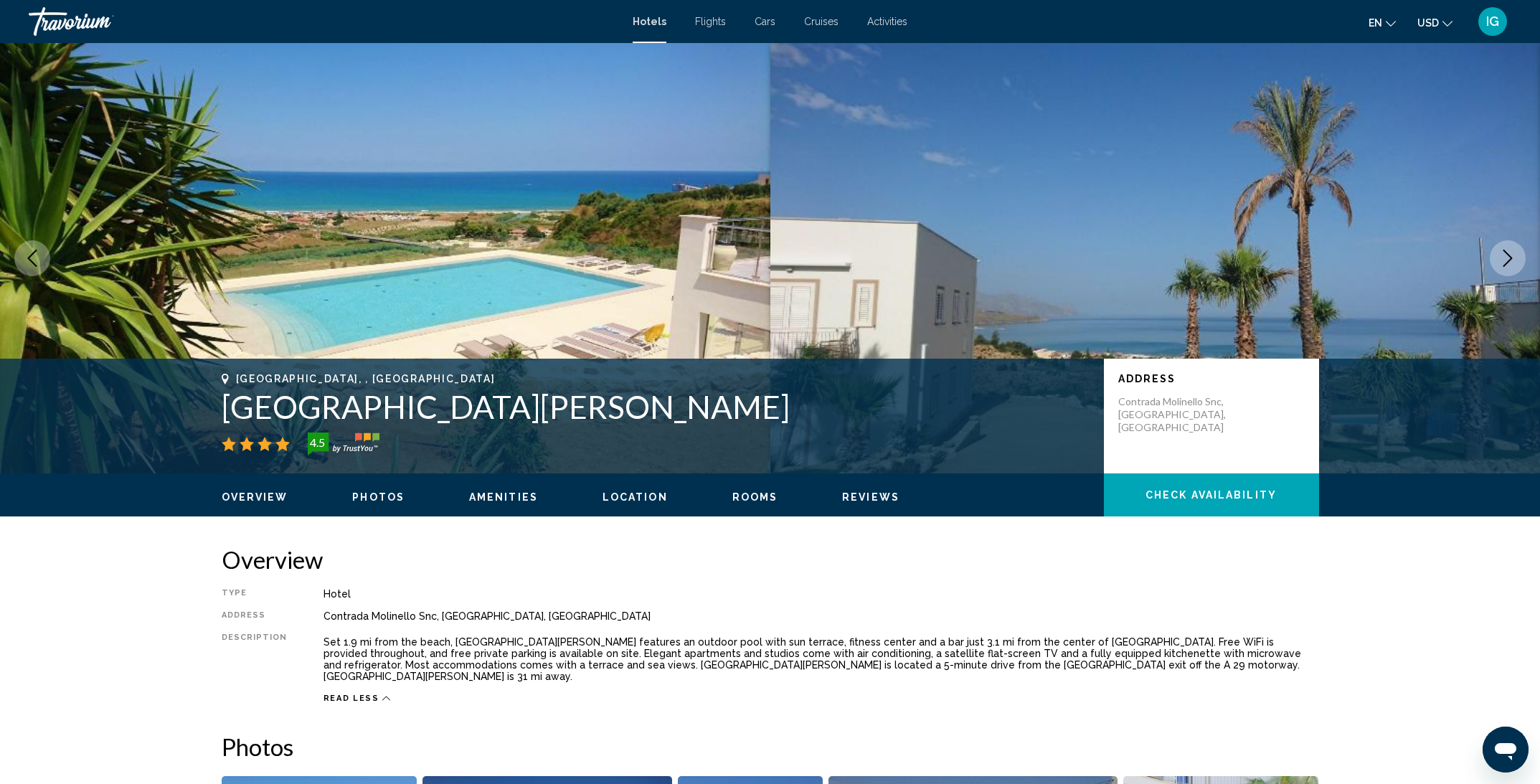
drag, startPoint x: 541, startPoint y: 412, endPoint x: 207, endPoint y: 404, distance: 334.1
click at [207, 403] on div "[GEOGRAPHIC_DATA], , [GEOGRAPHIC_DATA] [GEOGRAPHIC_DATA][PERSON_NAME] 4.5 Addre…" at bounding box center [770, 416] width 1155 height 86
copy h1 "[GEOGRAPHIC_DATA][PERSON_NAME]"
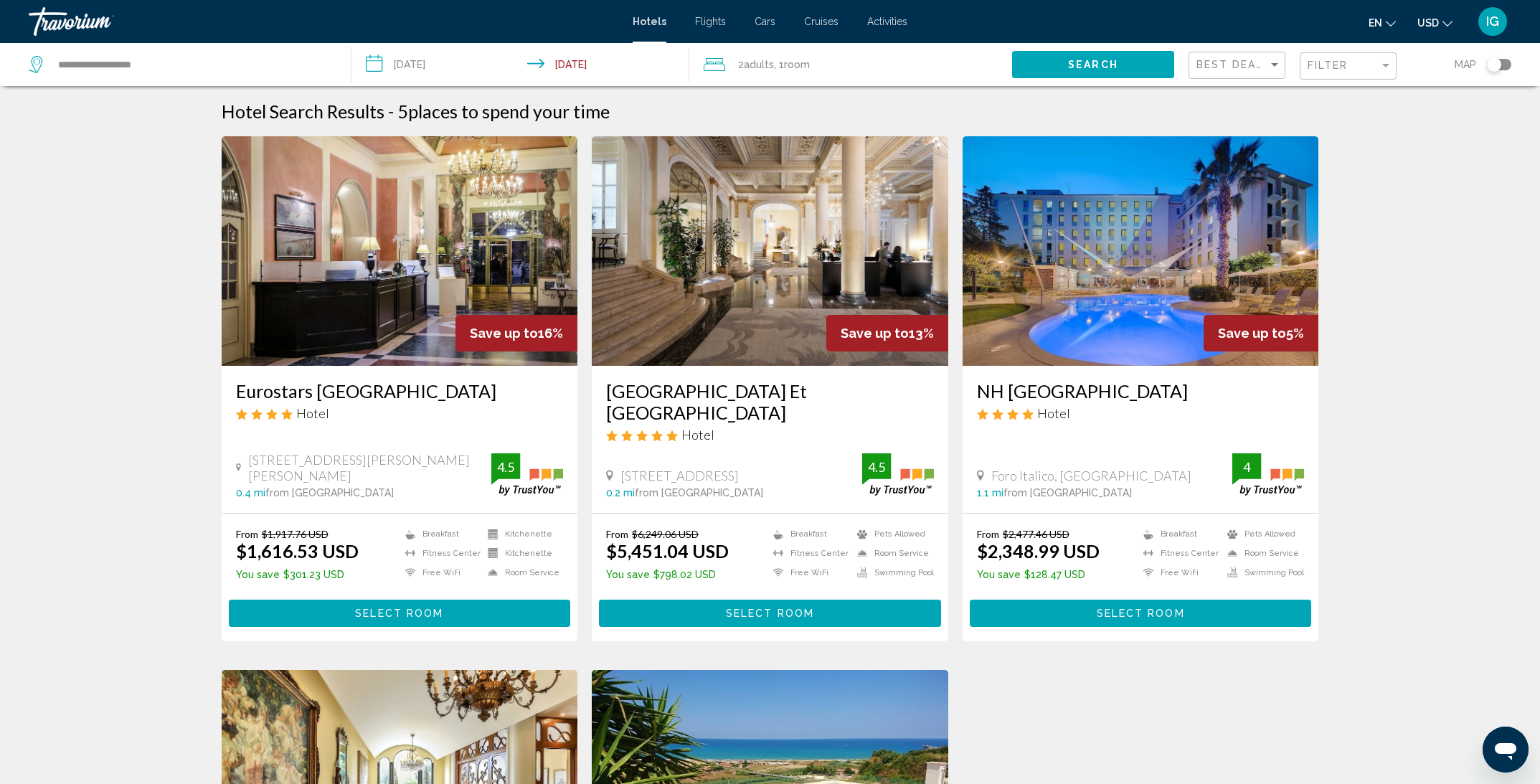
click at [469, 294] on img "Main content" at bounding box center [400, 251] width 356 height 230
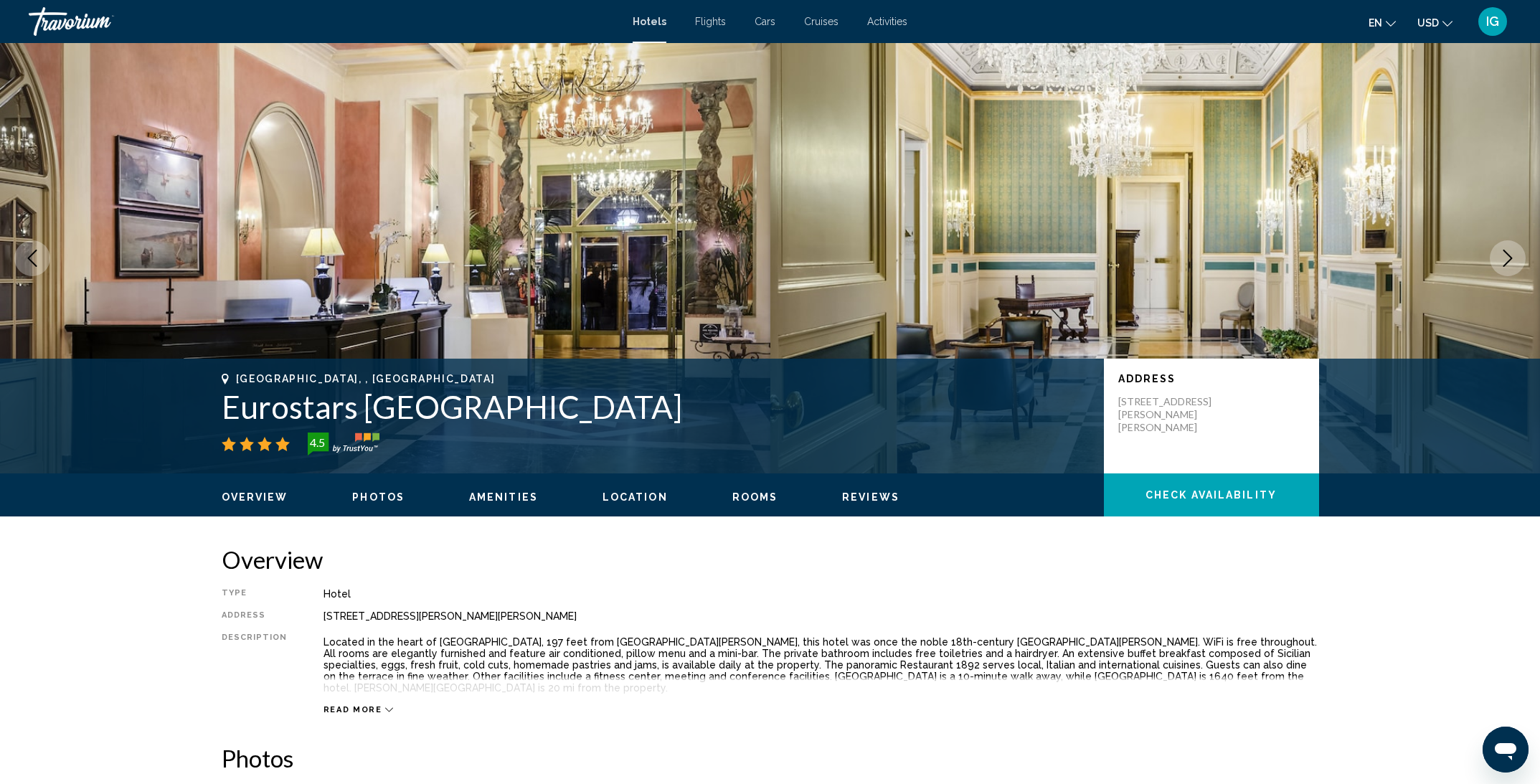
drag, startPoint x: 580, startPoint y: 415, endPoint x: 202, endPoint y: 394, distance: 378.6
click at [202, 394] on div "[GEOGRAPHIC_DATA], , [GEOGRAPHIC_DATA] Eurostars [GEOGRAPHIC_DATA] 4.5 Address …" at bounding box center [770, 416] width 1155 height 86
copy h1 "Eurostars [GEOGRAPHIC_DATA]"
